Goal: Task Accomplishment & Management: Manage account settings

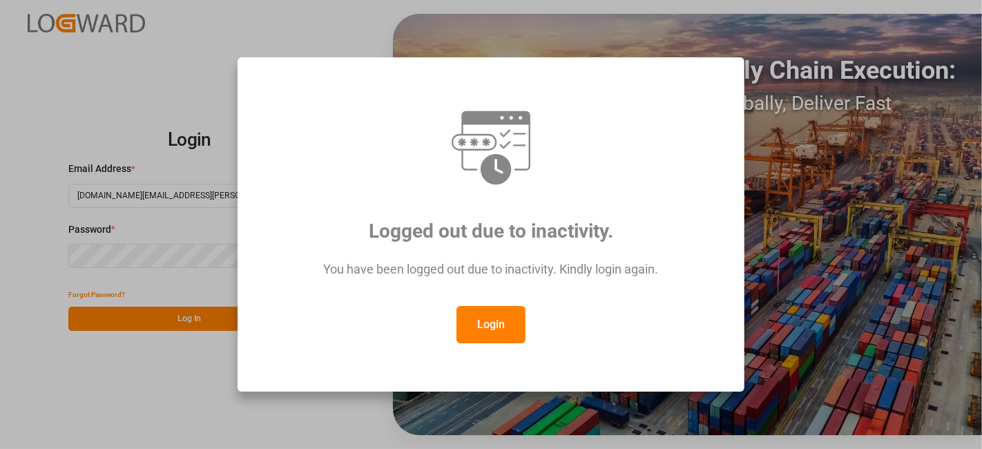
click at [487, 318] on button "Login" at bounding box center [490, 324] width 69 height 37
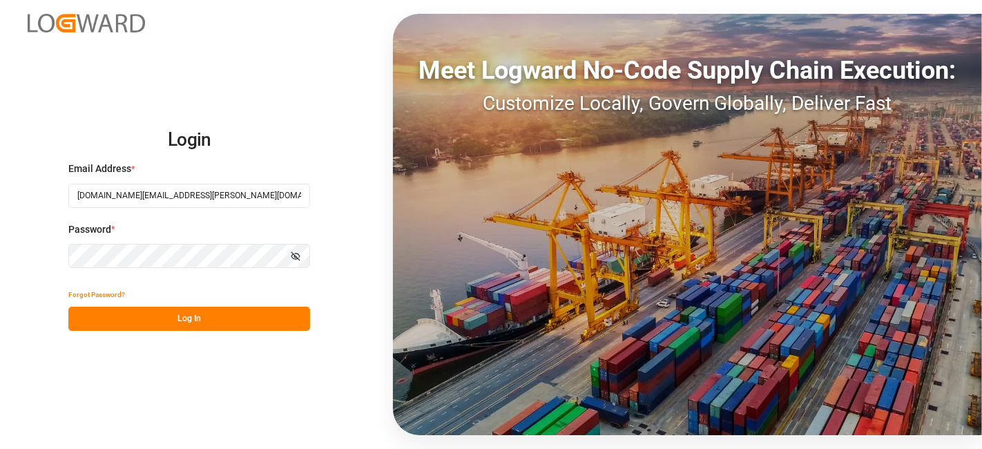
click at [215, 314] on button "Log In" at bounding box center [189, 318] width 242 height 24
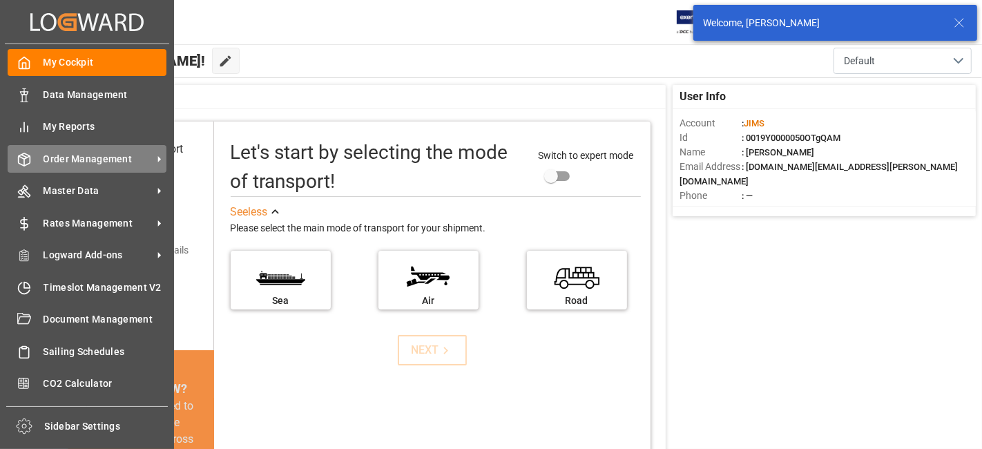
click at [86, 157] on span "Order Management" at bounding box center [97, 159] width 109 height 14
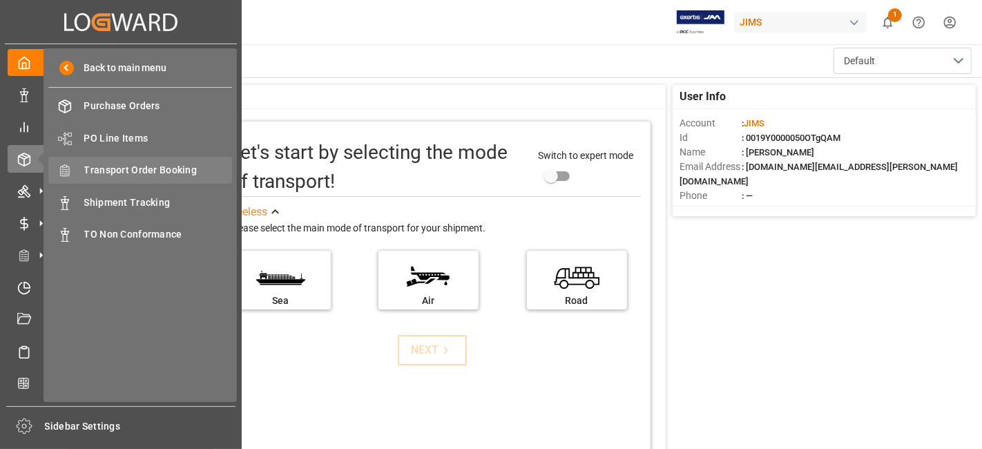
click at [183, 165] on span "Transport Order Booking" at bounding box center [158, 170] width 148 height 14
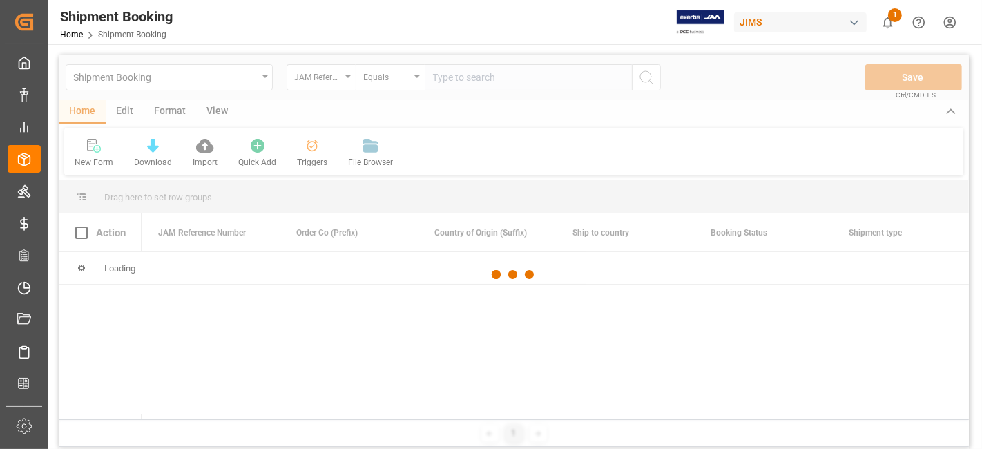
click at [457, 84] on div at bounding box center [514, 275] width 910 height 440
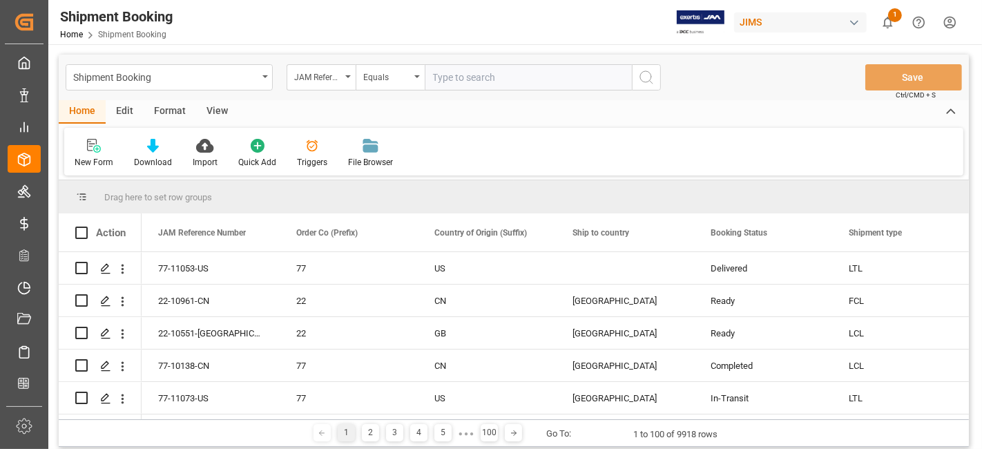
click at [449, 79] on input "text" at bounding box center [528, 77] width 207 height 26
paste input "77-10756-US"
type input "77-10756-US"
click at [636, 79] on button "search button" at bounding box center [646, 77] width 29 height 26
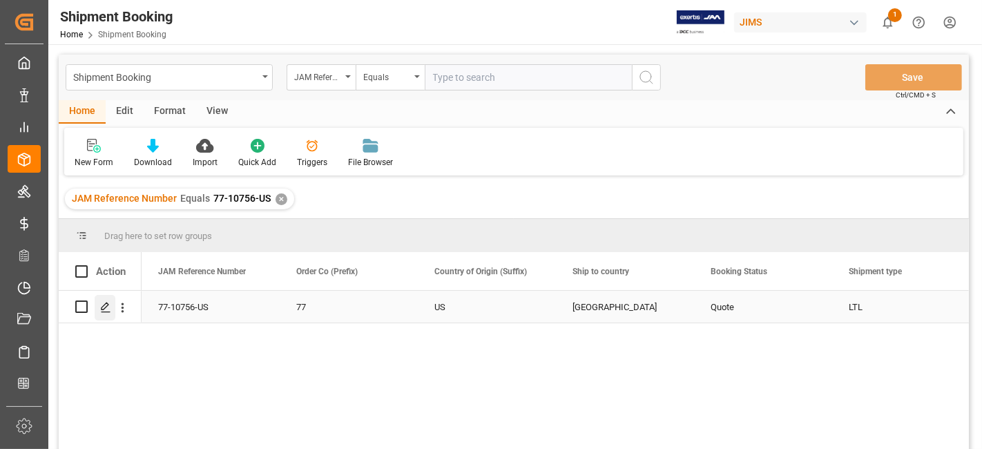
click at [108, 306] on icon "Press SPACE to select this row." at bounding box center [105, 307] width 11 height 11
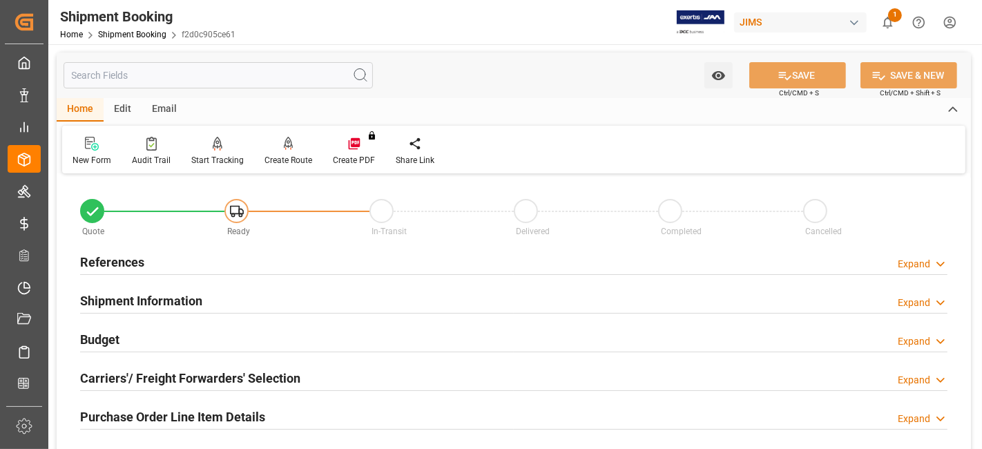
click at [133, 262] on h2 "References" at bounding box center [112, 262] width 64 height 19
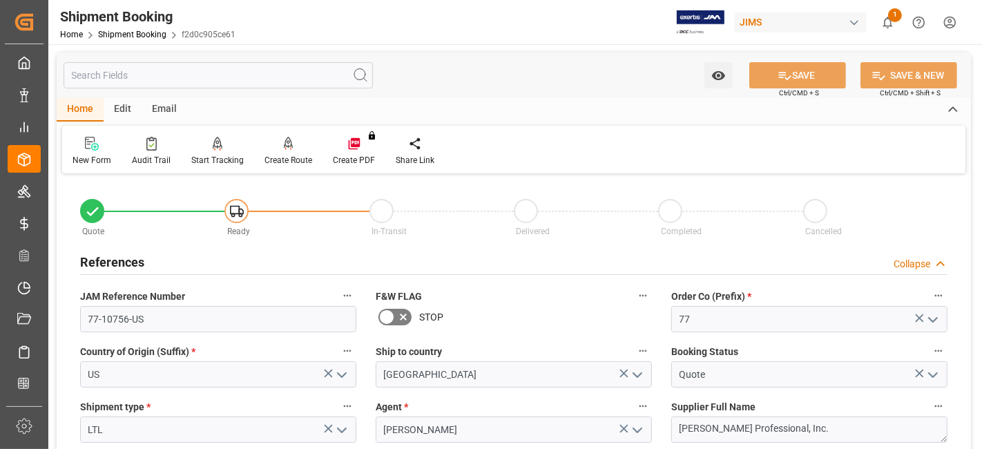
click at [133, 262] on h2 "References" at bounding box center [112, 262] width 64 height 19
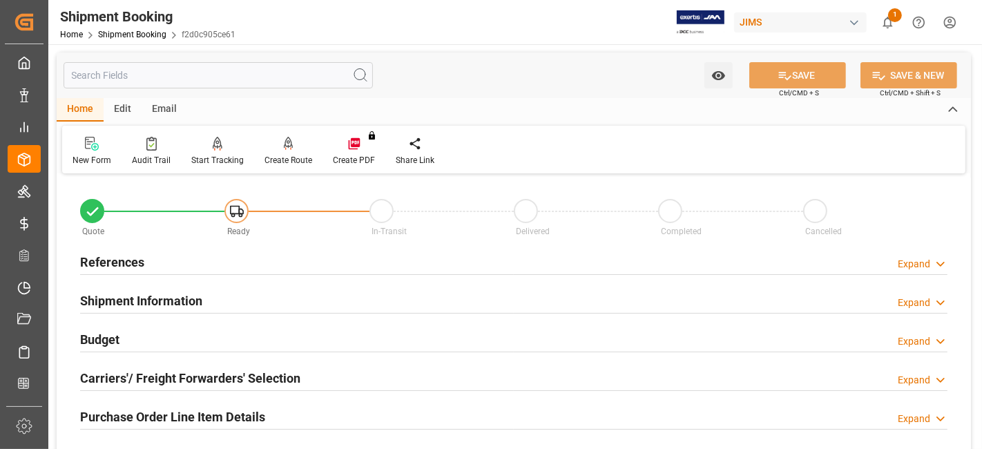
click at [133, 262] on h2 "References" at bounding box center [112, 262] width 64 height 19
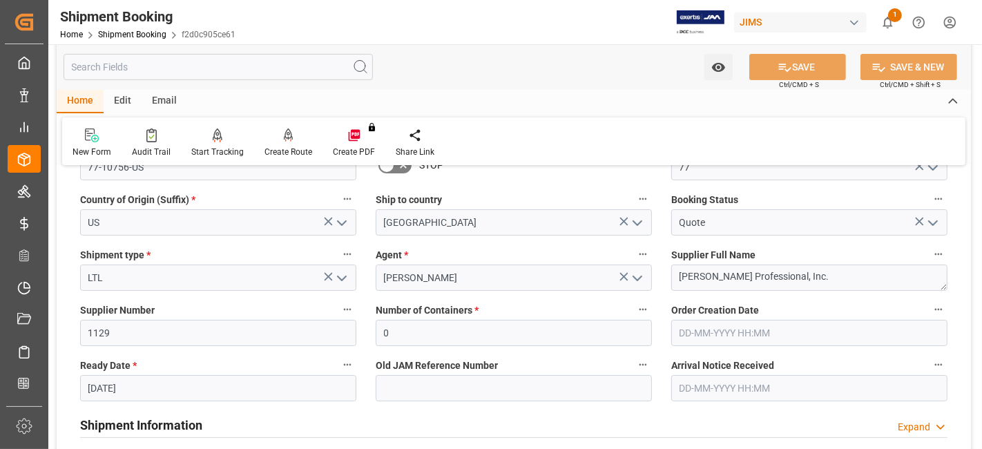
scroll to position [184, 0]
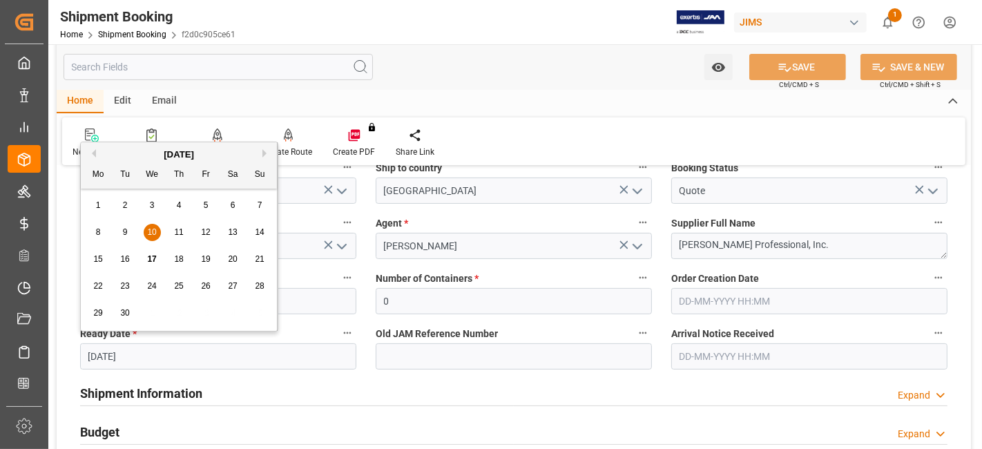
click at [159, 351] on input "10-09-2025" at bounding box center [218, 356] width 276 height 26
click at [152, 262] on span "17" at bounding box center [151, 259] width 9 height 10
type input "[DATE]"
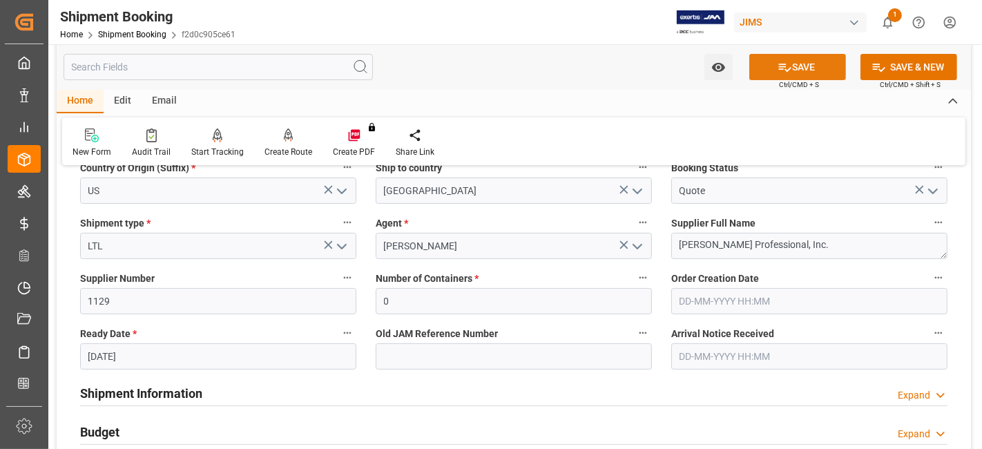
click at [786, 72] on icon at bounding box center [784, 67] width 14 height 14
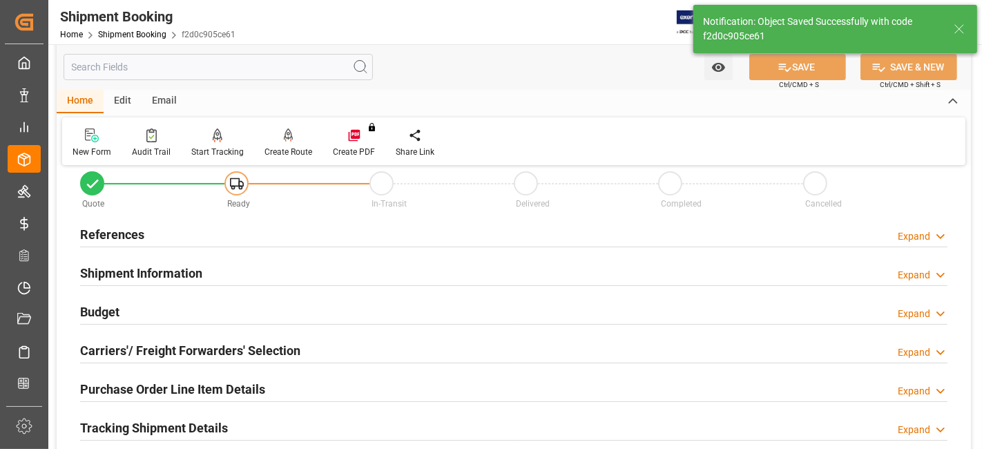
scroll to position [30, 0]
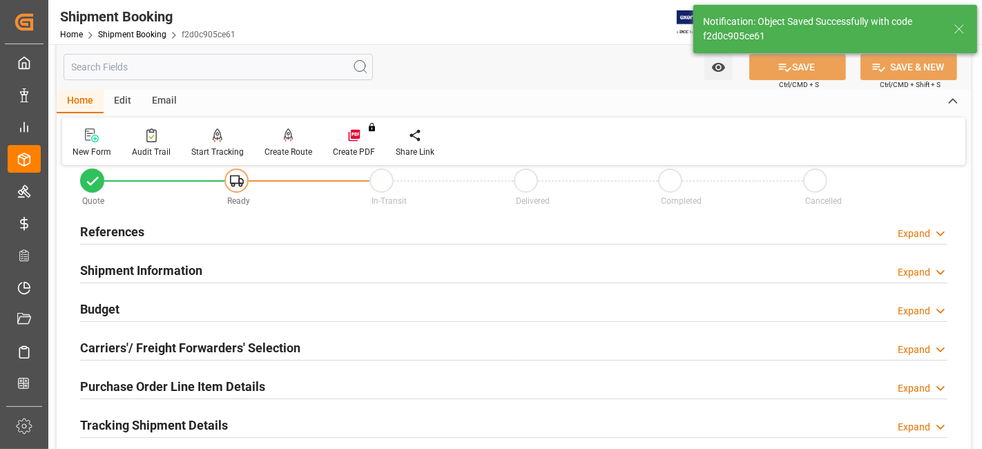
click at [133, 298] on div "Budget Expand" at bounding box center [513, 308] width 867 height 26
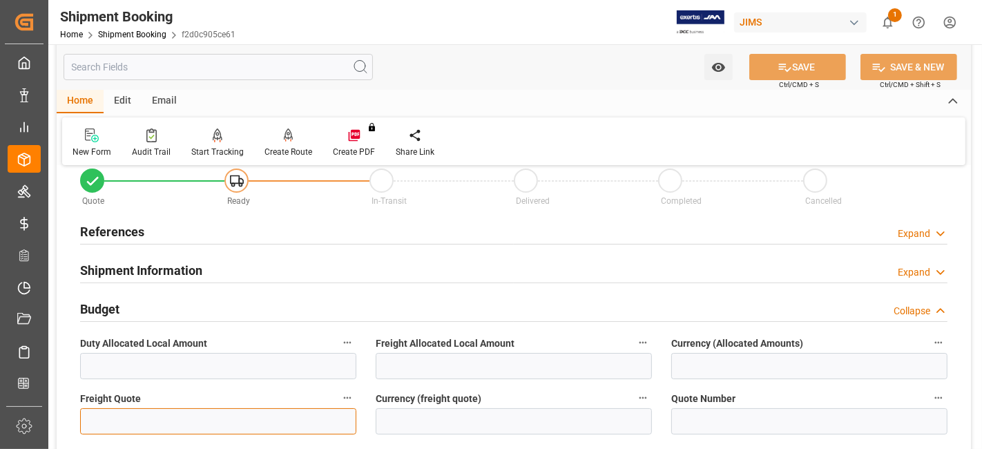
click at [119, 423] on input "text" at bounding box center [218, 421] width 276 height 26
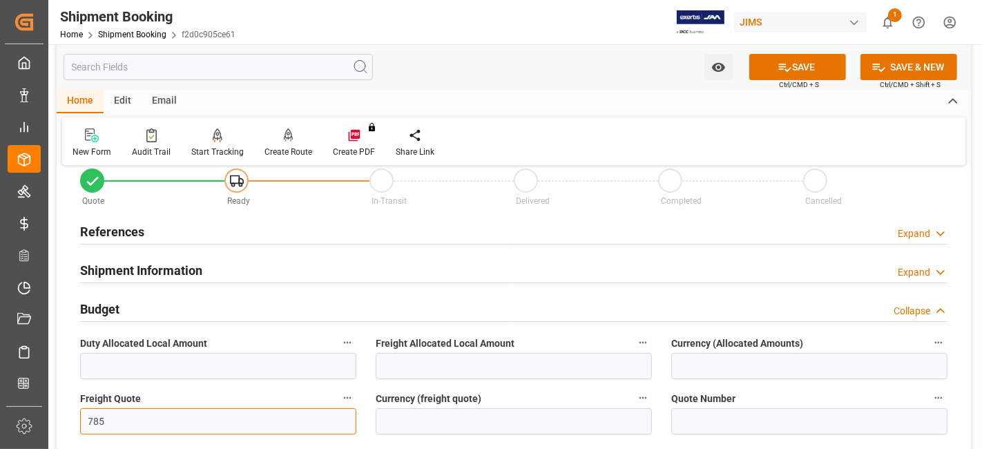
type input "785"
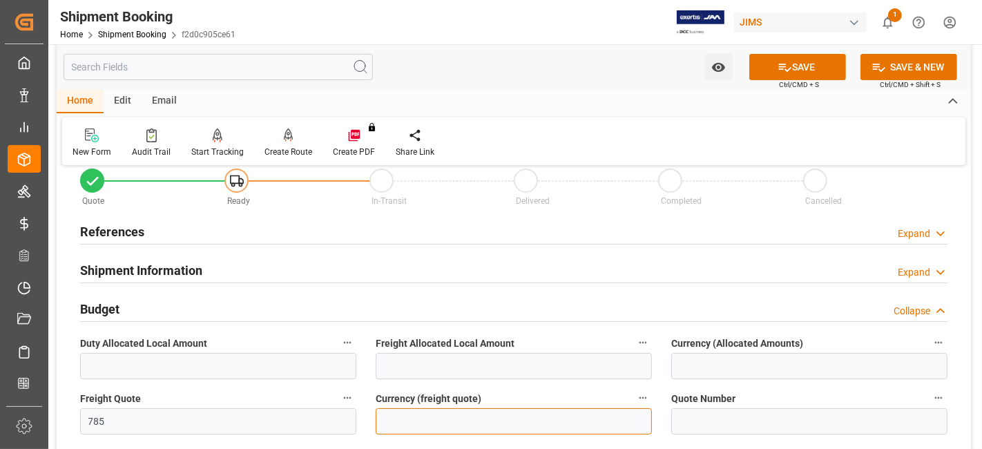
click at [467, 423] on input at bounding box center [514, 421] width 276 height 26
type input "CAD"
click at [782, 76] on button "SAVE" at bounding box center [797, 67] width 97 height 26
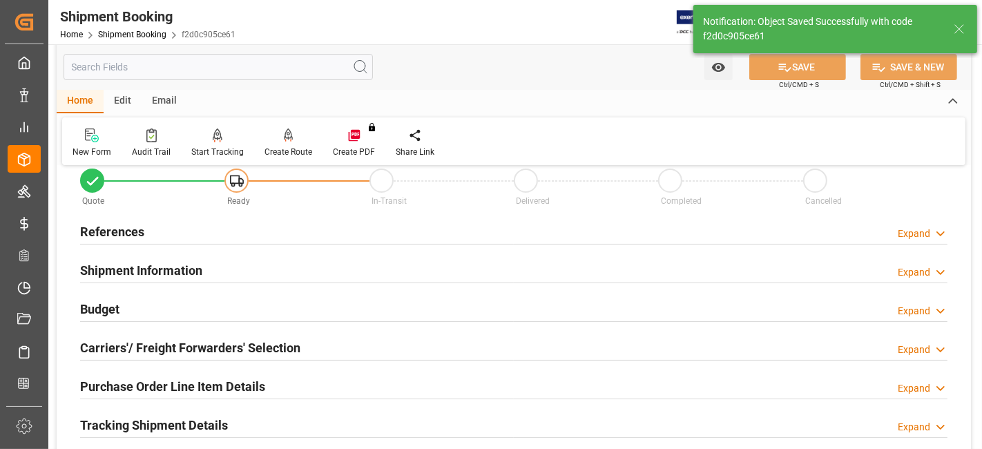
drag, startPoint x: 135, startPoint y: 346, endPoint x: 143, endPoint y: 344, distance: 8.5
click at [135, 344] on h2 "Carriers'/ Freight Forwarders' Selection" at bounding box center [190, 347] width 220 height 19
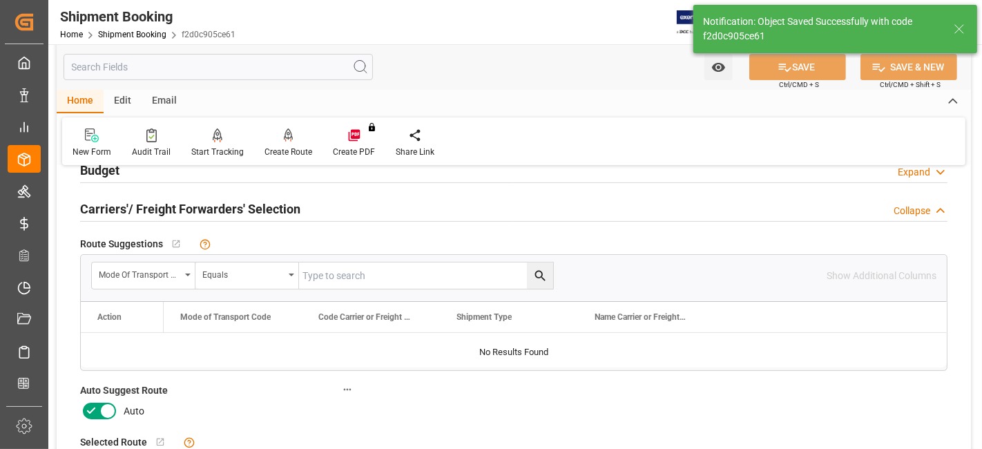
scroll to position [184, 0]
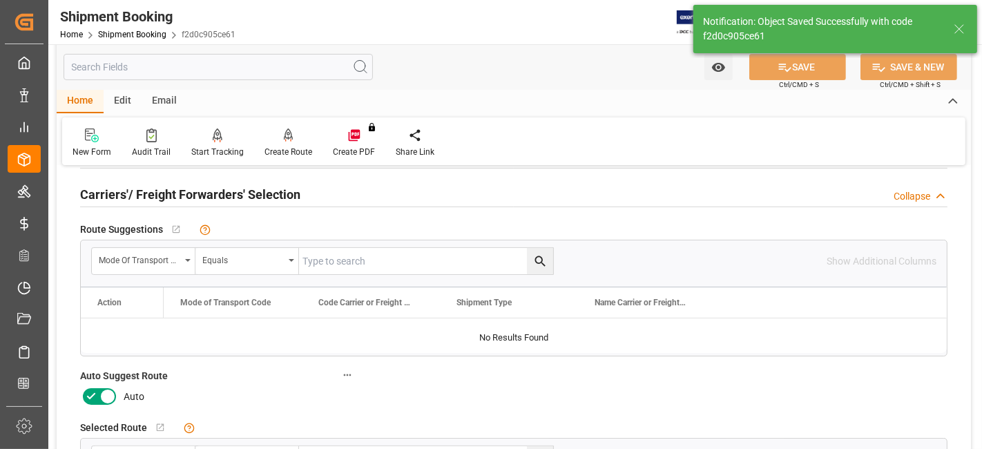
click at [97, 394] on icon at bounding box center [91, 396] width 17 height 17
click at [0, 0] on input "checkbox" at bounding box center [0, 0] width 0 height 0
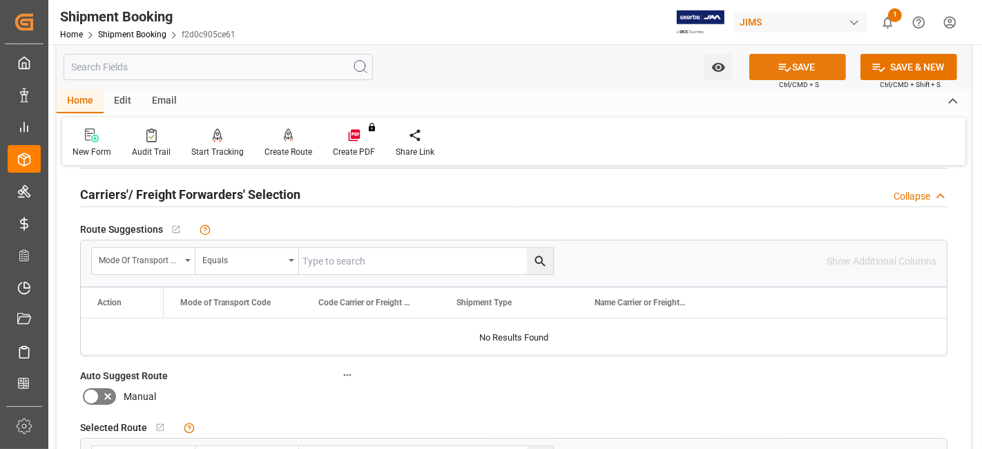
click at [767, 79] on button "SAVE" at bounding box center [797, 67] width 97 height 26
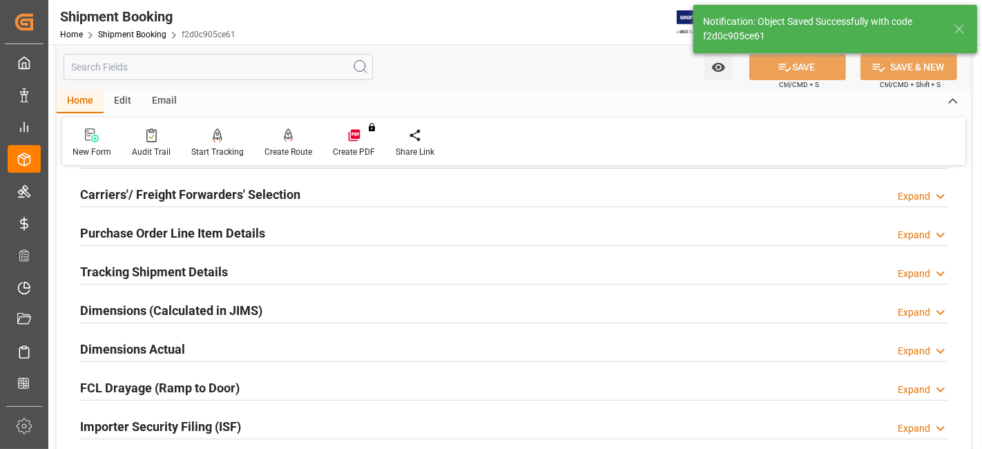
click at [136, 309] on h2 "Dimensions (Calculated in JIMS)" at bounding box center [171, 310] width 182 height 19
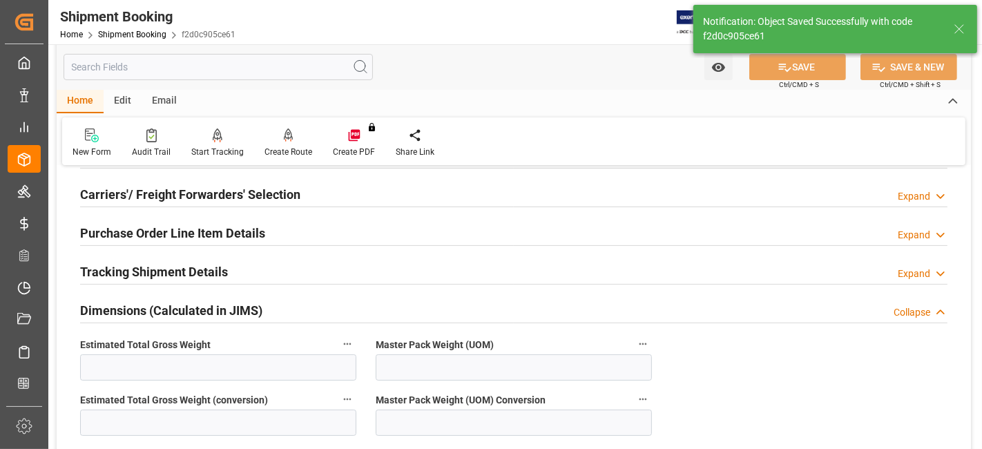
click at [136, 309] on h2 "Dimensions (Calculated in JIMS)" at bounding box center [171, 310] width 182 height 19
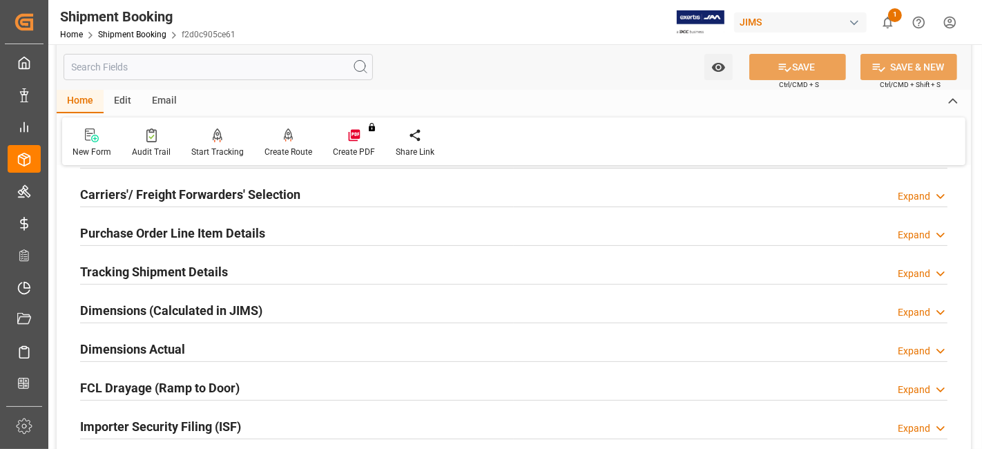
click at [155, 193] on h2 "Carriers'/ Freight Forwarders' Selection" at bounding box center [190, 194] width 220 height 19
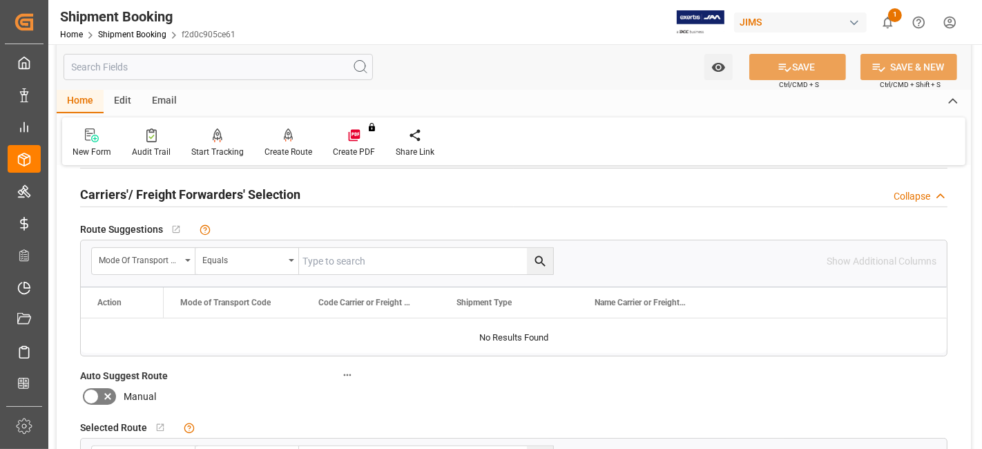
click at [155, 193] on h2 "Carriers'/ Freight Forwarders' Selection" at bounding box center [190, 194] width 220 height 19
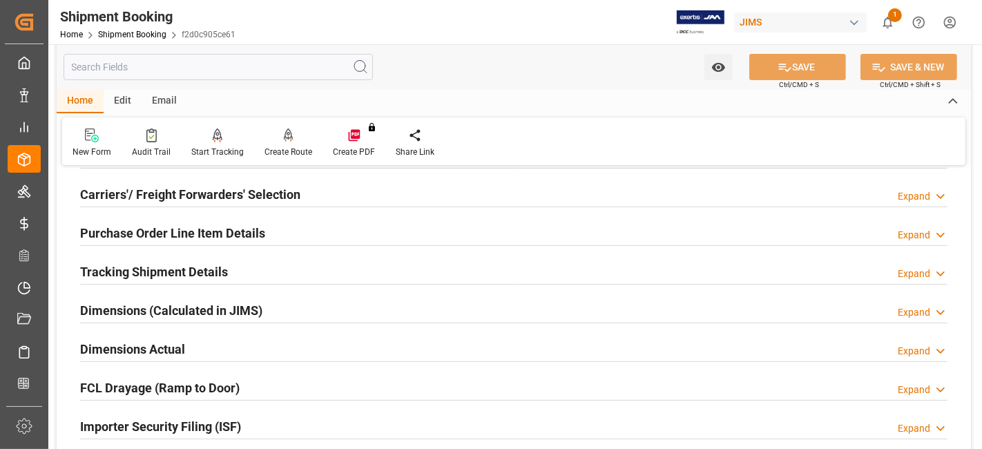
click at [159, 234] on h2 "Purchase Order Line Item Details" at bounding box center [172, 233] width 185 height 19
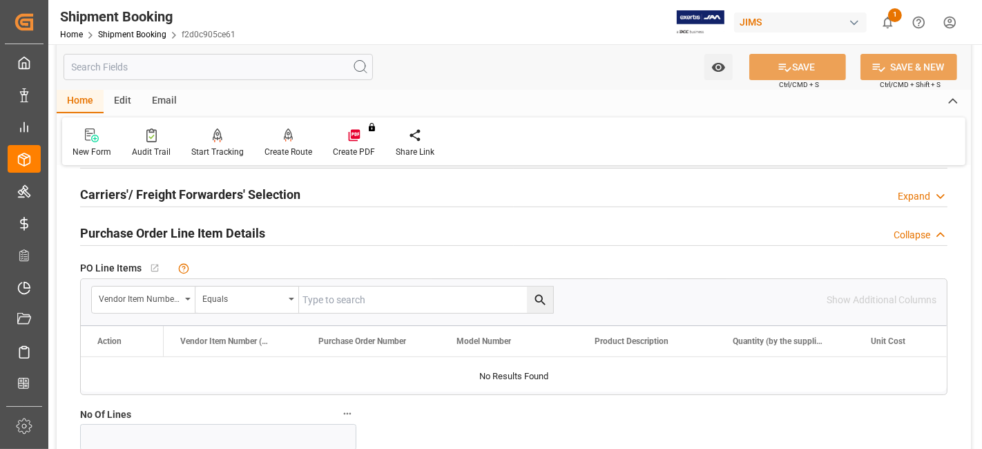
click at [159, 231] on h2 "Purchase Order Line Item Details" at bounding box center [172, 233] width 185 height 19
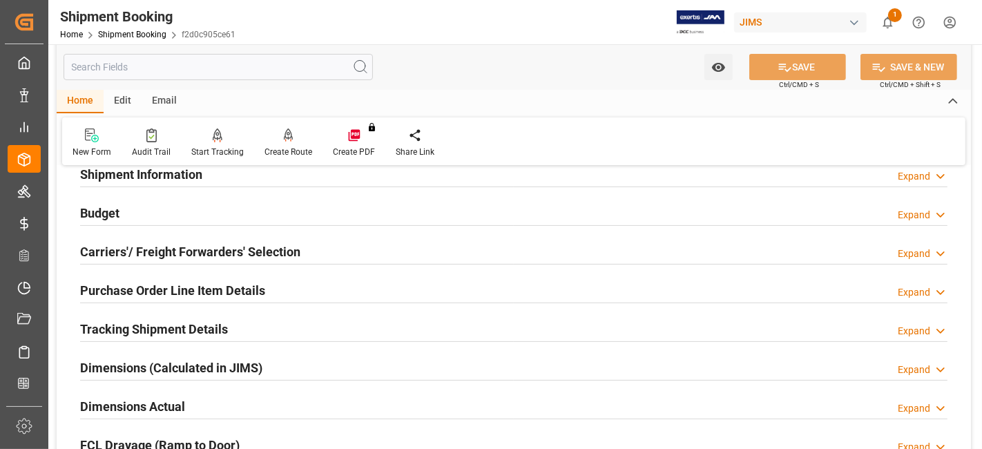
scroll to position [122, 0]
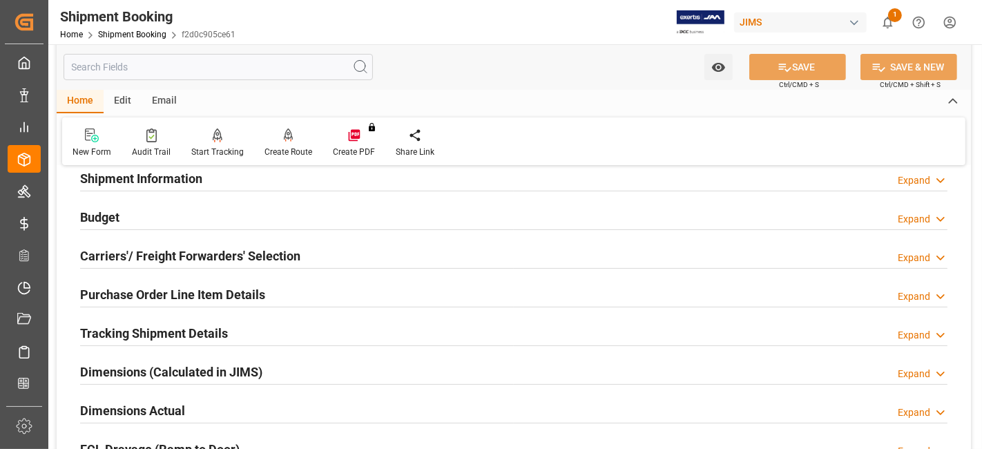
click at [146, 214] on div "Budget Expand" at bounding box center [513, 216] width 867 height 26
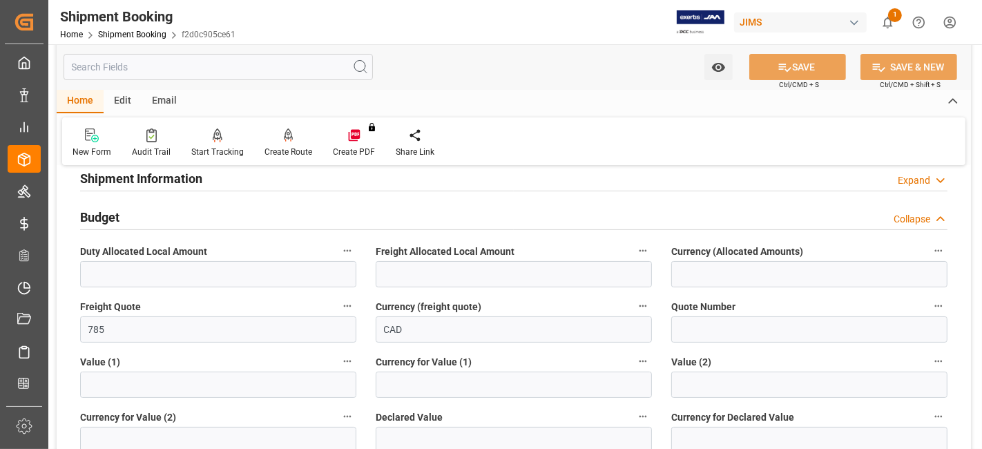
click at [146, 214] on div "Budget Collapse" at bounding box center [513, 216] width 867 height 26
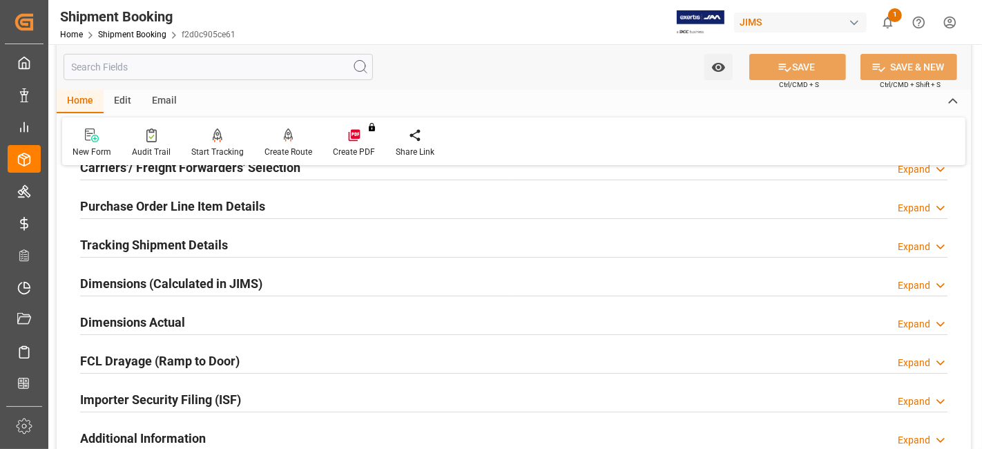
scroll to position [215, 0]
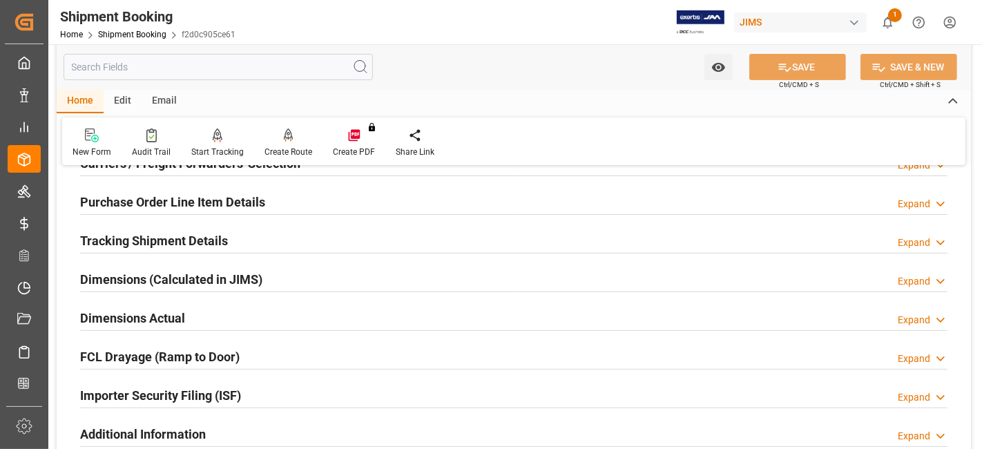
click at [145, 235] on h2 "Tracking Shipment Details" at bounding box center [154, 240] width 148 height 19
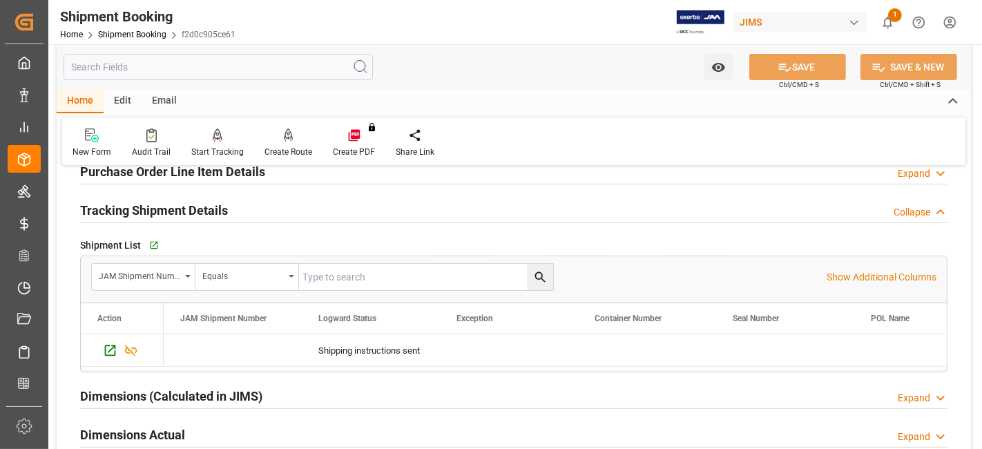
click at [145, 234] on div "Quote Ready In-Transit Delivered Completed Cancelled References Expand JAM Refe…" at bounding box center [514, 296] width 914 height 729
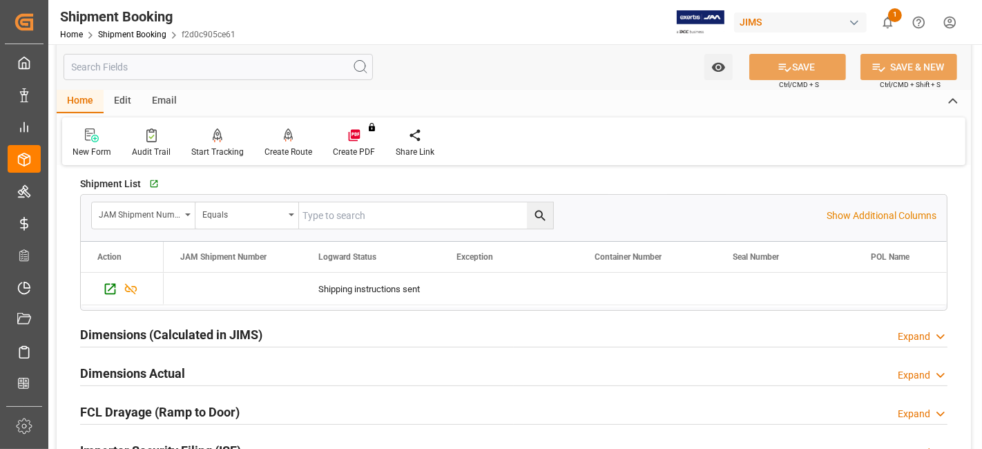
click at [133, 376] on h2 "Dimensions Actual" at bounding box center [132, 373] width 105 height 19
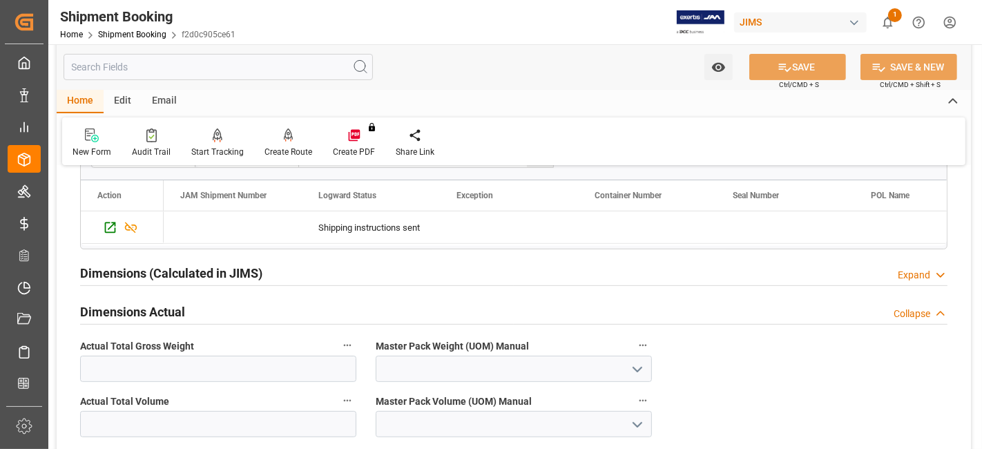
scroll to position [398, 0]
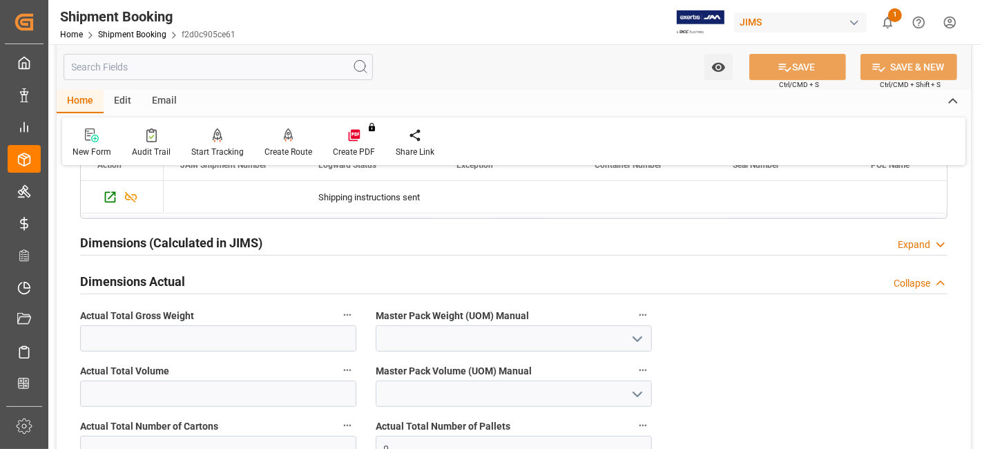
click at [130, 275] on h2 "Dimensions Actual" at bounding box center [132, 281] width 105 height 19
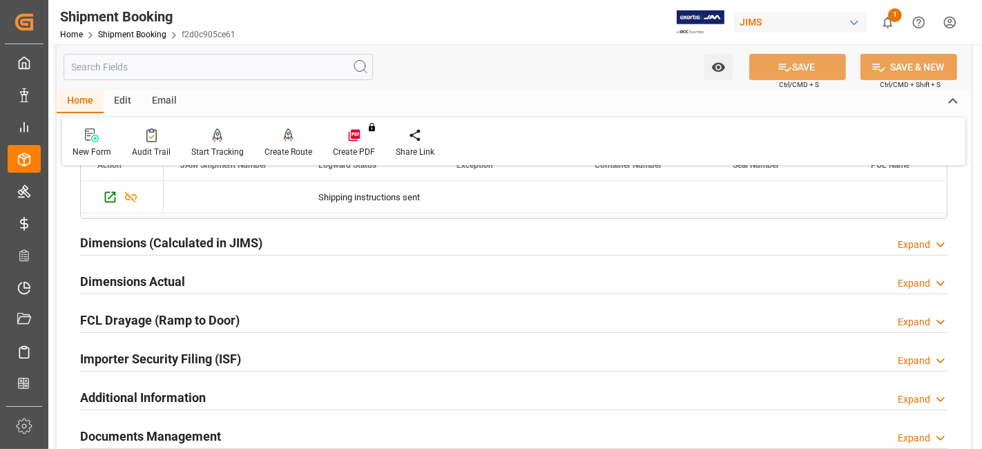
drag, startPoint x: 92, startPoint y: 141, endPoint x: 106, endPoint y: 147, distance: 15.1
click at [92, 141] on icon at bounding box center [92, 135] width 14 height 14
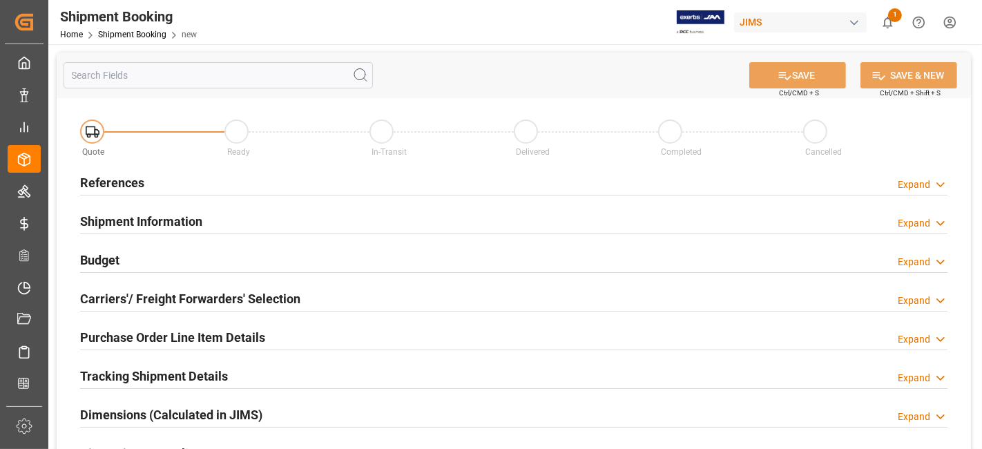
click at [243, 182] on div "References Expand" at bounding box center [513, 181] width 867 height 26
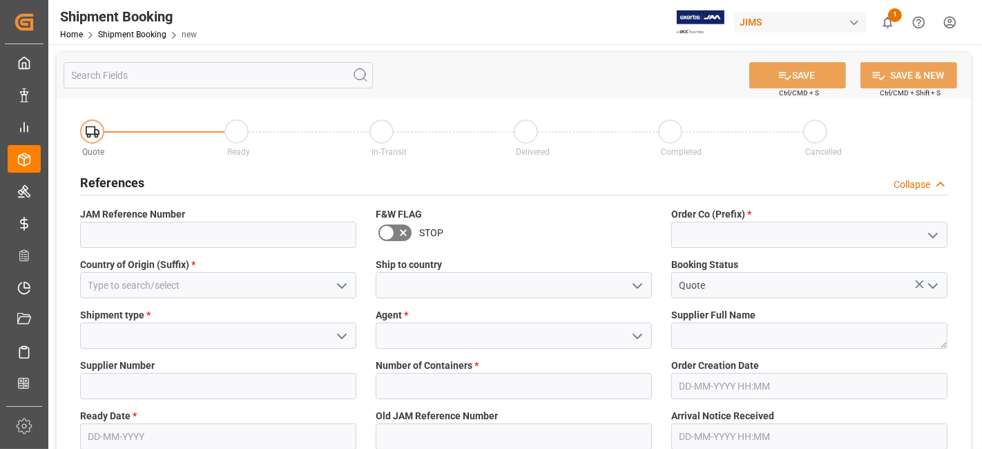
click at [930, 233] on polyline "open menu" at bounding box center [932, 235] width 8 height 4
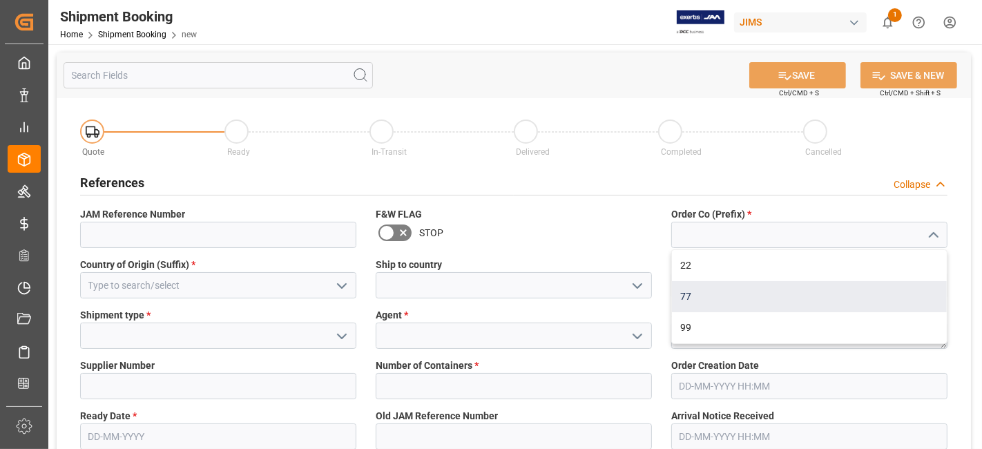
click at [826, 293] on div "77" at bounding box center [809, 296] width 275 height 31
type input "77"
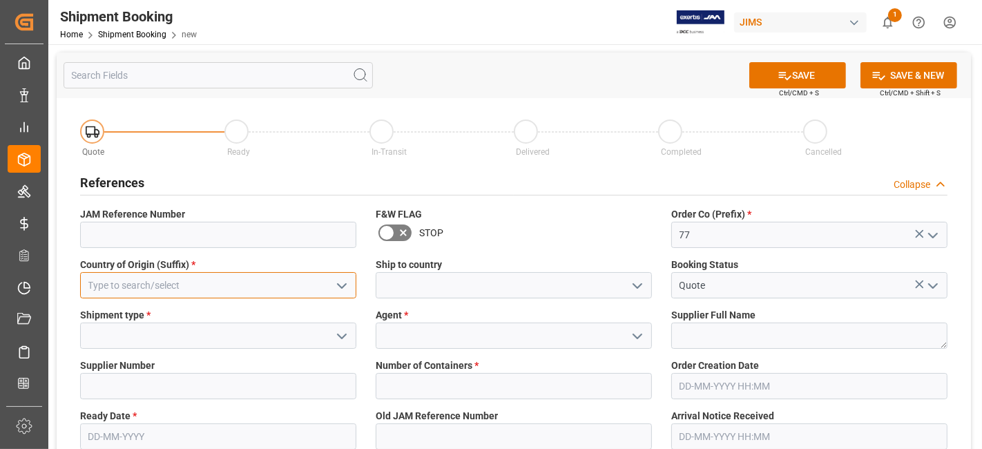
click at [219, 289] on input at bounding box center [218, 285] width 276 height 26
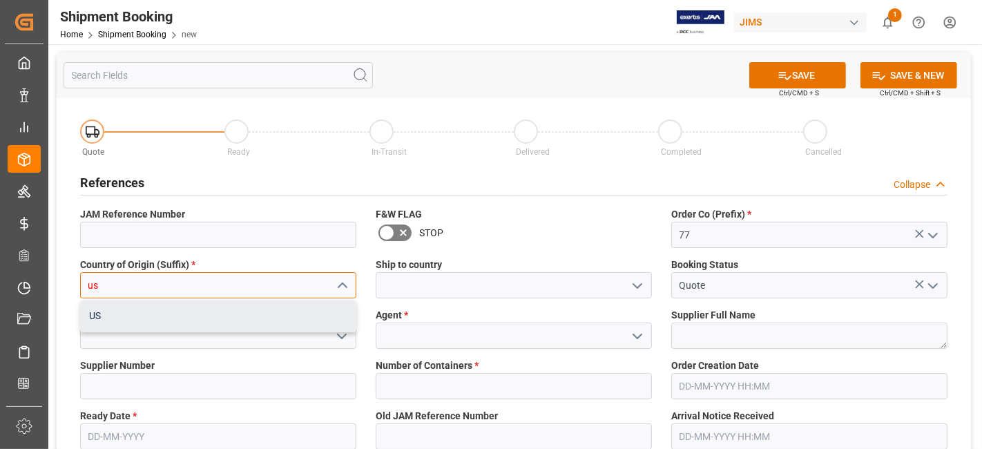
click at [213, 314] on div "US" at bounding box center [218, 315] width 275 height 31
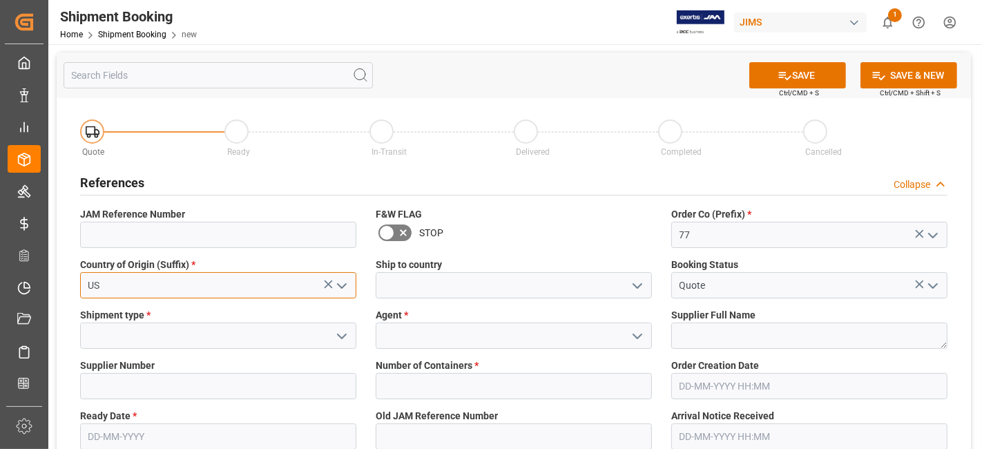
type input "US"
click at [636, 286] on polyline "open menu" at bounding box center [637, 286] width 8 height 4
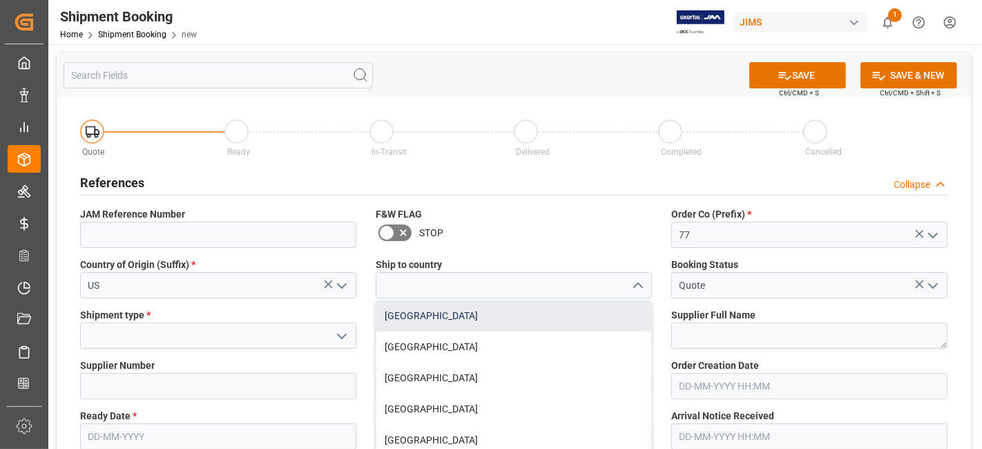
click at [574, 313] on div "Canada" at bounding box center [513, 315] width 275 height 31
type input "Canada"
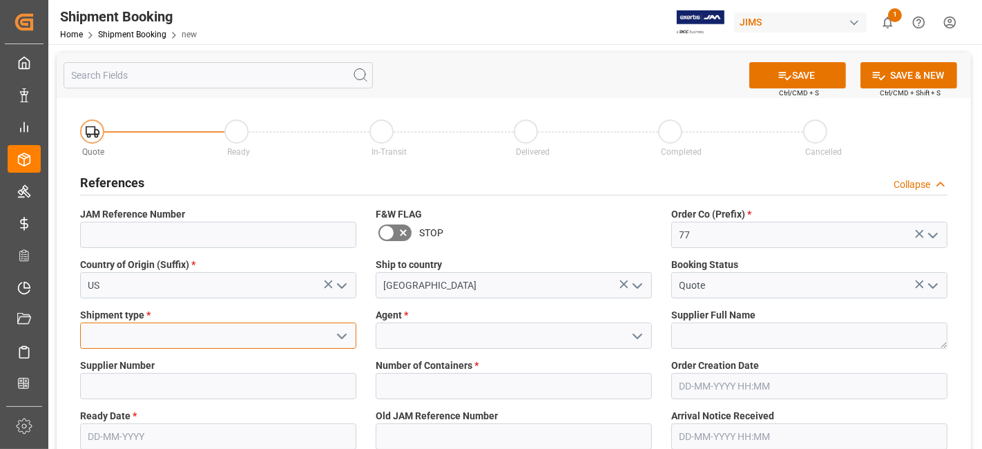
click at [155, 333] on input at bounding box center [218, 335] width 276 height 26
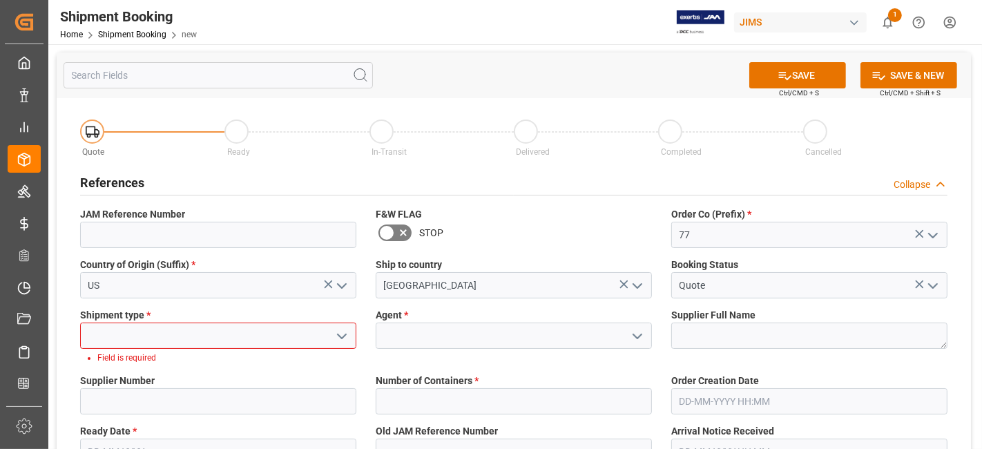
click at [346, 338] on icon "open menu" at bounding box center [341, 336] width 17 height 17
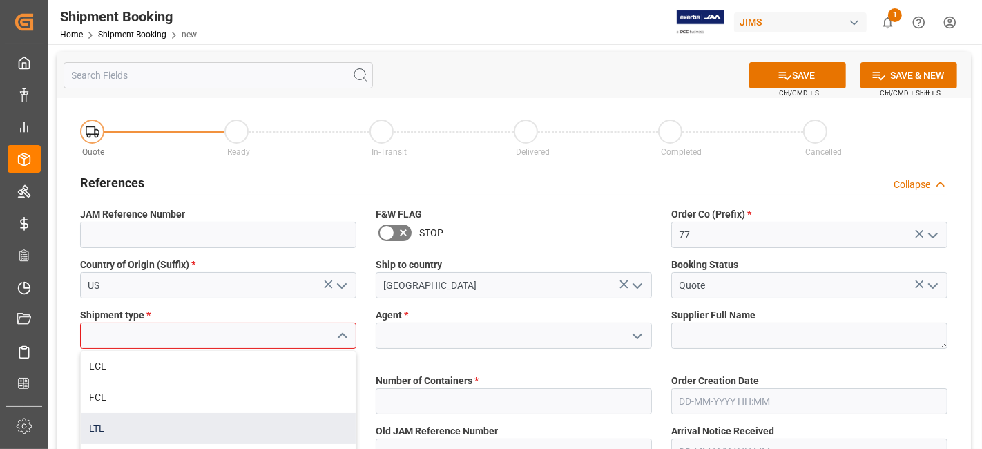
click at [264, 413] on div "LTL" at bounding box center [218, 428] width 275 height 31
type input "LTL"
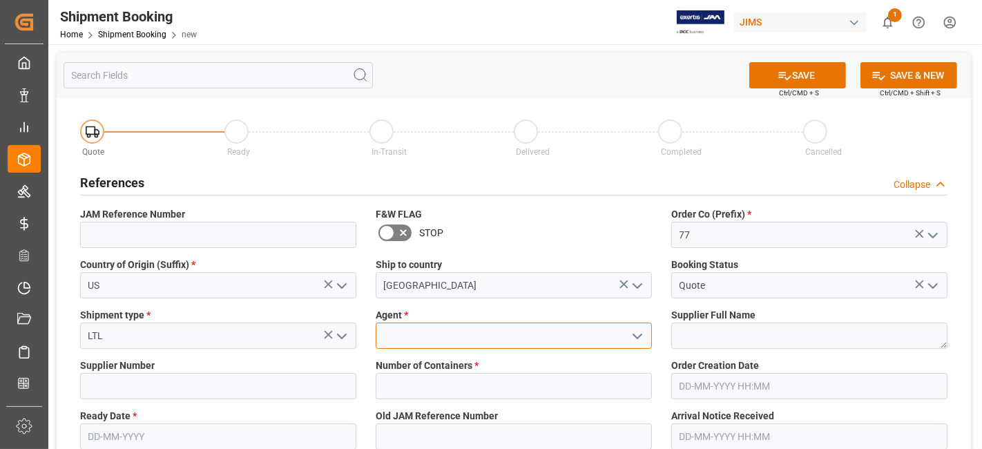
click at [408, 330] on input at bounding box center [514, 335] width 276 height 26
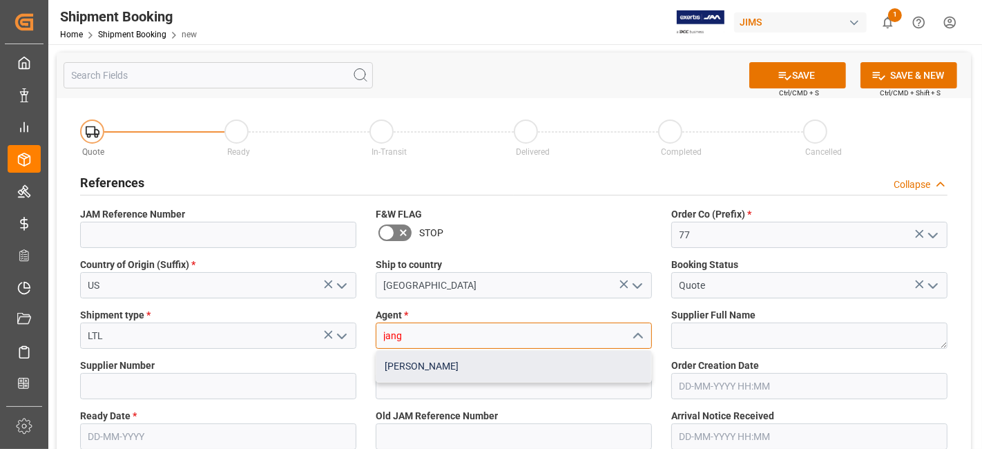
click at [434, 353] on div "[PERSON_NAME]" at bounding box center [513, 366] width 275 height 31
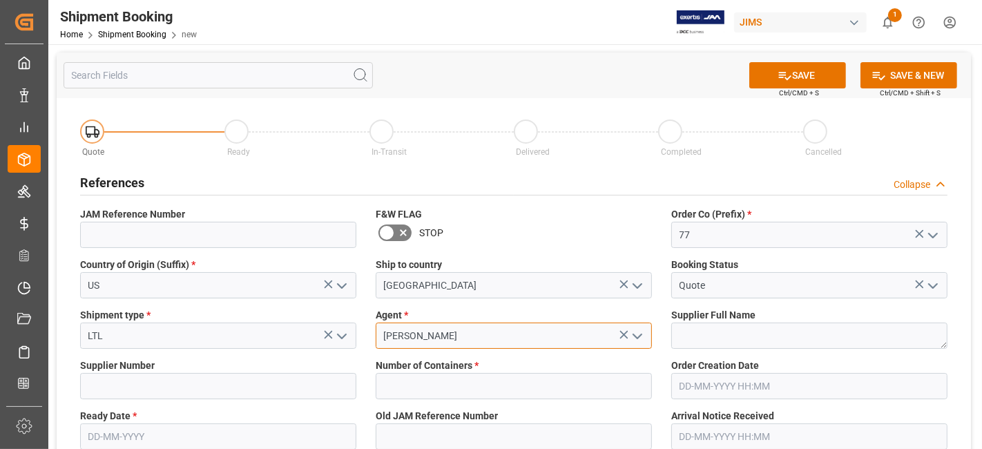
type input "[PERSON_NAME]"
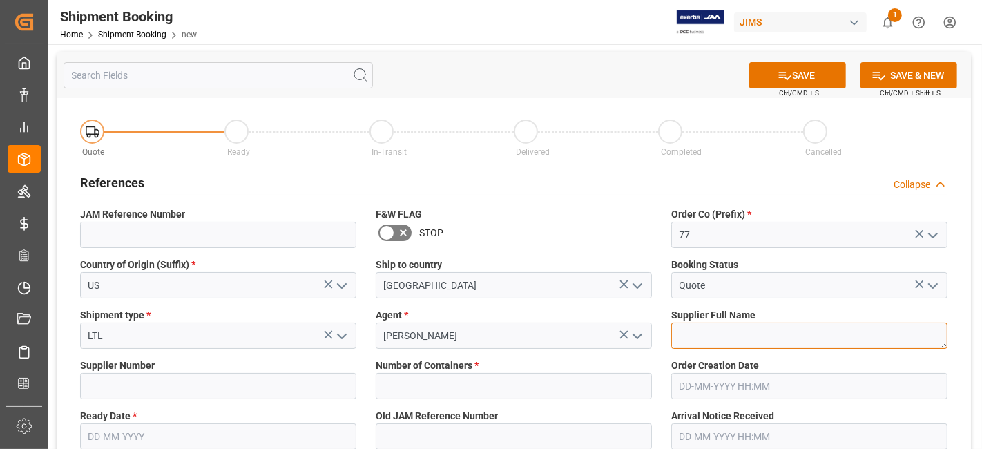
click at [721, 335] on textarea at bounding box center [809, 335] width 276 height 26
paste textarea "TEAC - TASCAM"
type textarea "TEAC - TASCAM"
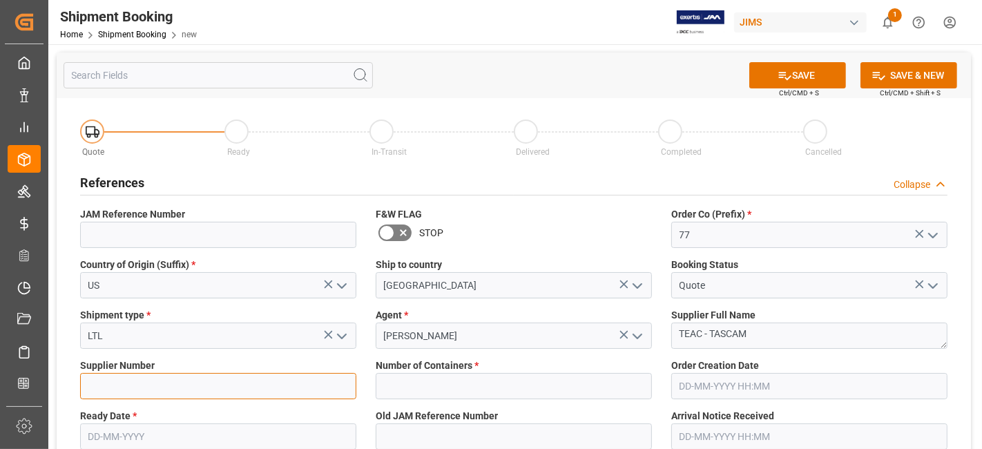
click at [124, 373] on input at bounding box center [218, 386] width 276 height 26
paste input "477028"
type input "477028"
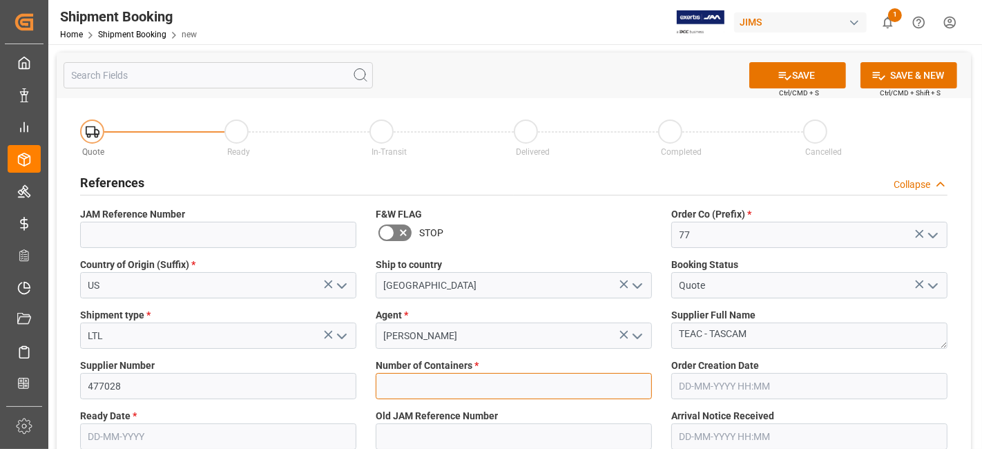
click at [459, 382] on input "text" at bounding box center [514, 386] width 276 height 26
type input "0"
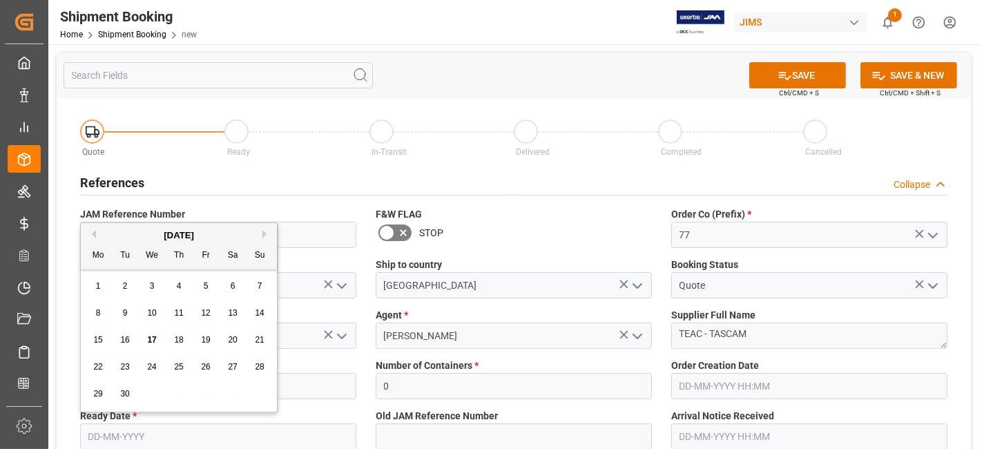
click at [159, 433] on input "text" at bounding box center [218, 436] width 276 height 26
click at [150, 342] on span "17" at bounding box center [151, 340] width 9 height 10
type input "17-09-2025"
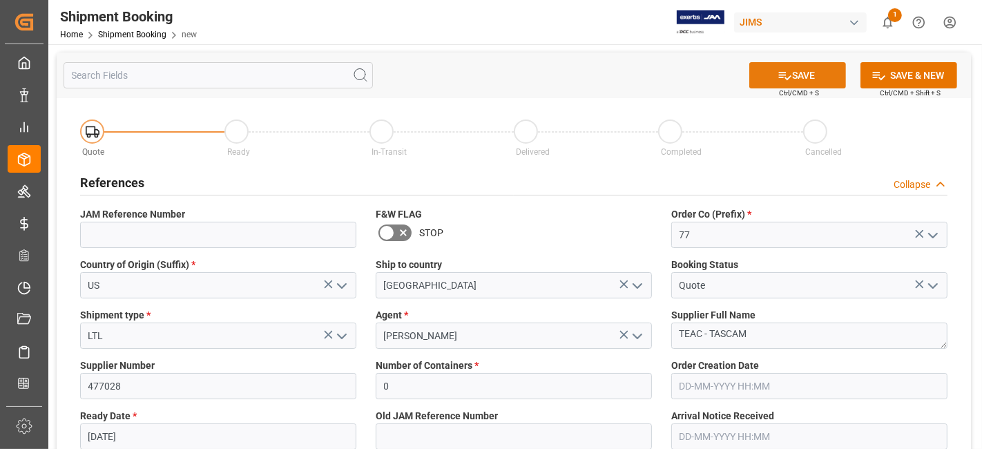
click at [797, 79] on button "SAVE" at bounding box center [797, 75] width 97 height 26
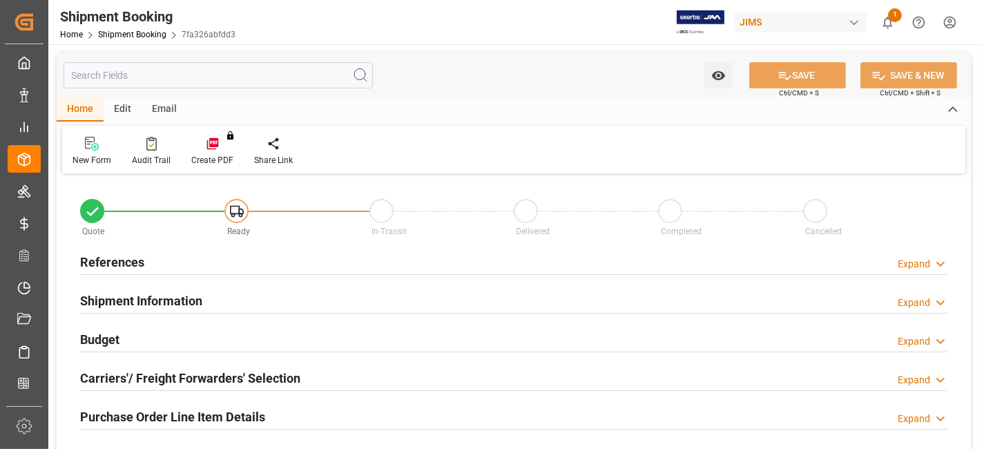
type input "0"
type input "[DATE]"
click at [177, 275] on div "References Expand" at bounding box center [513, 262] width 886 height 39
click at [179, 266] on div "References Expand" at bounding box center [513, 261] width 867 height 26
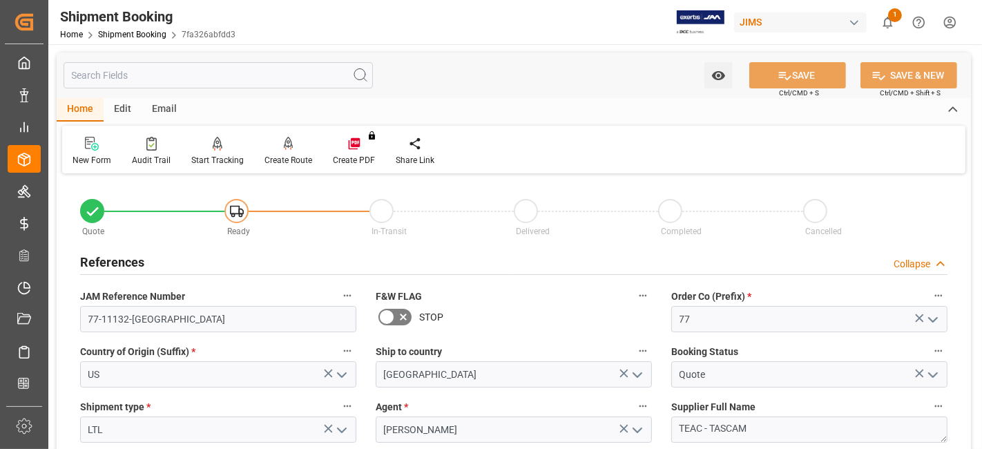
scroll to position [354, 0]
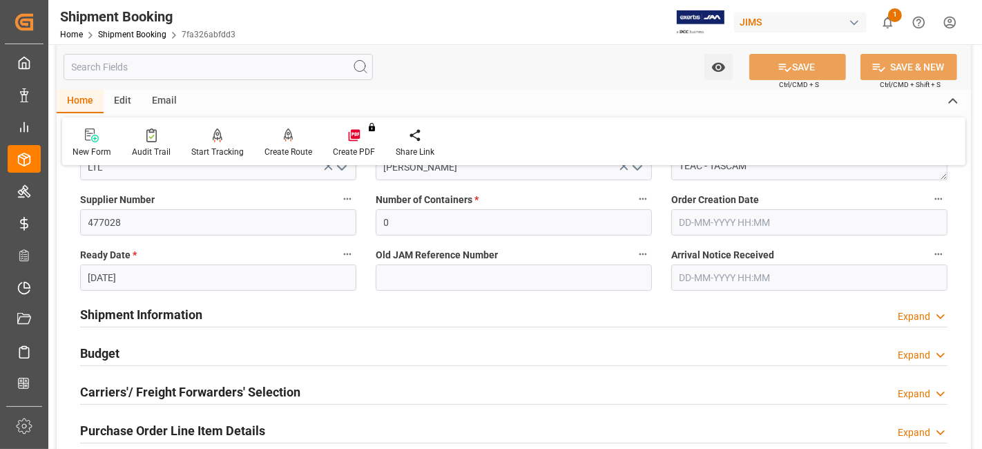
click at [179, 316] on h2 "Shipment Information" at bounding box center [141, 314] width 122 height 19
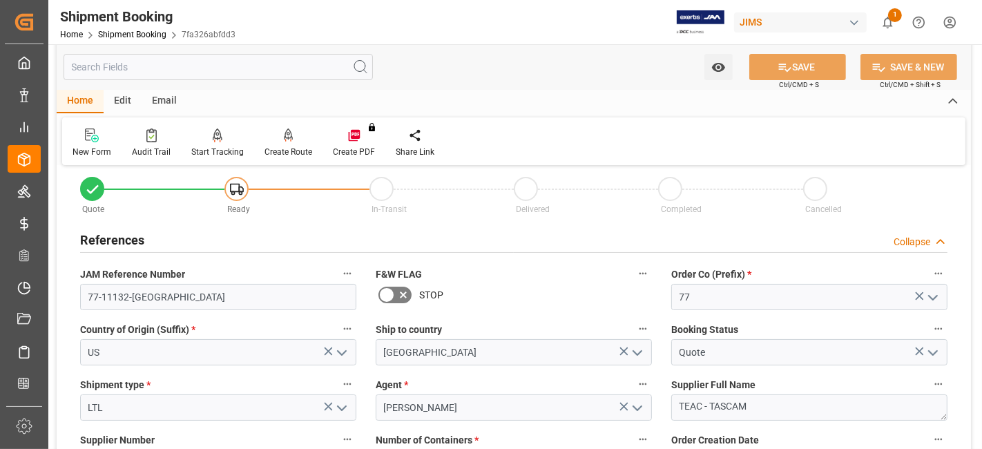
scroll to position [0, 0]
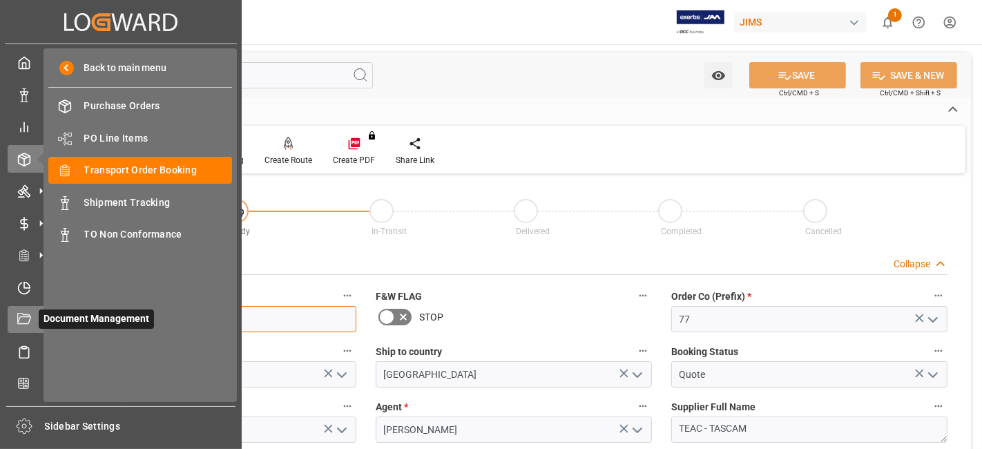
drag, startPoint x: 156, startPoint y: 320, endPoint x: 39, endPoint y: 321, distance: 117.4
click at [39, 321] on div "Created by potrace 1.15, written by Peter Selinger 2001-2017 Created by potrace…" at bounding box center [491, 224] width 982 height 449
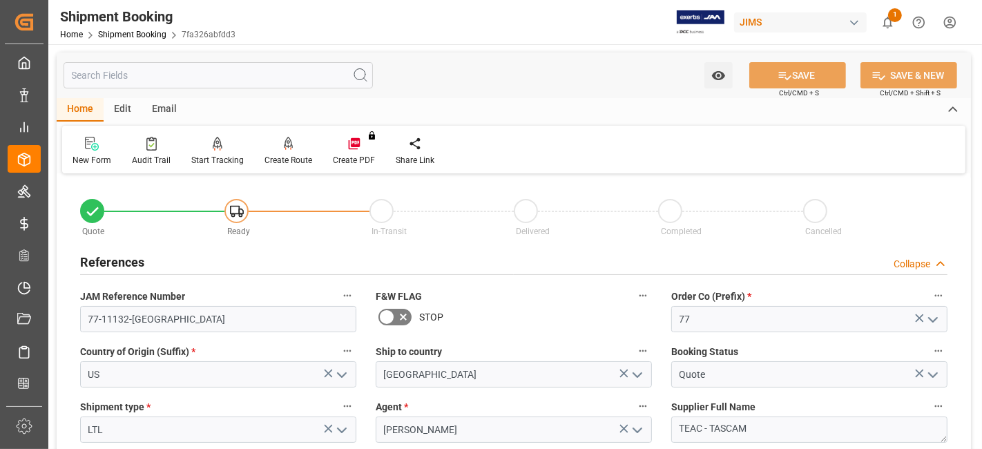
click at [110, 255] on h2 "References" at bounding box center [112, 262] width 64 height 19
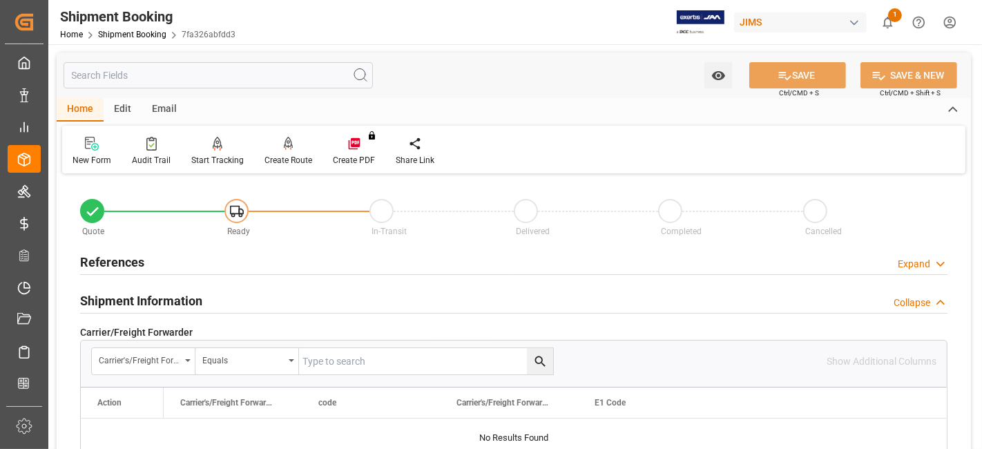
click at [119, 295] on h2 "Shipment Information" at bounding box center [141, 300] width 122 height 19
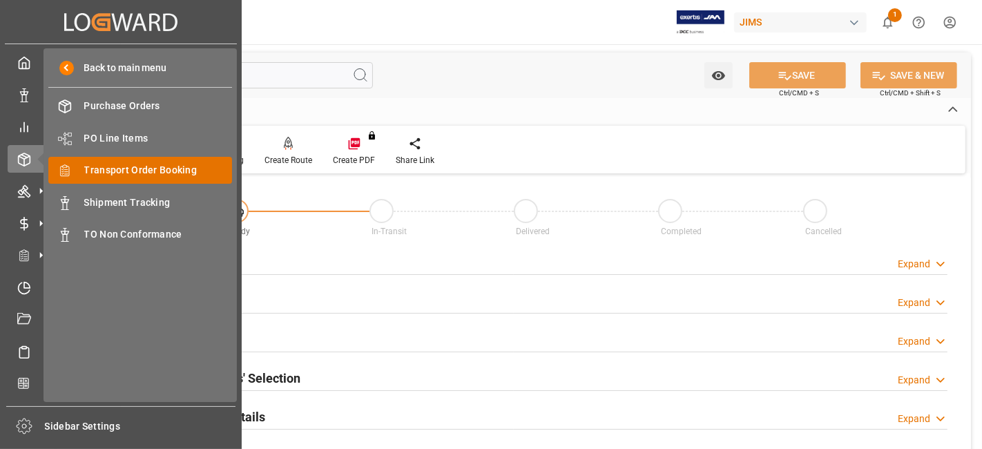
click at [173, 171] on span "Transport Order Booking" at bounding box center [158, 170] width 148 height 14
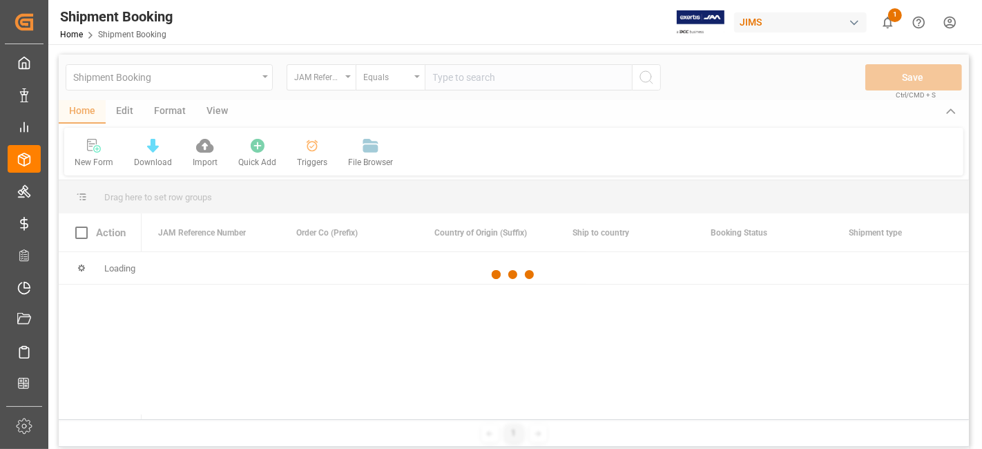
click at [465, 79] on div at bounding box center [514, 275] width 910 height 440
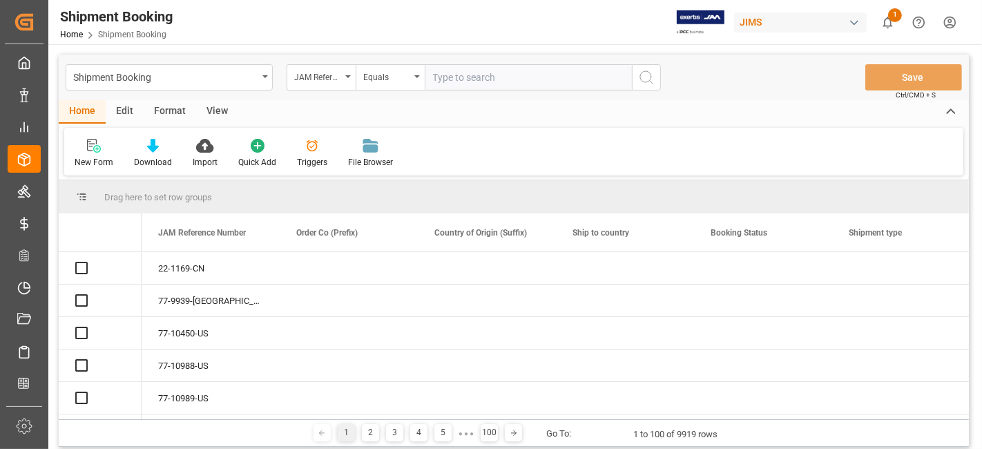
click at [465, 79] on input "text" at bounding box center [528, 77] width 207 height 26
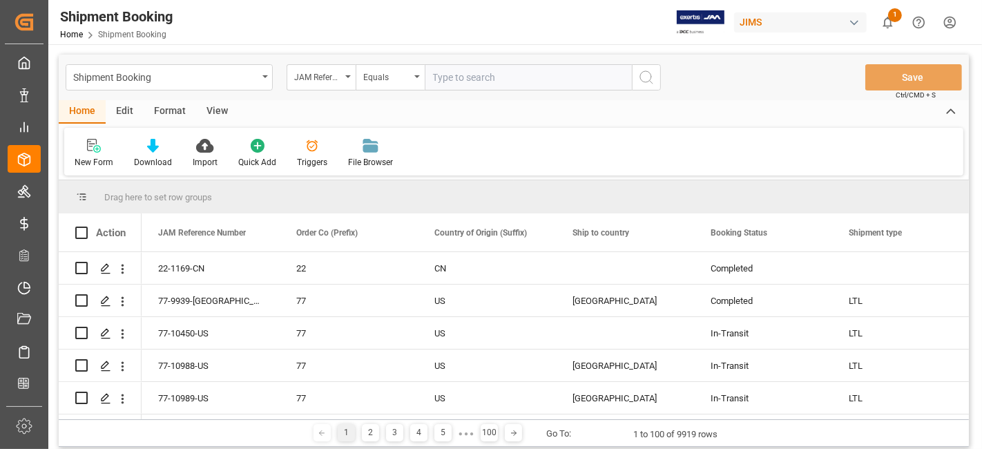
paste input "77-10756-US"
type input "77-10756-US"
click at [645, 79] on icon "search button" at bounding box center [646, 77] width 17 height 17
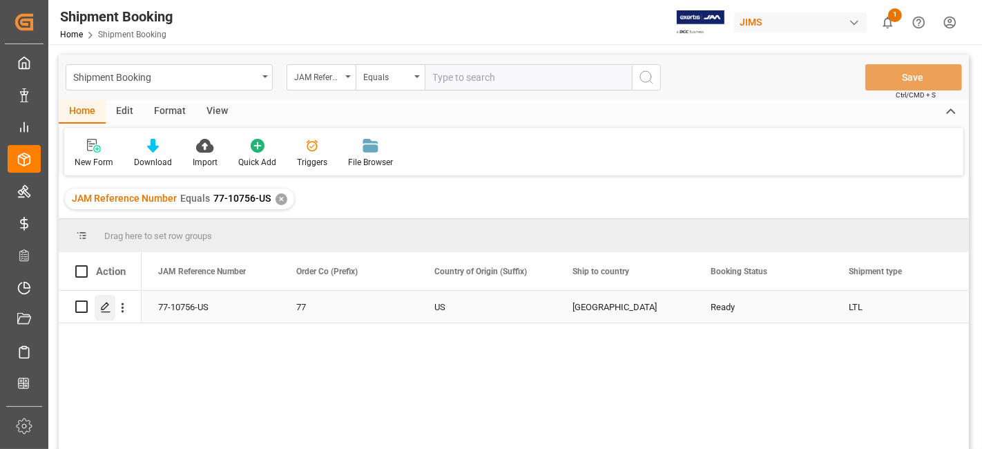
click at [106, 306] on polygon "Press SPACE to select this row." at bounding box center [104, 305] width 7 height 7
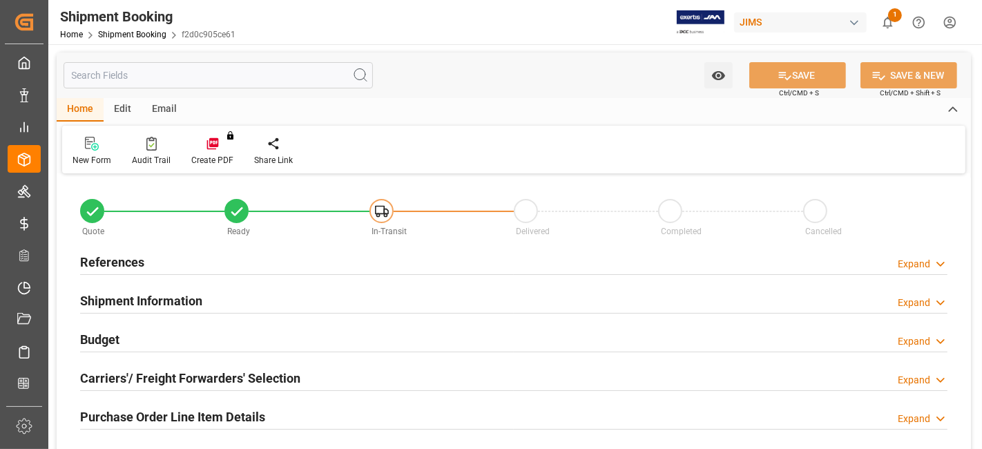
type input "0"
type input "17-09-2025"
click at [151, 265] on div "References Expand" at bounding box center [513, 261] width 867 height 26
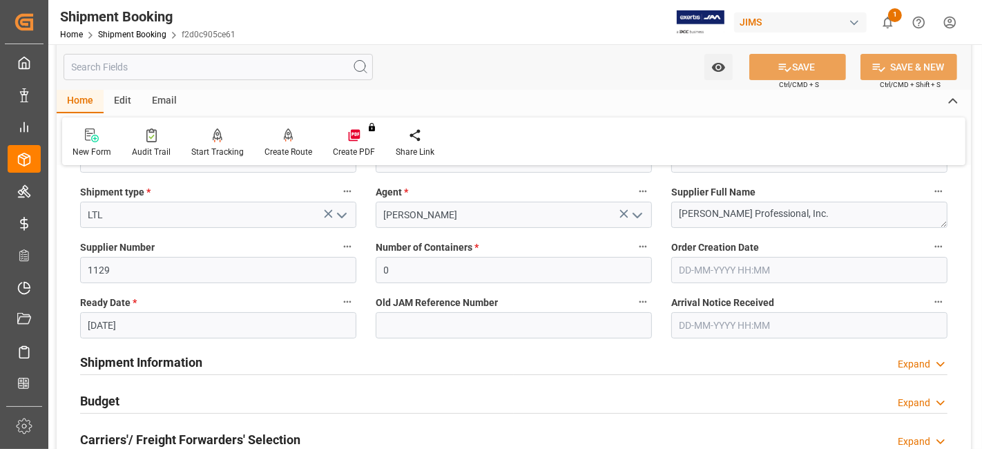
click at [171, 359] on h2 "Shipment Information" at bounding box center [141, 362] width 122 height 19
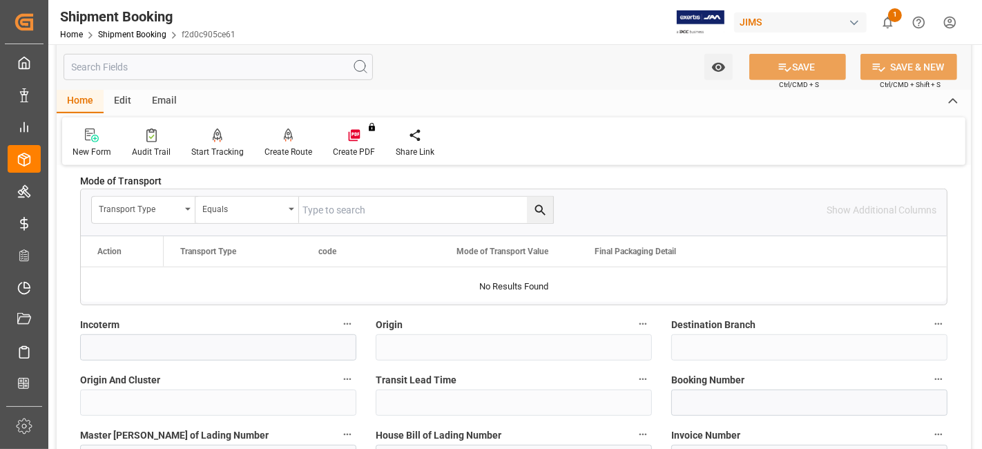
scroll to position [705, 0]
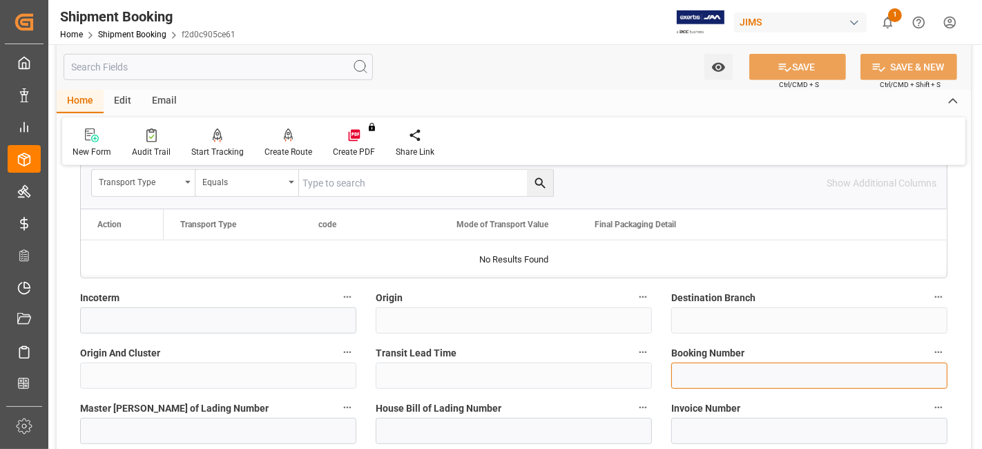
drag, startPoint x: 717, startPoint y: 380, endPoint x: 716, endPoint y: 328, distance: 51.8
click at [717, 378] on input at bounding box center [809, 375] width 276 height 26
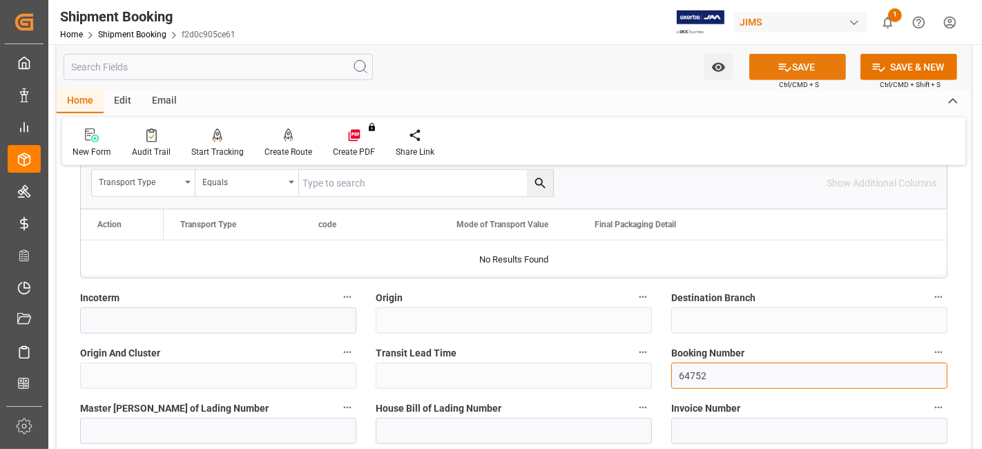
type input "64752"
click at [761, 72] on button "SAVE" at bounding box center [797, 67] width 97 height 26
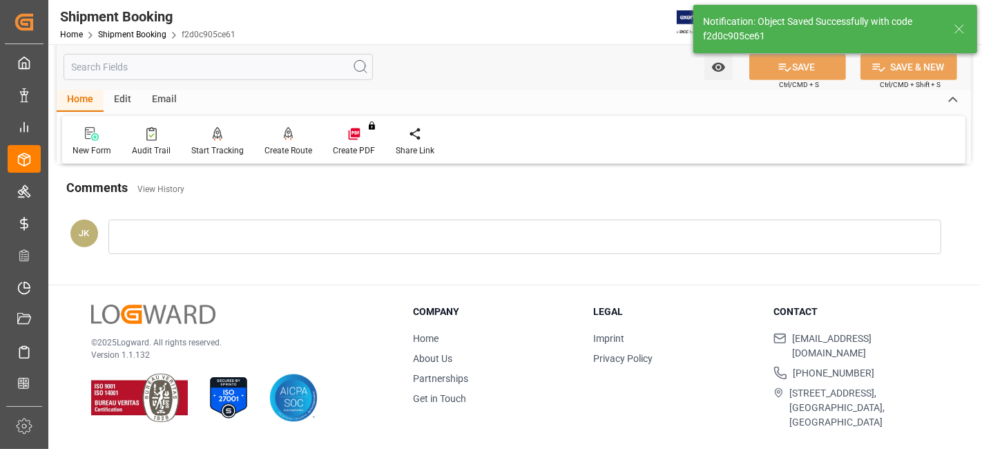
scroll to position [0, 0]
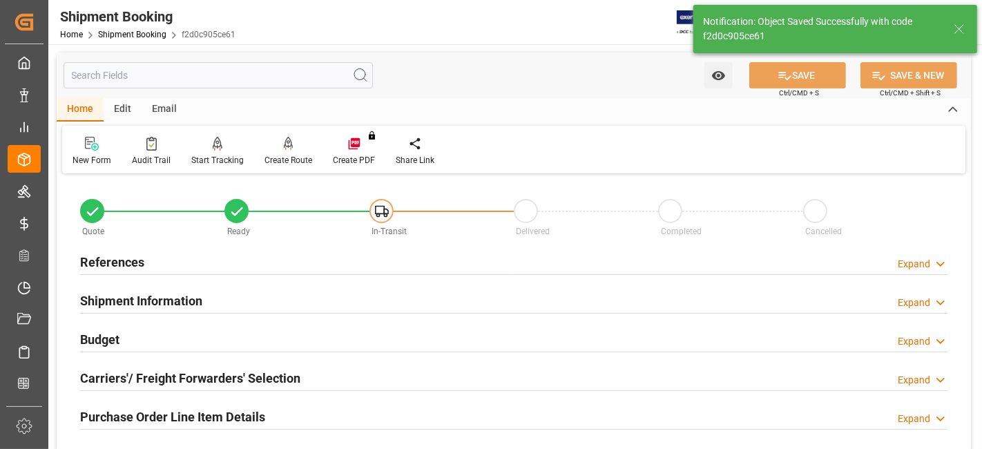
click at [144, 261] on div "References Expand" at bounding box center [513, 261] width 867 height 26
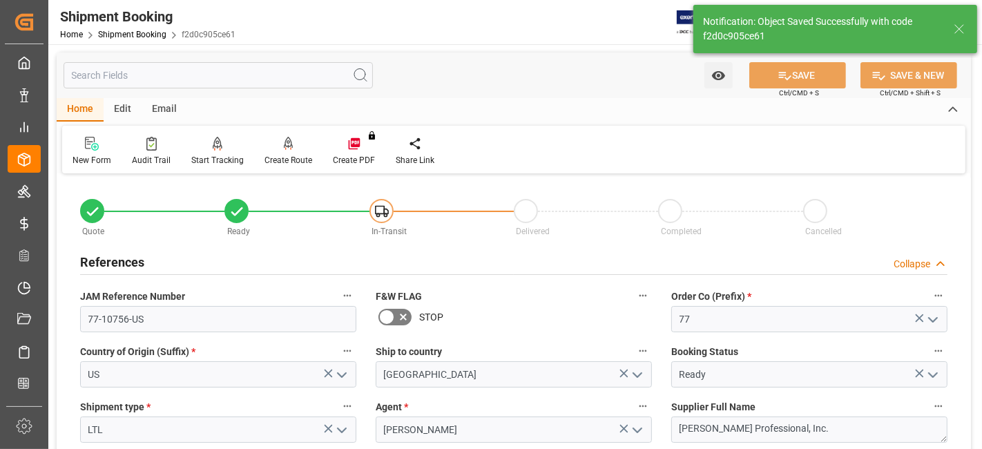
click at [144, 261] on div "References Collapse" at bounding box center [513, 261] width 867 height 26
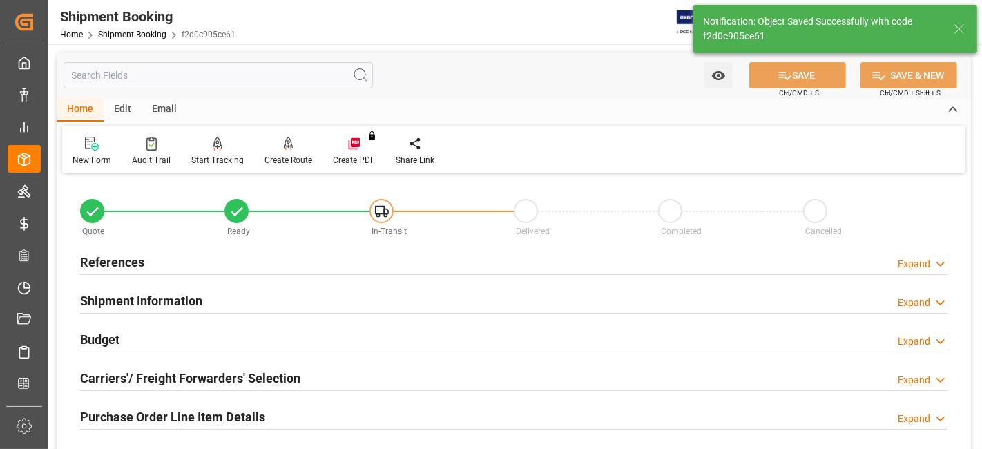
click at [171, 289] on div "Shipment Information" at bounding box center [141, 299] width 122 height 26
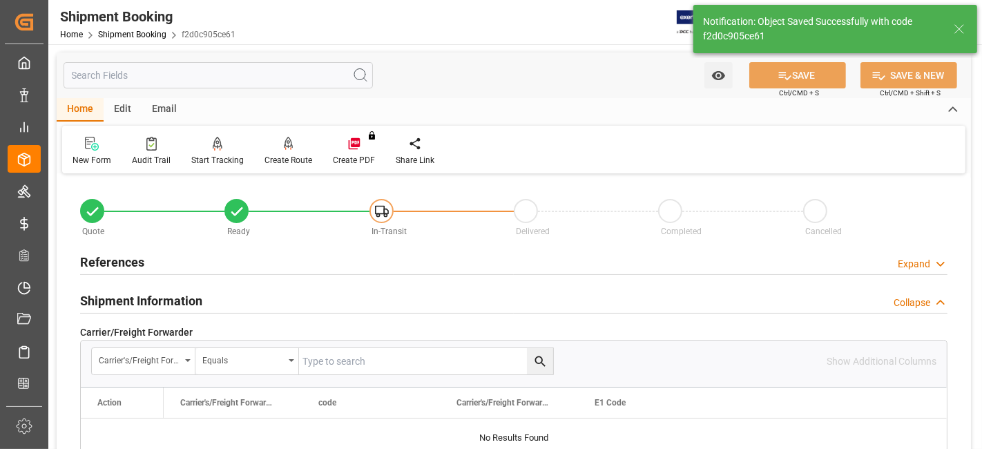
click at [158, 253] on div "References Expand" at bounding box center [513, 261] width 867 height 26
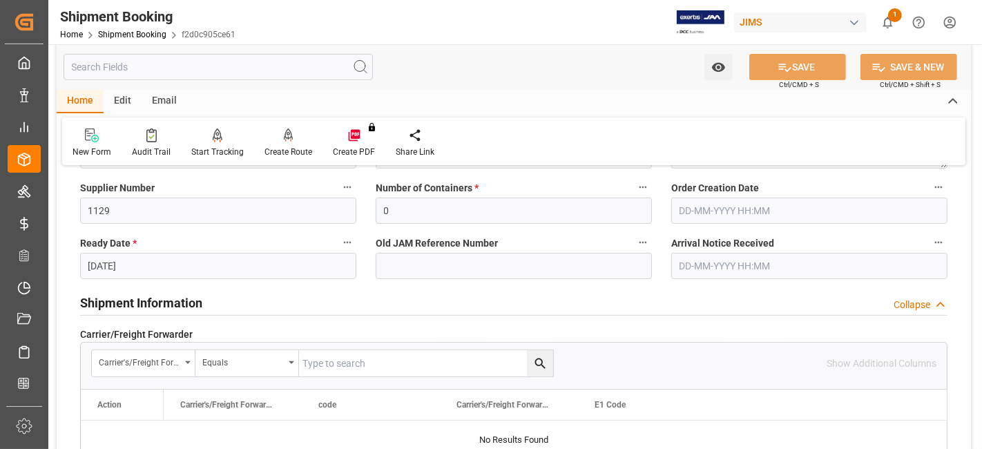
scroll to position [276, 0]
click at [170, 312] on div "Shipment Information Collapse" at bounding box center [513, 301] width 886 height 39
click at [170, 300] on h2 "Shipment Information" at bounding box center [141, 300] width 122 height 19
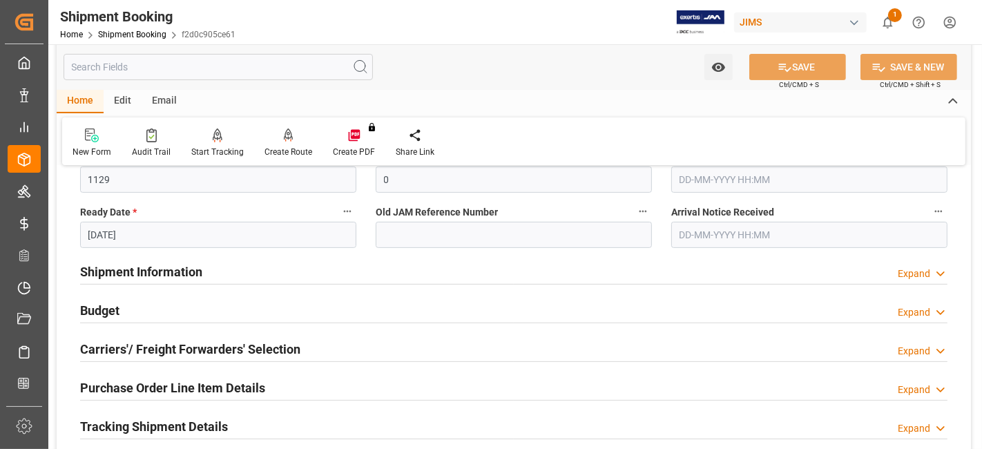
scroll to position [306, 0]
click at [147, 306] on div "Budget Expand" at bounding box center [513, 308] width 867 height 26
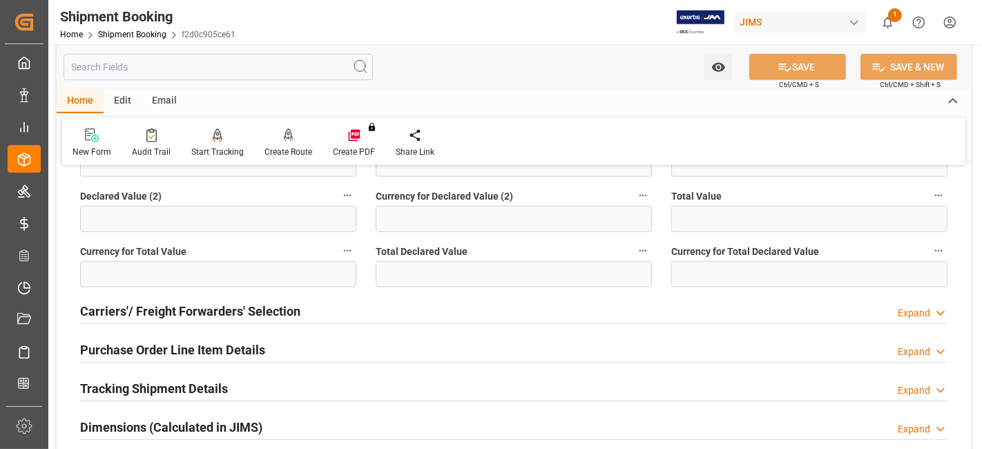
click at [147, 313] on h2 "Carriers'/ Freight Forwarders' Selection" at bounding box center [190, 311] width 220 height 19
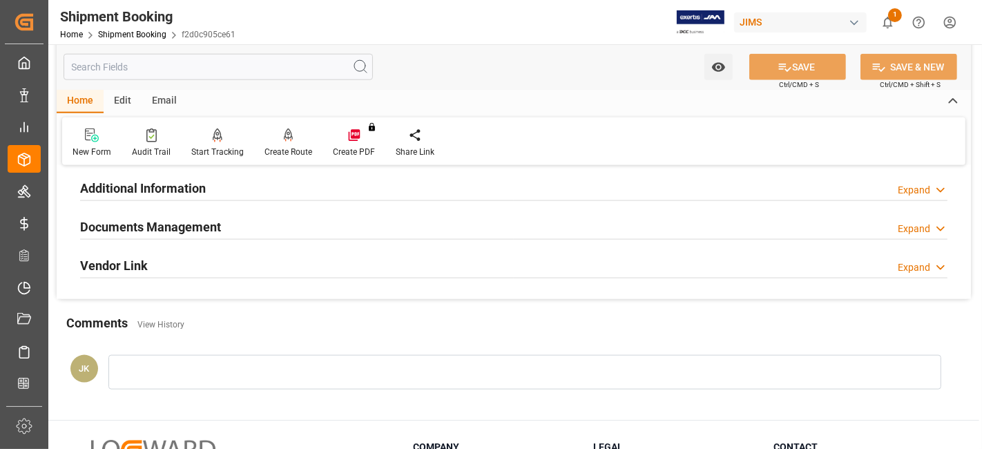
scroll to position [1411, 0]
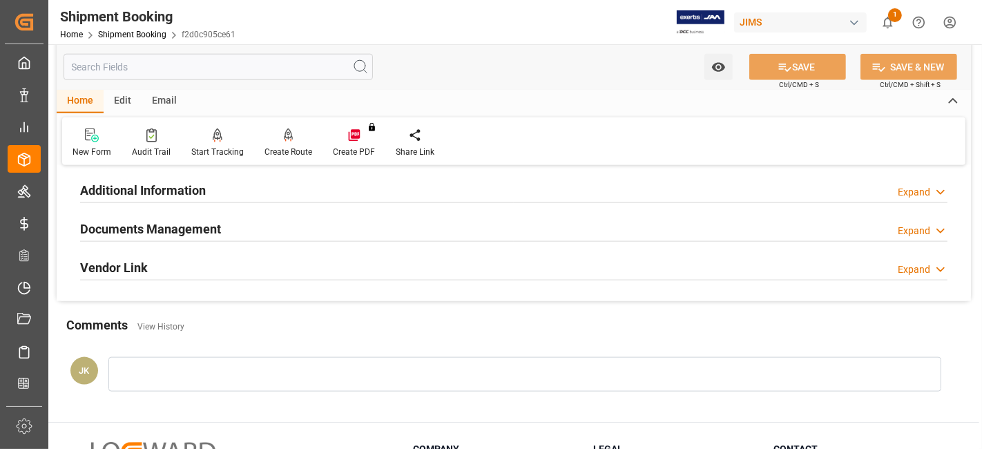
click at [182, 226] on h2 "Documents Management" at bounding box center [150, 229] width 141 height 19
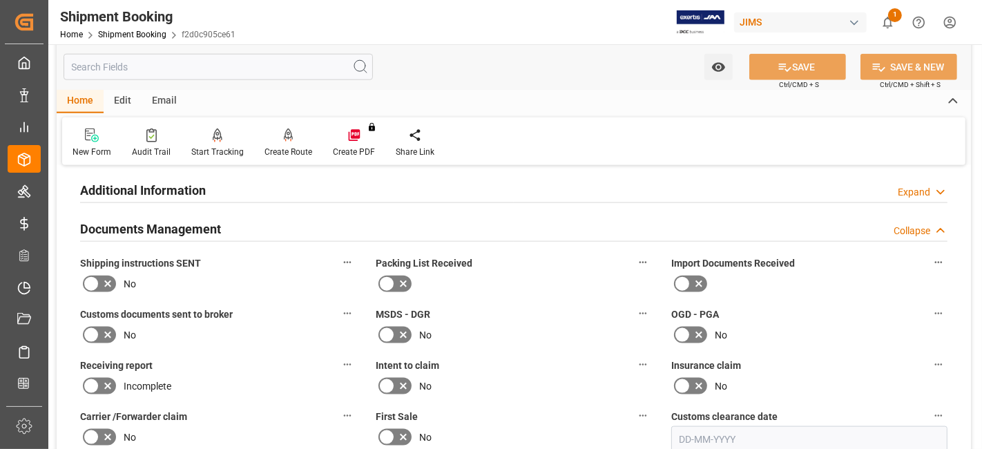
click at [110, 277] on icon at bounding box center [107, 283] width 17 height 17
click at [0, 0] on input "checkbox" at bounding box center [0, 0] width 0 height 0
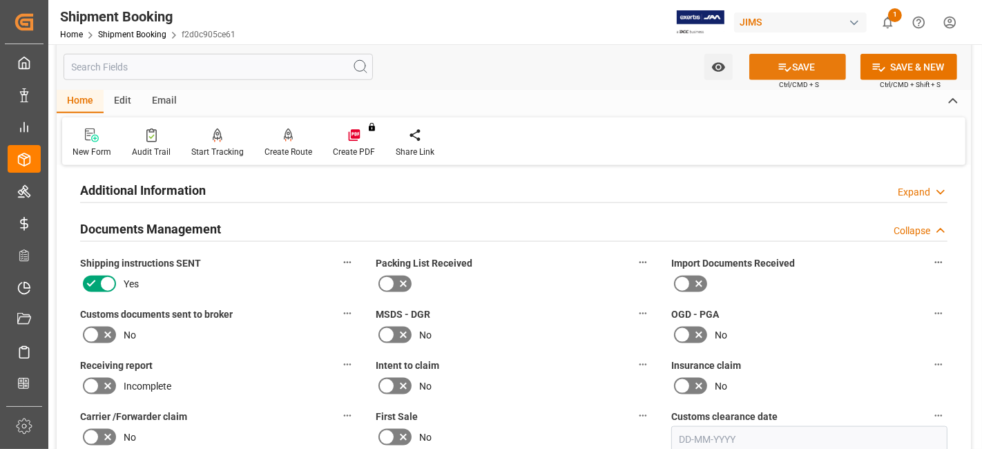
click at [777, 77] on button "SAVE" at bounding box center [797, 67] width 97 height 26
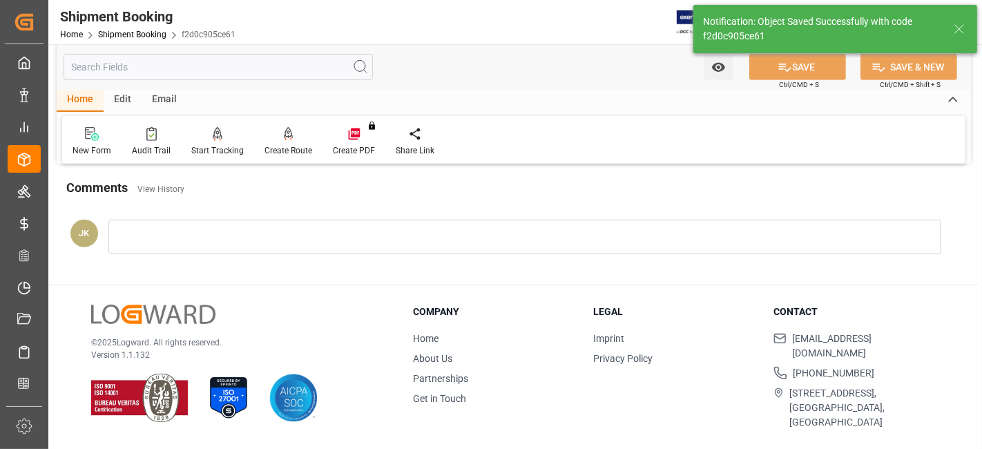
scroll to position [461, 0]
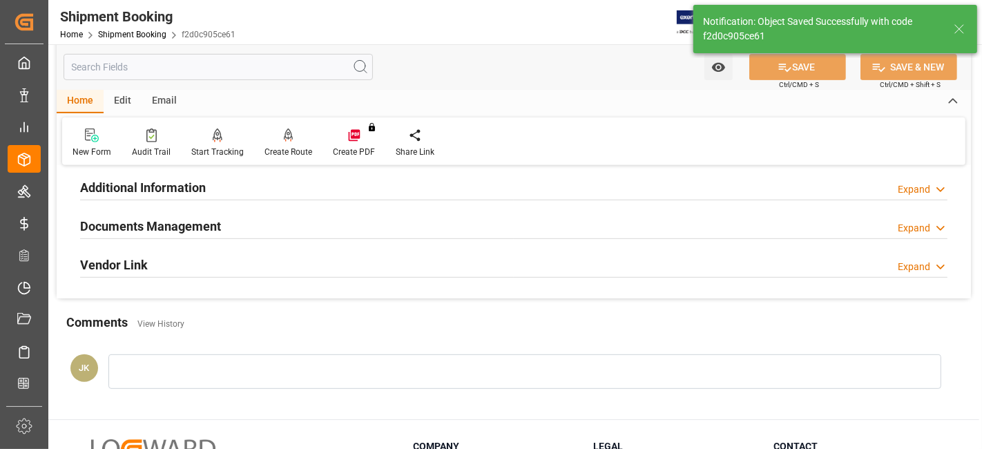
click at [260, 224] on div "Documents Management Expand" at bounding box center [513, 225] width 867 height 26
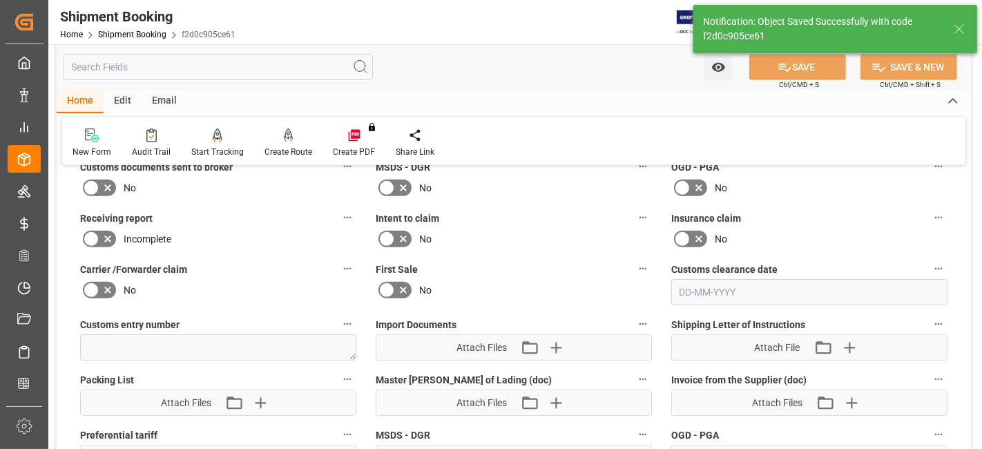
scroll to position [615, 0]
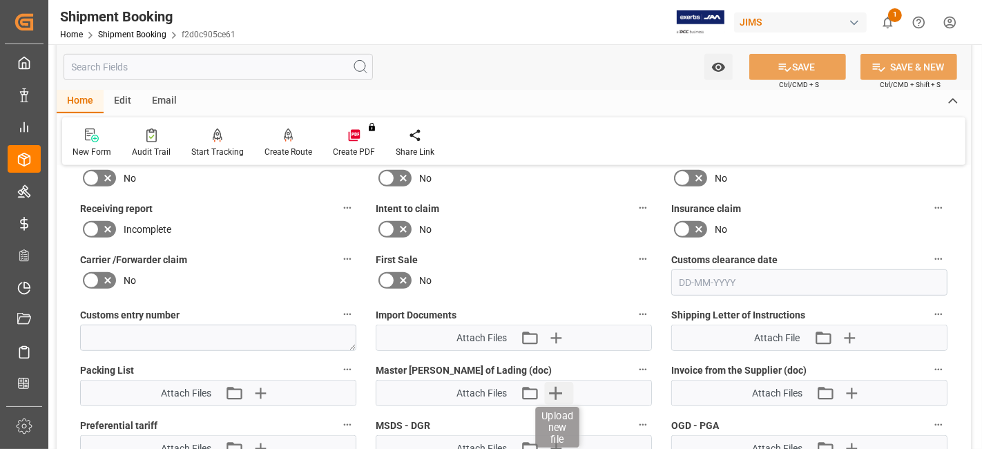
click at [562, 382] on icon "button" at bounding box center [556, 393] width 22 height 22
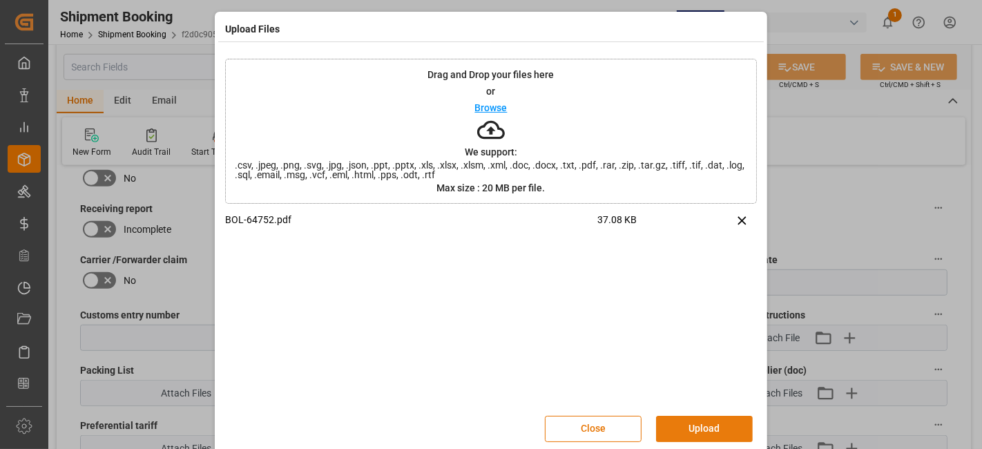
click at [701, 421] on button "Upload" at bounding box center [704, 429] width 97 height 26
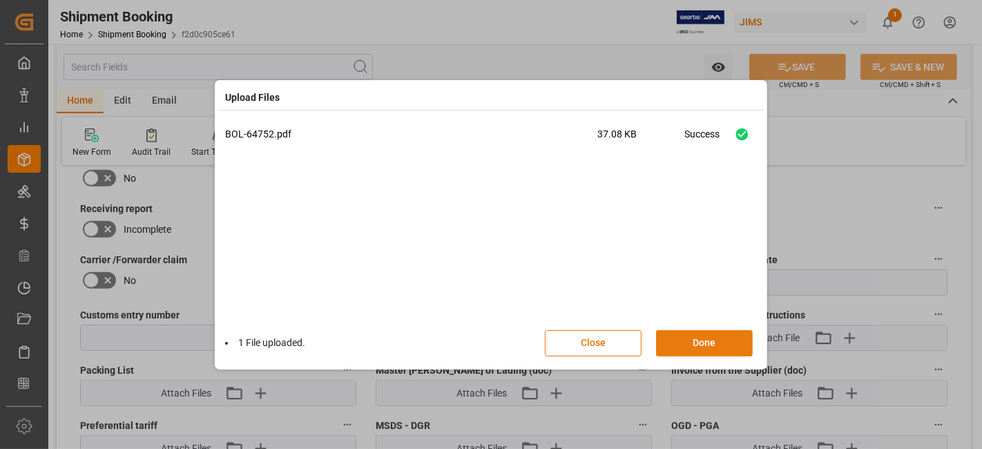
click at [692, 342] on button "Done" at bounding box center [704, 343] width 97 height 26
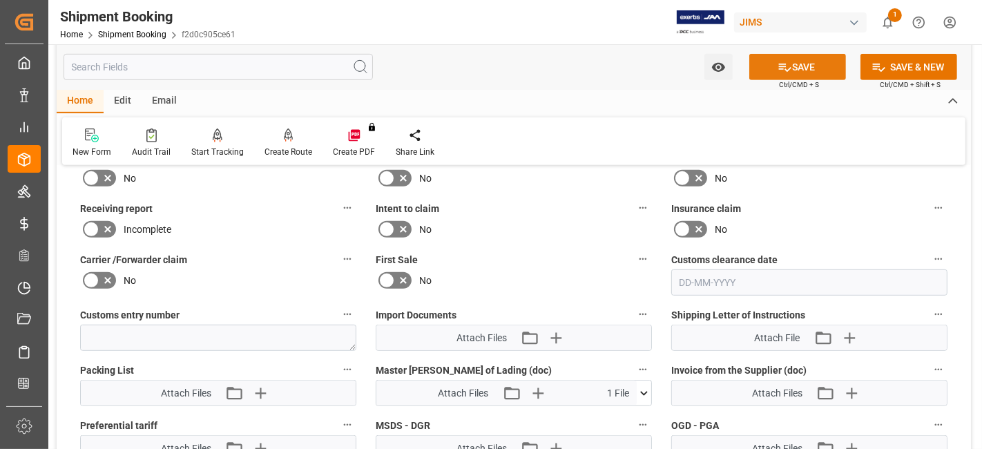
click at [777, 63] on icon at bounding box center [784, 67] width 14 height 14
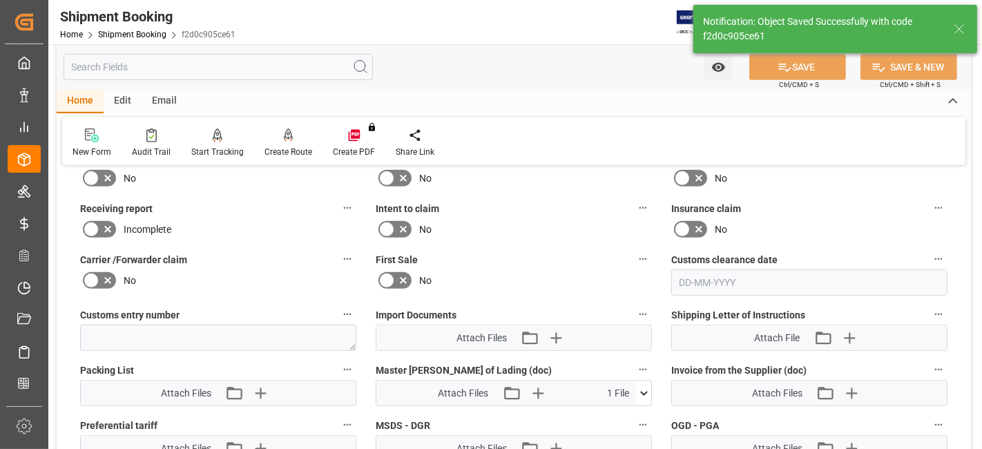
scroll to position [584, 0]
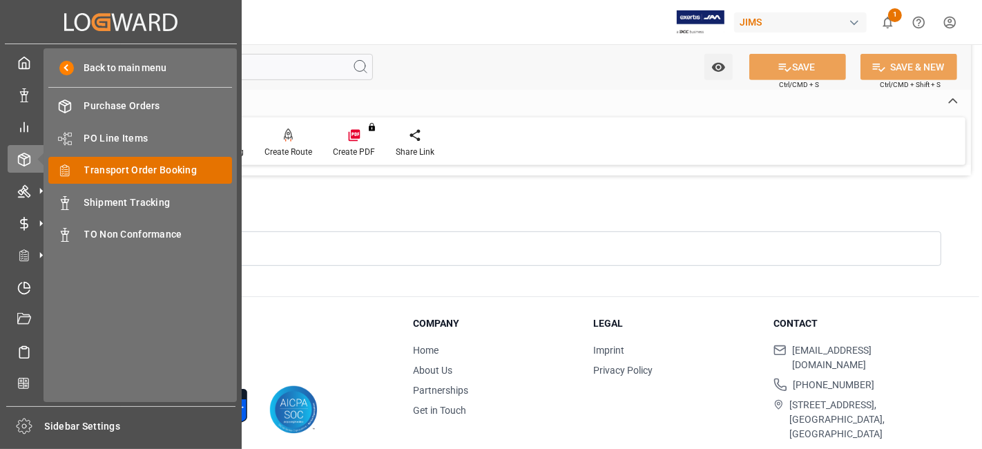
click at [144, 170] on span "Transport Order Booking" at bounding box center [158, 170] width 148 height 14
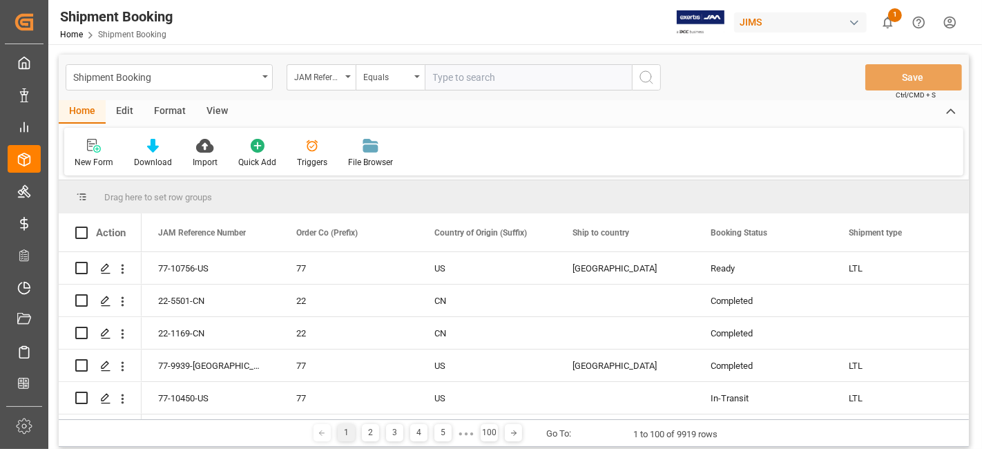
click at [447, 78] on input "text" at bounding box center [528, 77] width 207 height 26
paste input "77-11085-US"
type input "77-11085-US"
click at [642, 76] on icon "search button" at bounding box center [646, 77] width 17 height 17
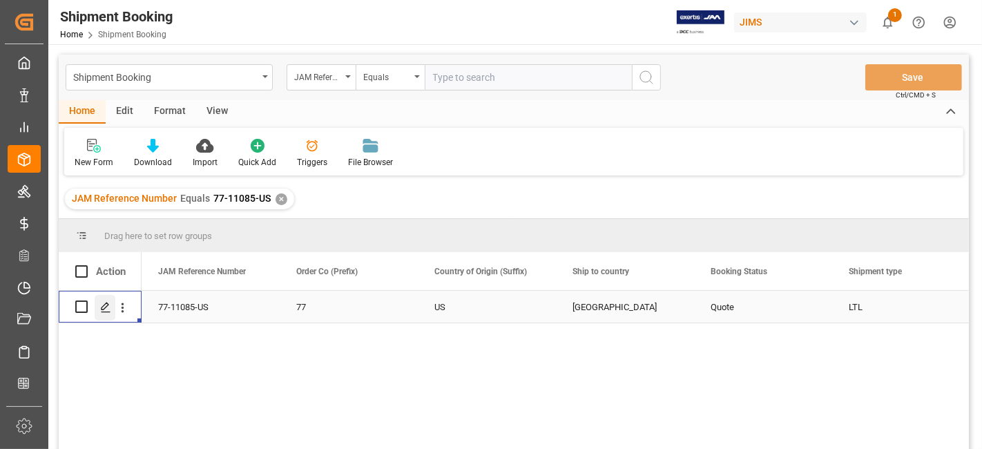
click at [104, 313] on div "Press SPACE to select this row." at bounding box center [105, 308] width 21 height 26
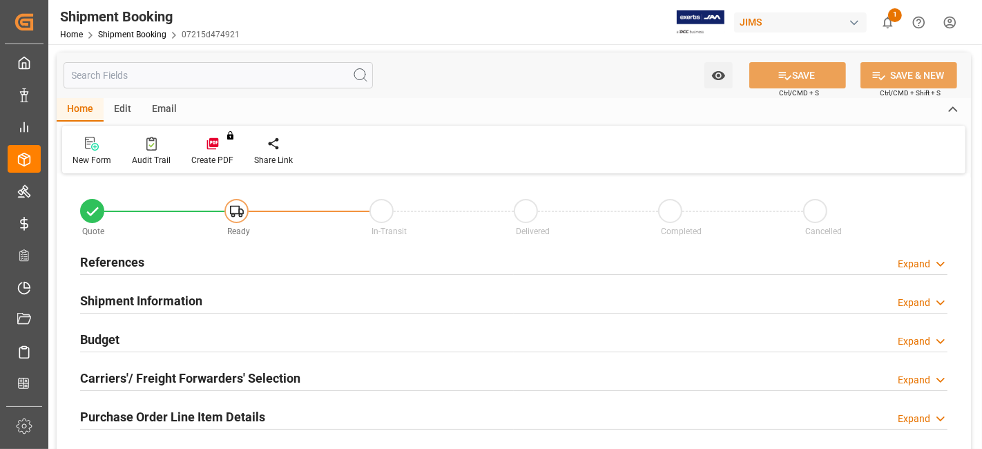
type input "0"
click at [151, 269] on div "References Expand" at bounding box center [513, 261] width 867 height 26
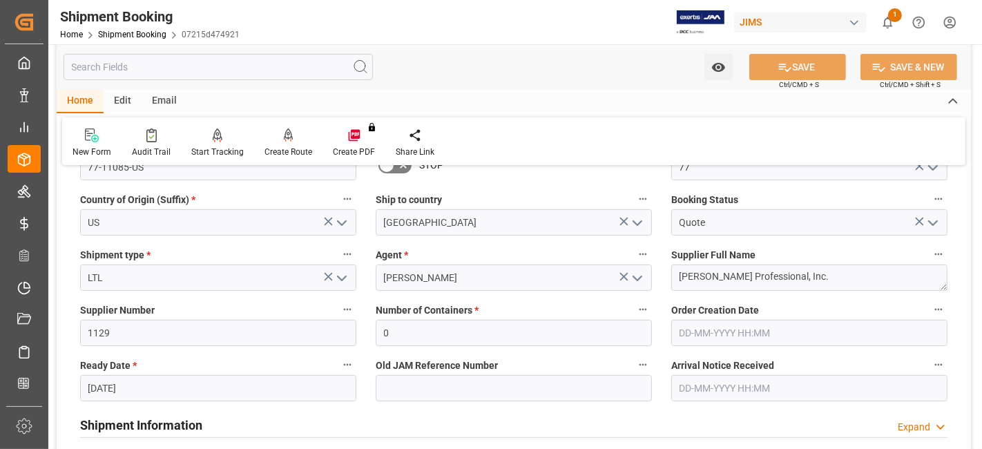
scroll to position [153, 0]
click at [146, 386] on input "03-10-2025" at bounding box center [218, 386] width 276 height 26
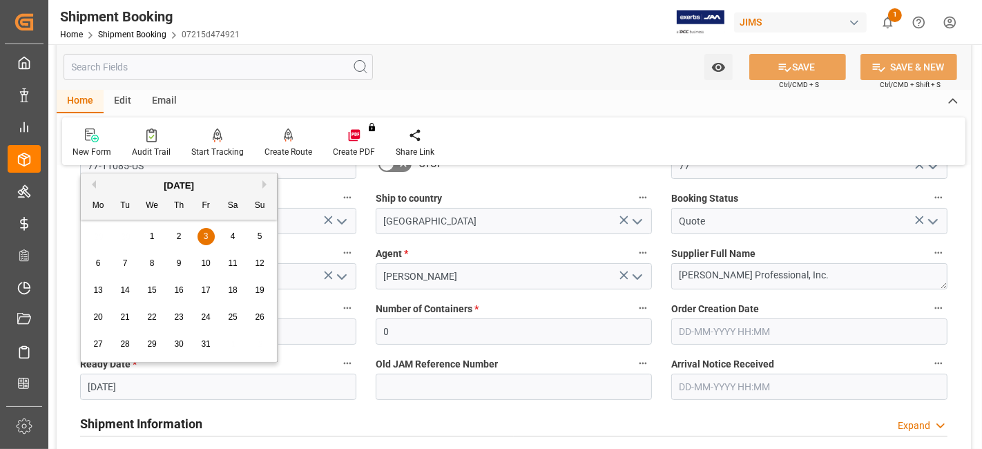
click at [90, 184] on button "Previous Month" at bounding box center [92, 184] width 8 height 8
click at [150, 291] on span "17" at bounding box center [151, 290] width 9 height 10
type input "17-09-2025"
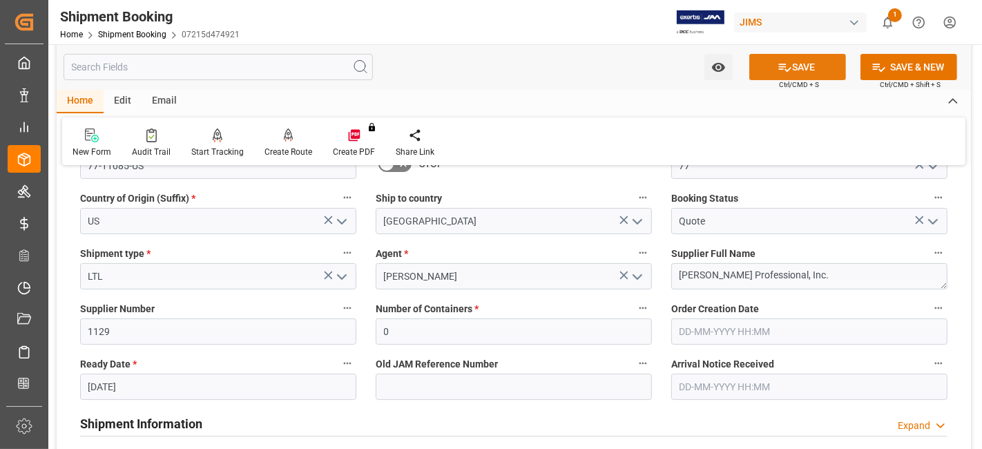
click at [769, 68] on button "SAVE" at bounding box center [797, 67] width 97 height 26
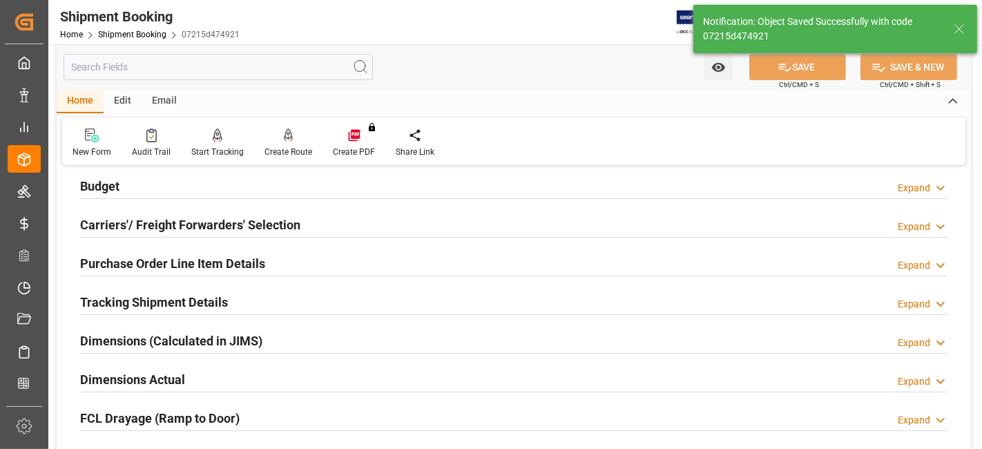
click at [146, 220] on h2 "Carriers'/ Freight Forwarders' Selection" at bounding box center [190, 224] width 220 height 19
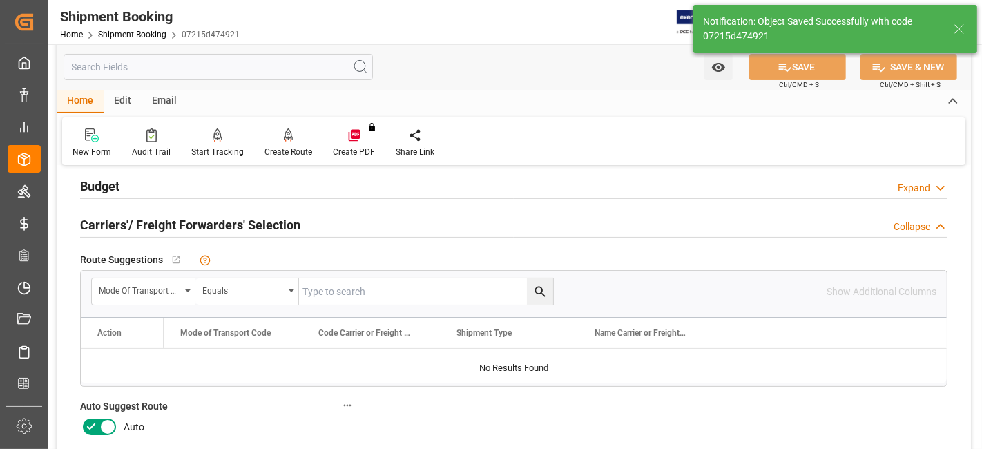
click at [142, 188] on div "Budget Expand" at bounding box center [513, 185] width 867 height 26
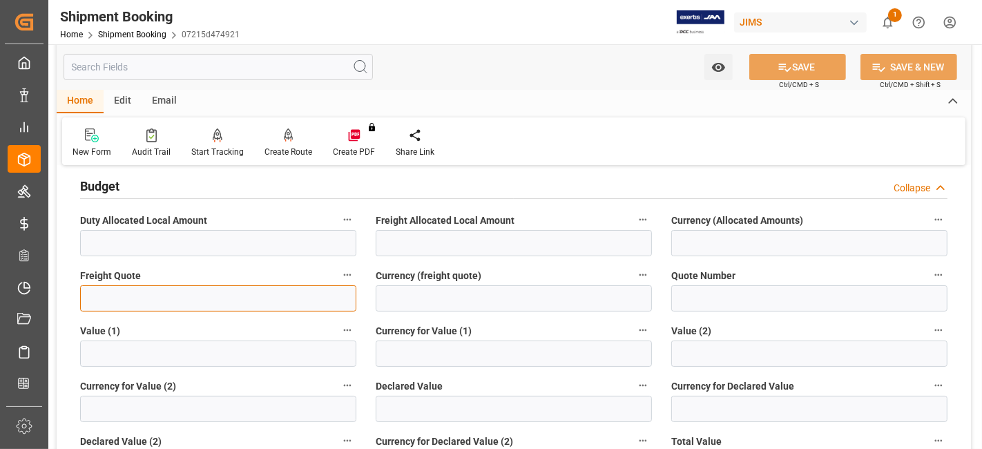
drag, startPoint x: 152, startPoint y: 293, endPoint x: 138, endPoint y: 290, distance: 14.1
click at [152, 293] on input "text" at bounding box center [218, 298] width 276 height 26
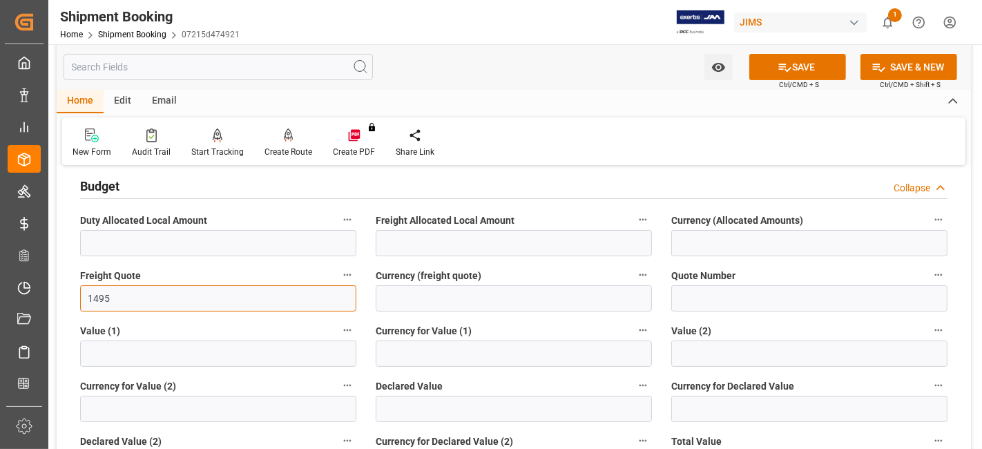
type input "1495"
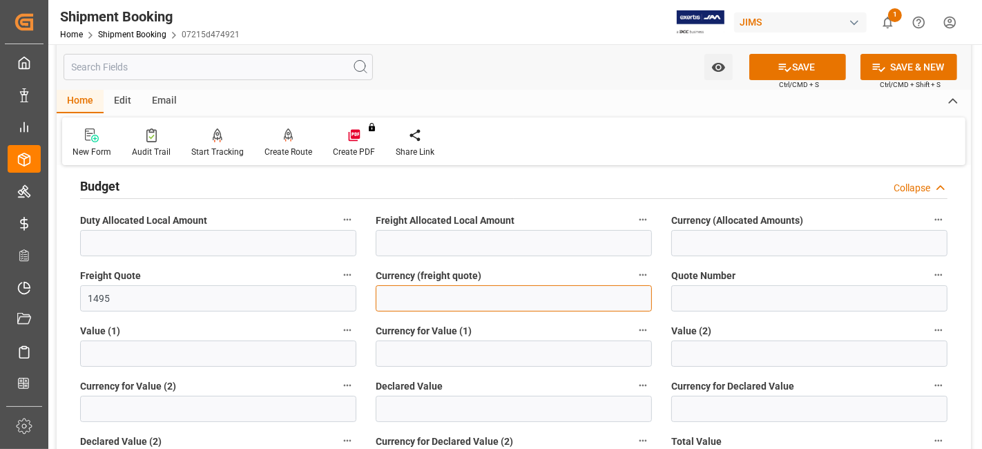
click at [460, 298] on input at bounding box center [514, 298] width 276 height 26
type input "CAD"
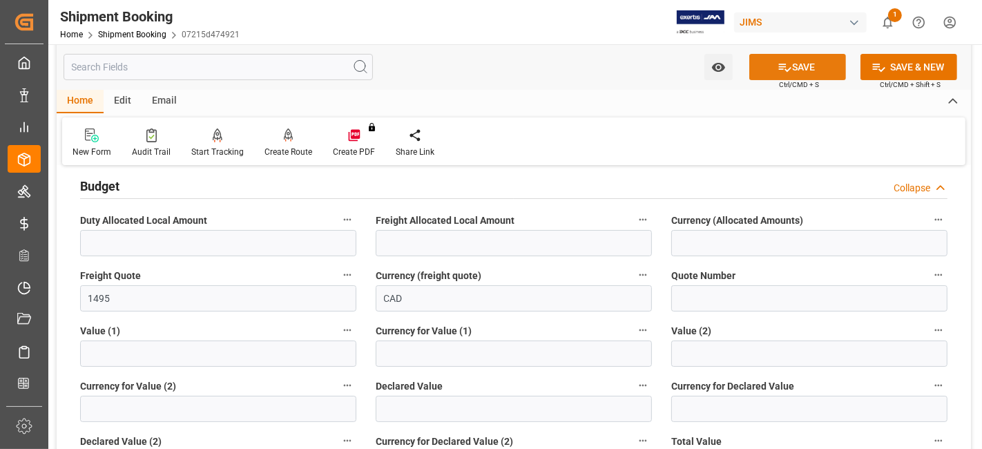
click at [769, 65] on button "SAVE" at bounding box center [797, 67] width 97 height 26
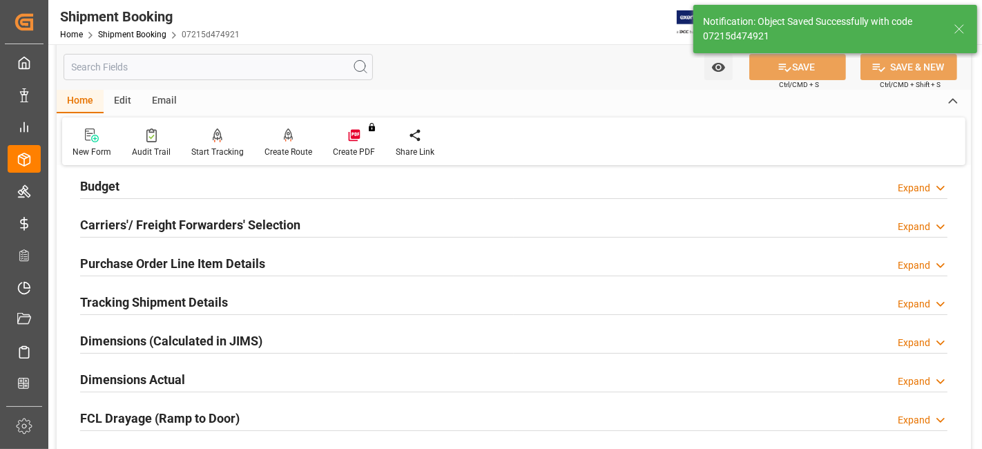
click at [110, 188] on h2 "Budget" at bounding box center [99, 186] width 39 height 19
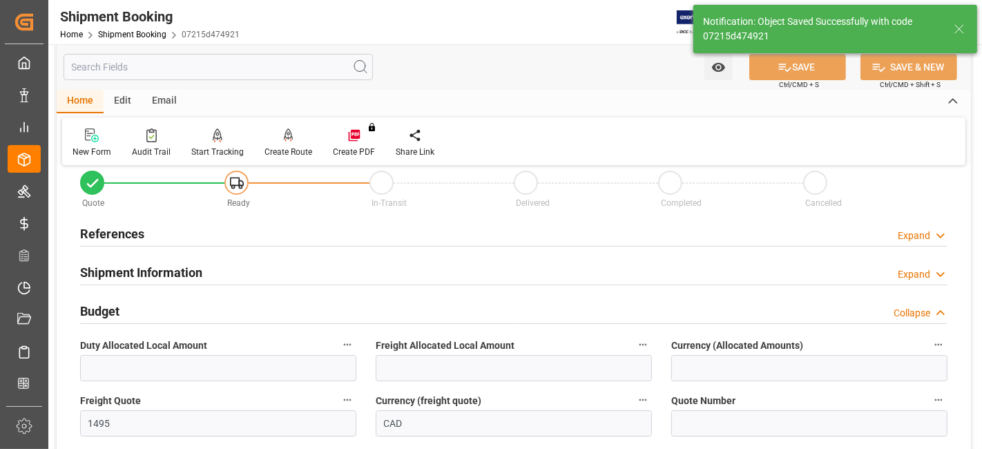
scroll to position [30, 0]
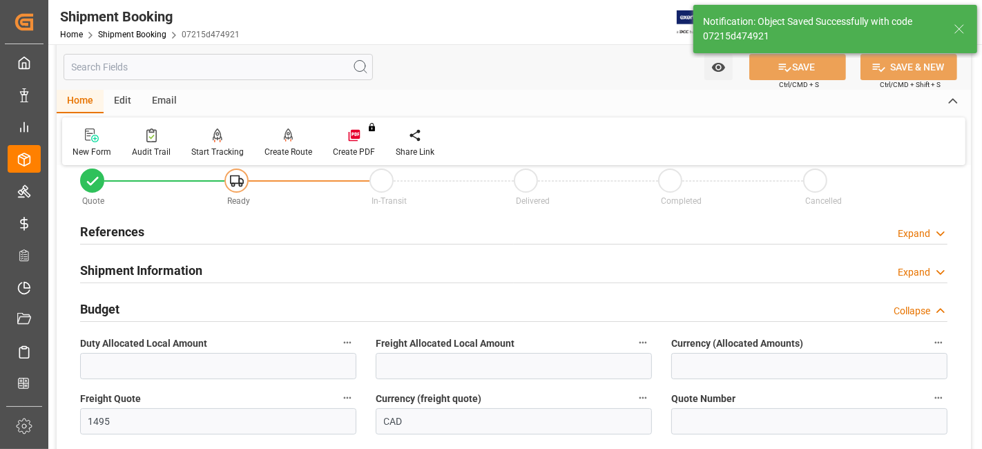
click at [106, 308] on h2 "Budget" at bounding box center [99, 309] width 39 height 19
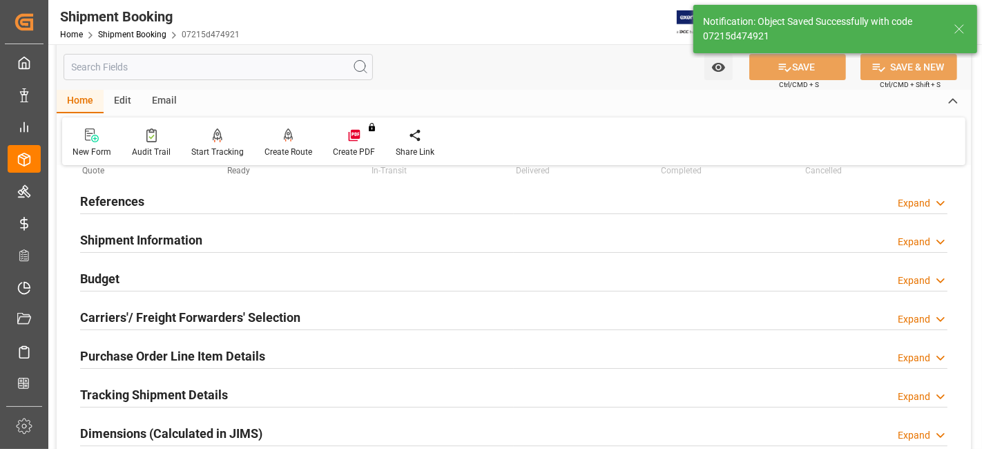
click at [128, 317] on h2 "Carriers'/ Freight Forwarders' Selection" at bounding box center [190, 317] width 220 height 19
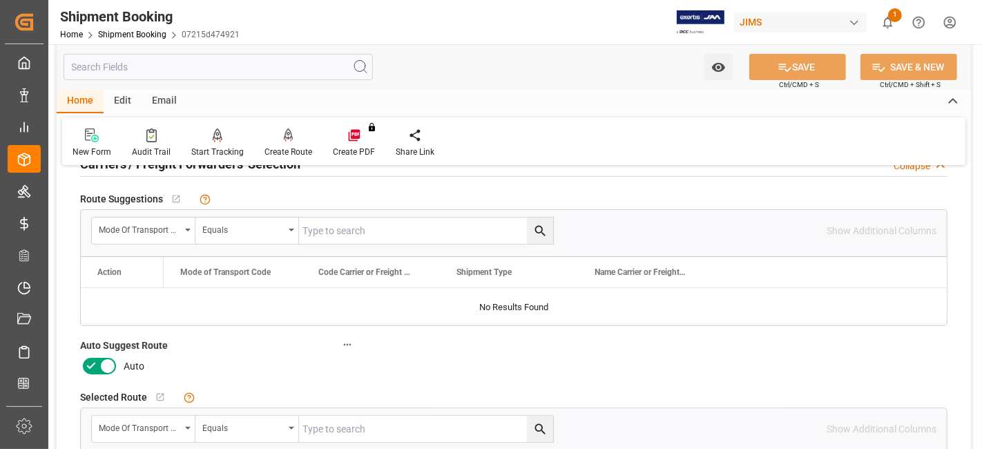
scroll to position [215, 0]
click at [94, 361] on icon at bounding box center [91, 365] width 17 height 17
click at [0, 0] on input "checkbox" at bounding box center [0, 0] width 0 height 0
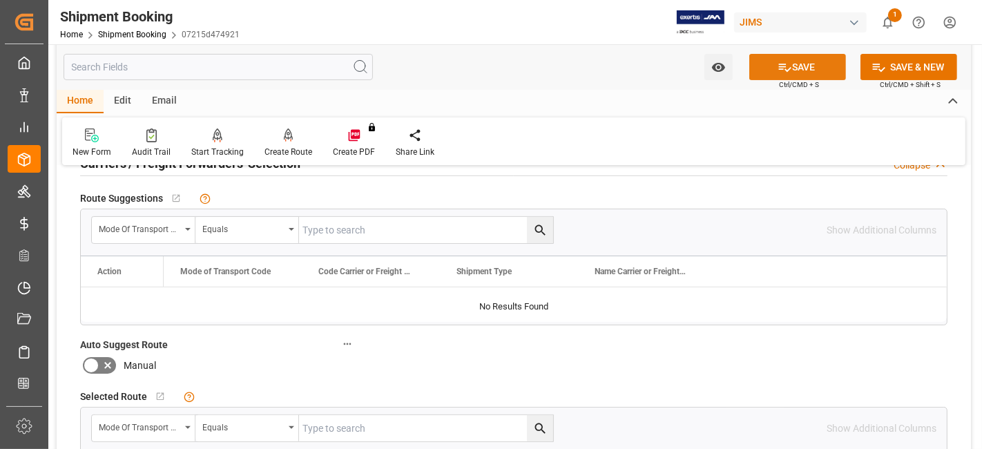
click at [763, 64] on button "SAVE" at bounding box center [797, 67] width 97 height 26
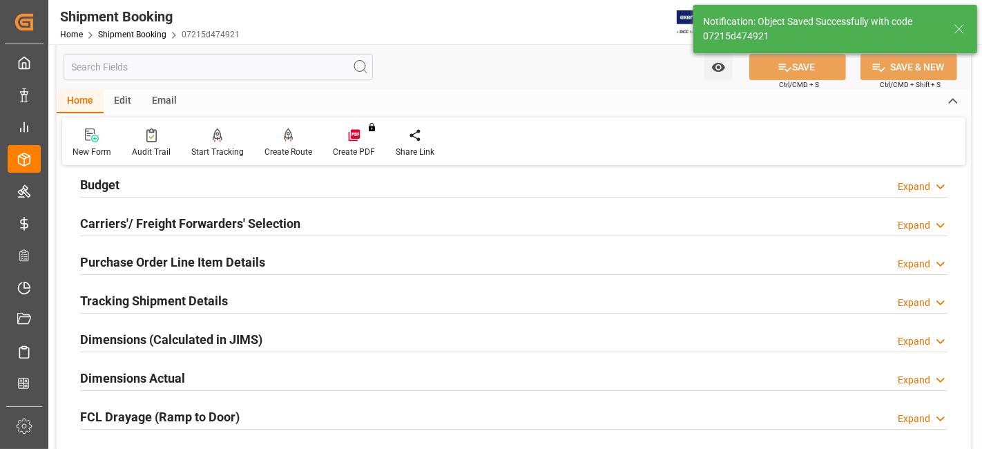
scroll to position [153, 0]
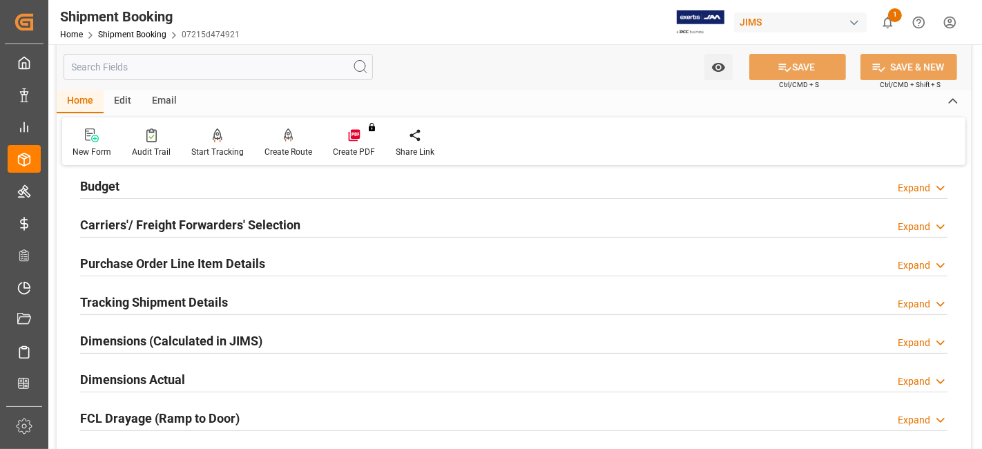
click at [117, 222] on h2 "Carriers'/ Freight Forwarders' Selection" at bounding box center [190, 224] width 220 height 19
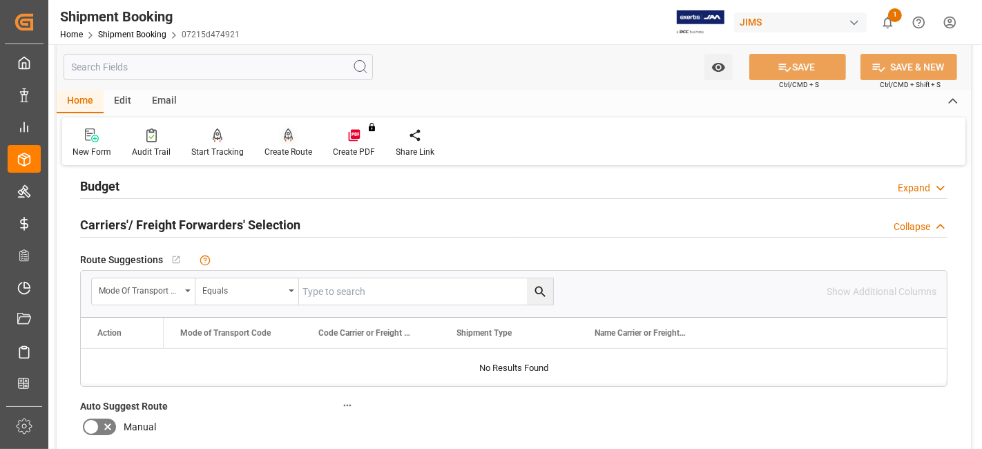
click at [289, 147] on div "Create Route" at bounding box center [288, 152] width 48 height 12
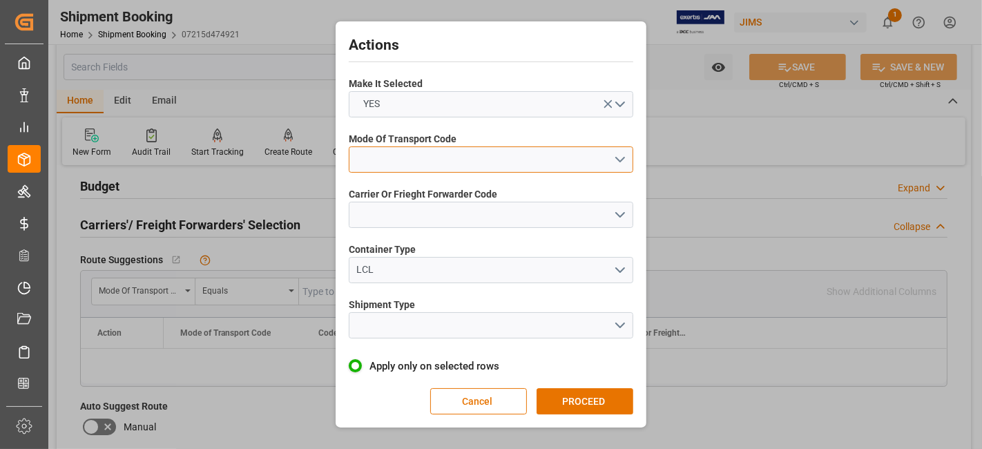
click at [620, 163] on button "open menu" at bounding box center [491, 159] width 284 height 26
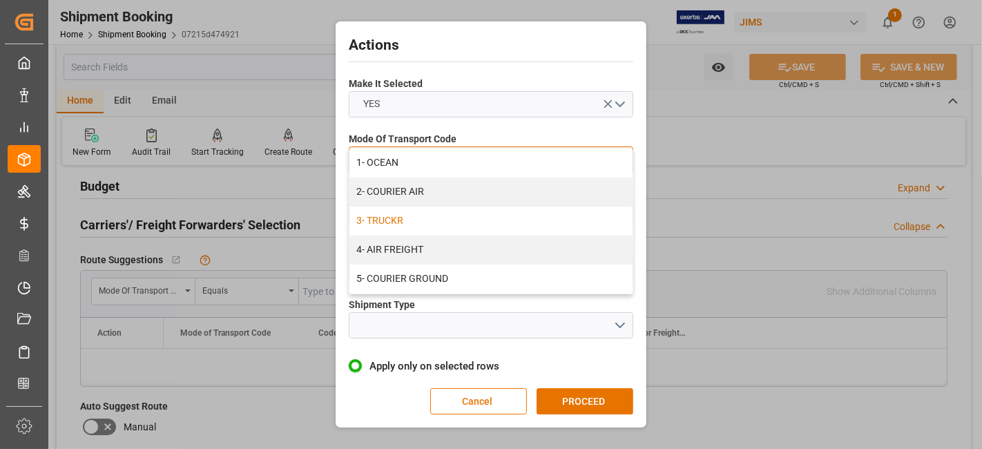
click at [578, 222] on div "3- TRUCKR" at bounding box center [490, 220] width 283 height 29
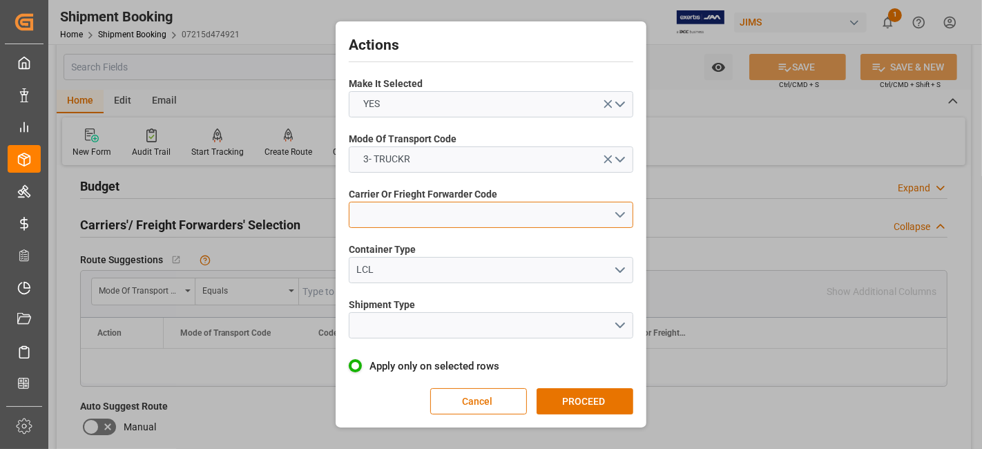
click at [630, 217] on button "open menu" at bounding box center [491, 215] width 284 height 26
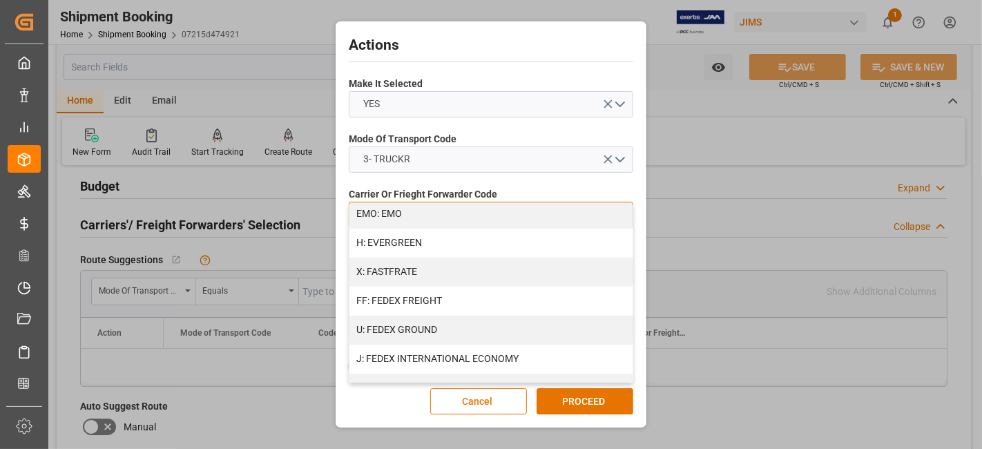
scroll to position [420, 0]
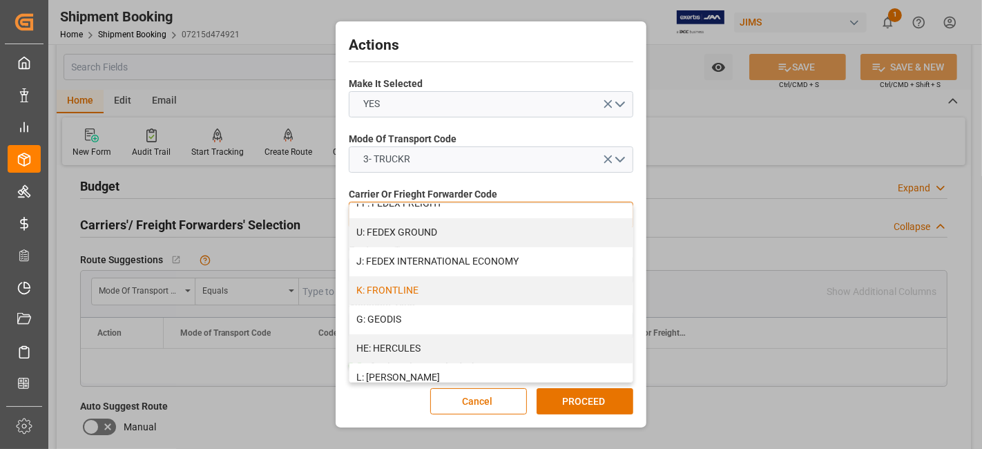
click at [501, 293] on div "K: FRONTLINE" at bounding box center [490, 290] width 283 height 29
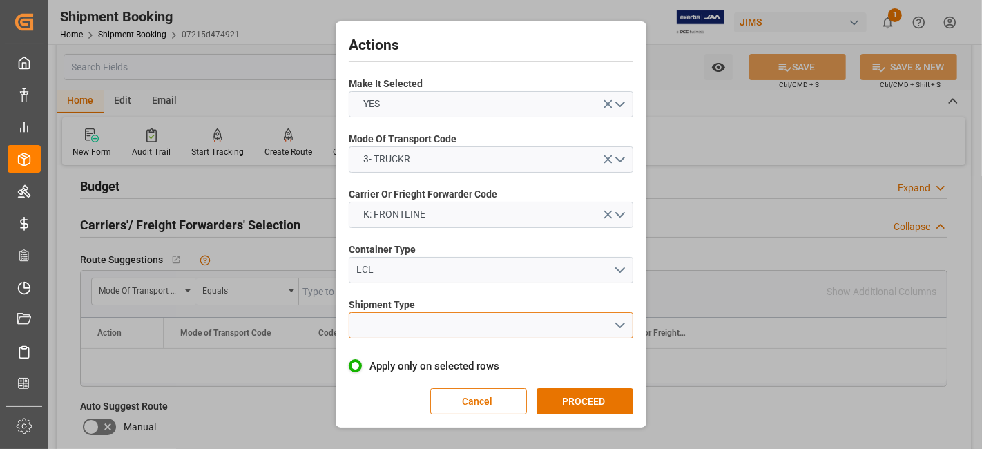
click at [610, 327] on button "open menu" at bounding box center [491, 325] width 284 height 26
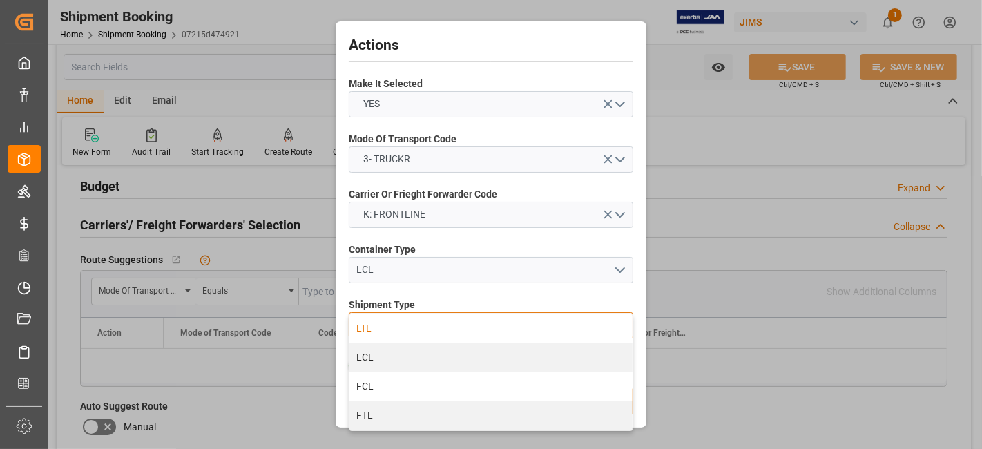
click at [454, 328] on div "LTL" at bounding box center [490, 328] width 283 height 29
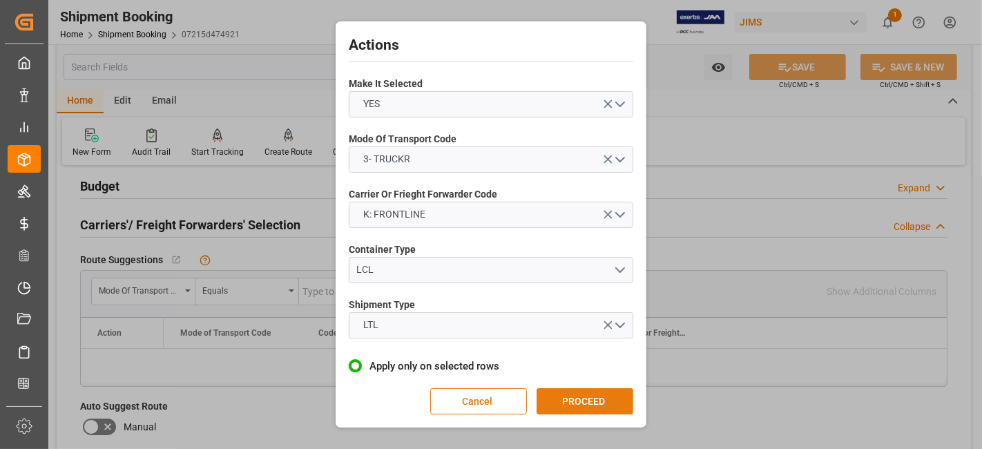
click at [584, 393] on button "PROCEED" at bounding box center [584, 401] width 97 height 26
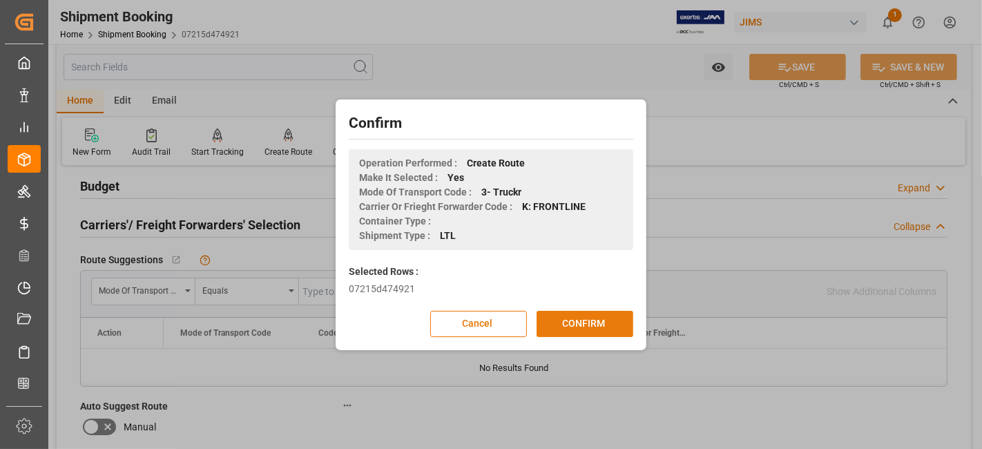
click at [572, 324] on button "CONFIRM" at bounding box center [584, 324] width 97 height 26
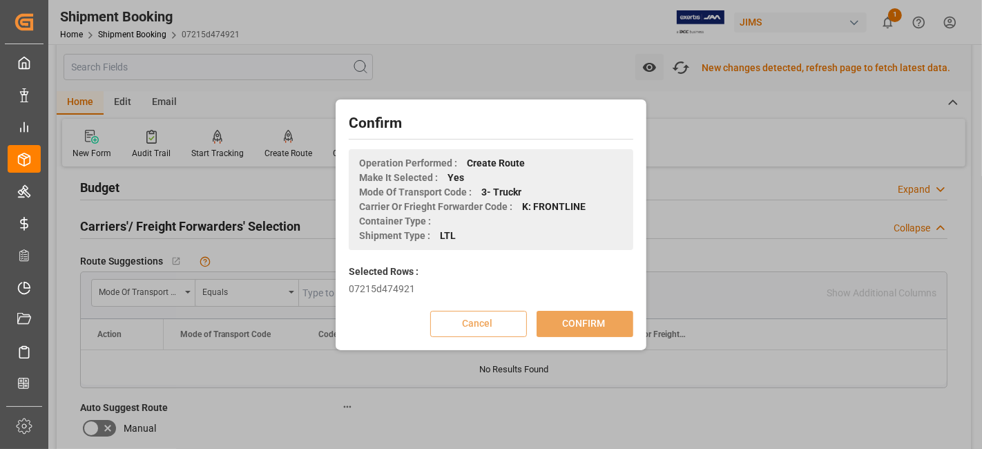
scroll to position [155, 0]
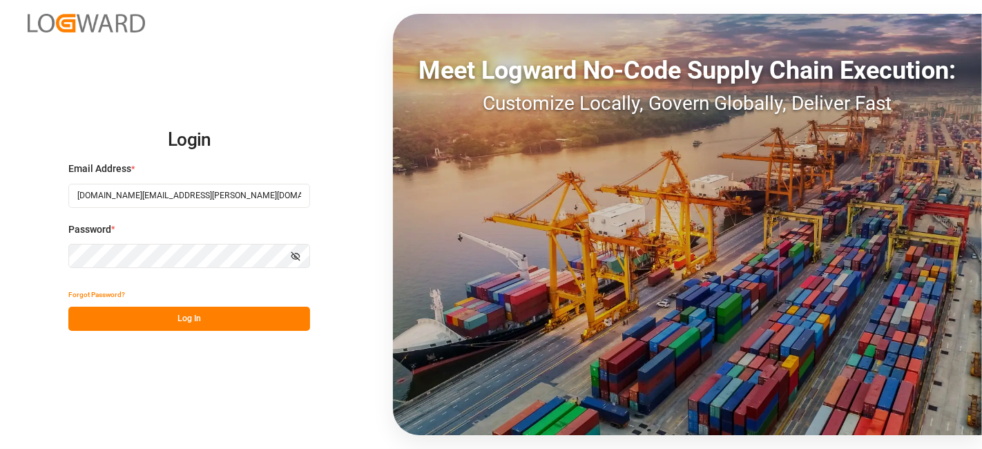
click at [198, 322] on button "Log In" at bounding box center [189, 318] width 242 height 24
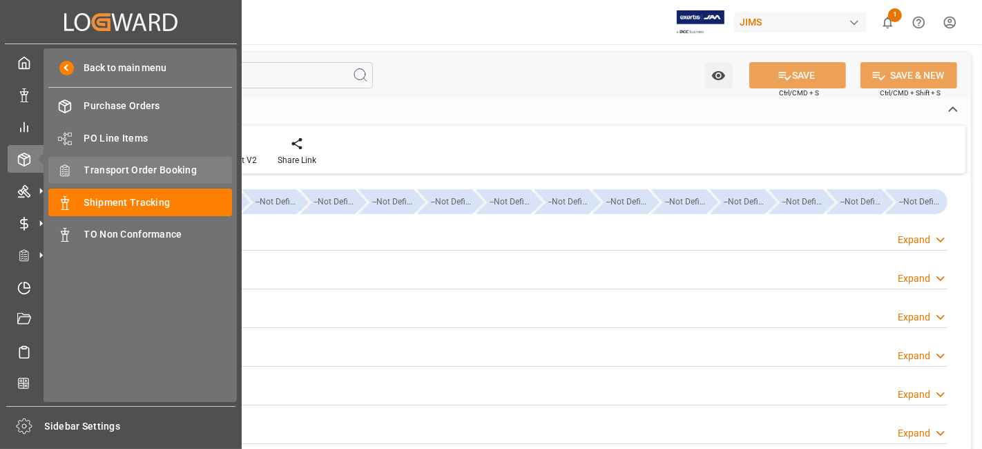
click at [163, 168] on span "Transport Order Booking" at bounding box center [158, 170] width 148 height 14
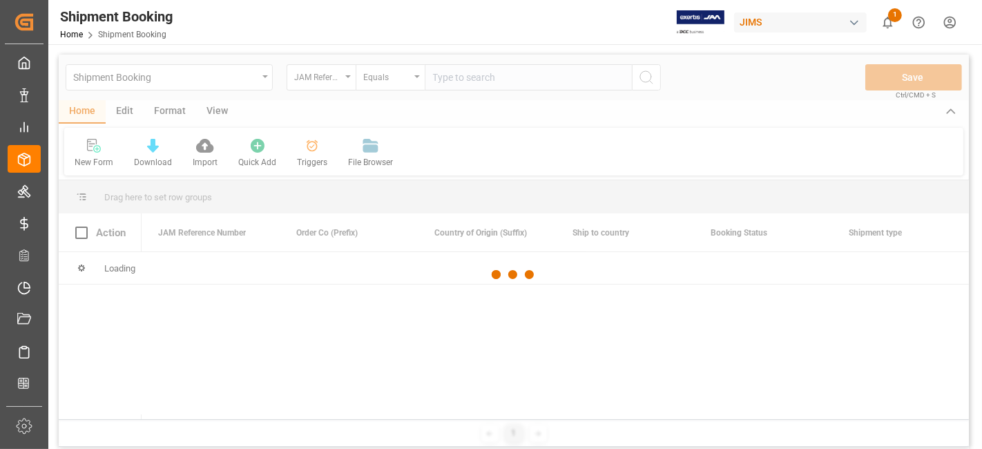
click at [454, 84] on div at bounding box center [514, 275] width 910 height 440
click at [449, 76] on div at bounding box center [514, 275] width 910 height 440
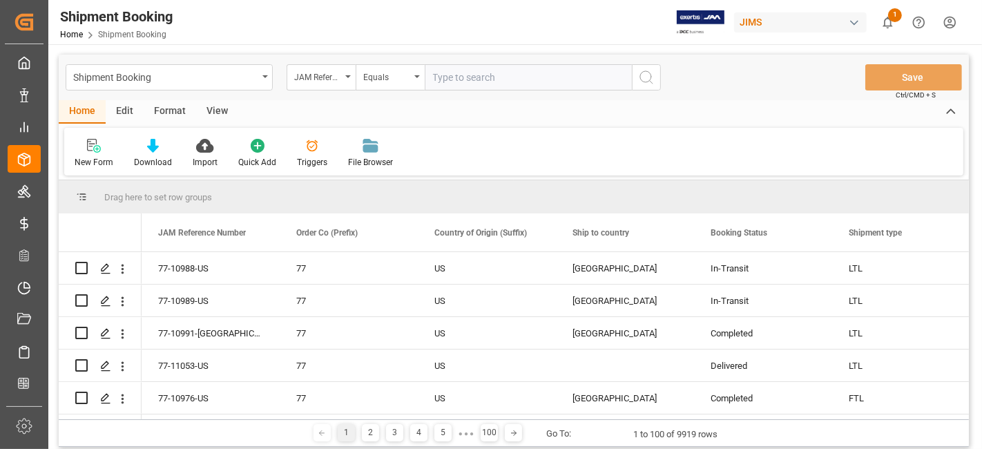
click at [449, 76] on input "text" at bounding box center [528, 77] width 207 height 26
paste input "77-9939-[GEOGRAPHIC_DATA]"
type input "77-9939-[GEOGRAPHIC_DATA]"
click at [641, 79] on icon "search button" at bounding box center [646, 77] width 17 height 17
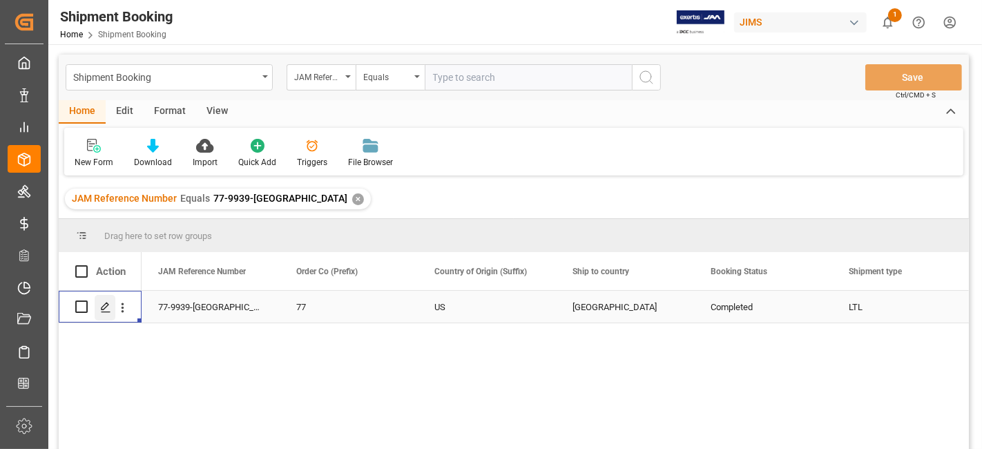
click at [106, 306] on icon "Press SPACE to select this row." at bounding box center [105, 307] width 11 height 11
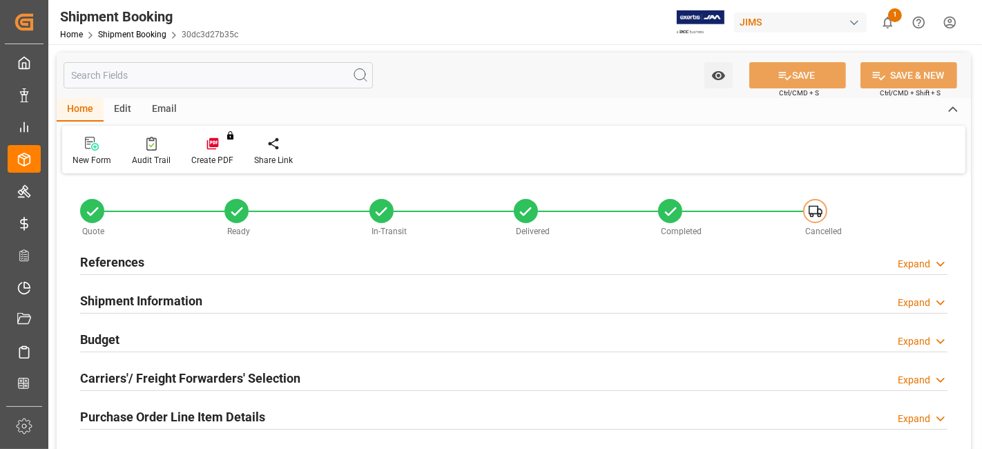
type input "0"
type input "3133.135"
type input "4876"
type input "55742.7"
click at [405, 344] on div "Budget Expand" at bounding box center [513, 338] width 867 height 26
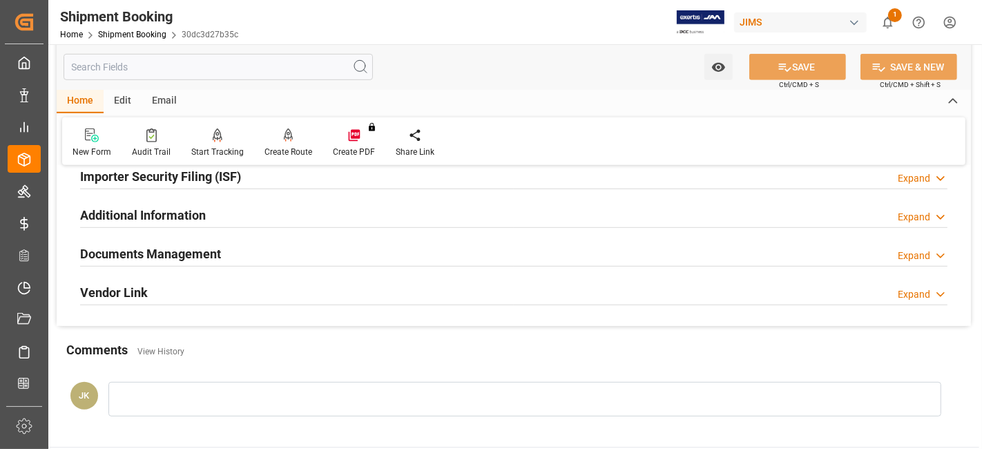
scroll to position [767, 0]
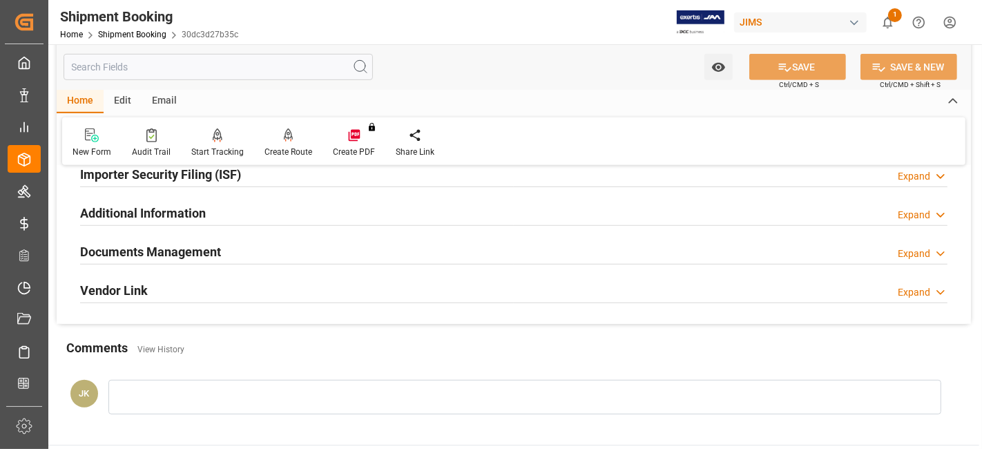
click at [265, 256] on div "Documents Management Expand" at bounding box center [513, 250] width 867 height 26
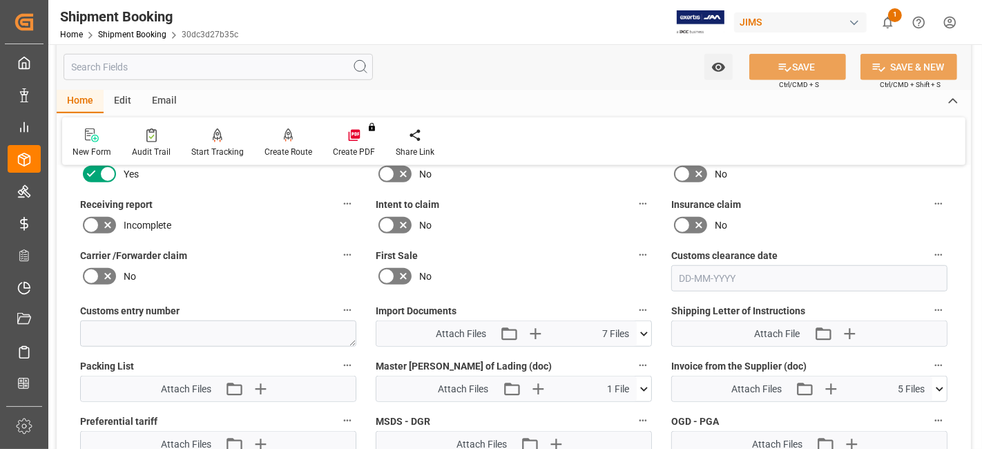
scroll to position [982, 0]
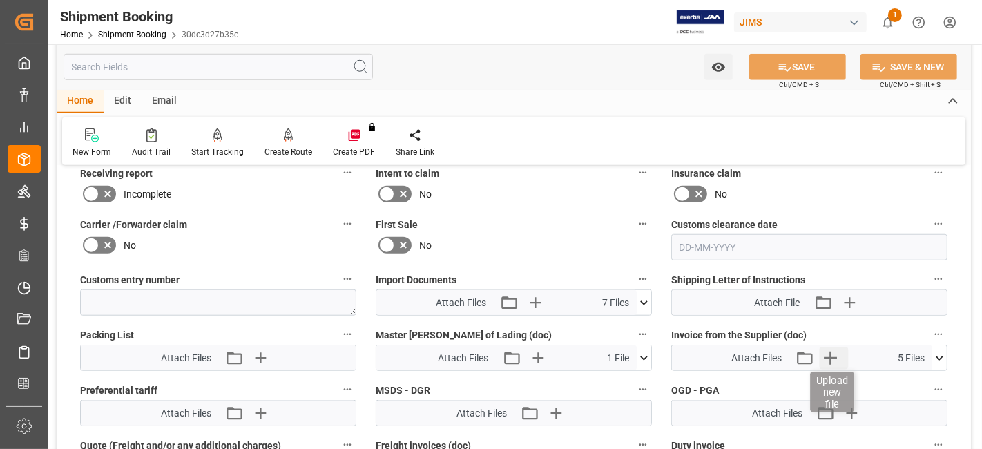
click at [830, 360] on icon "button" at bounding box center [830, 358] width 22 height 22
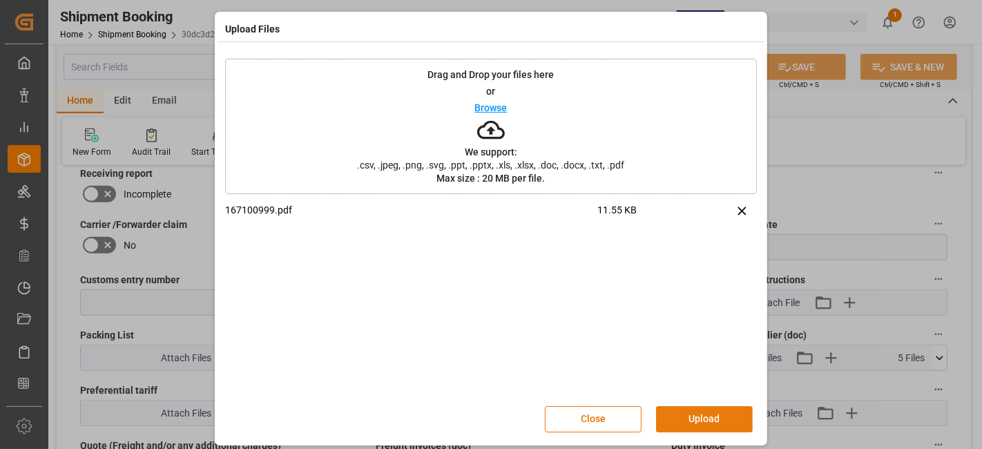
click at [697, 410] on button "Upload" at bounding box center [704, 419] width 97 height 26
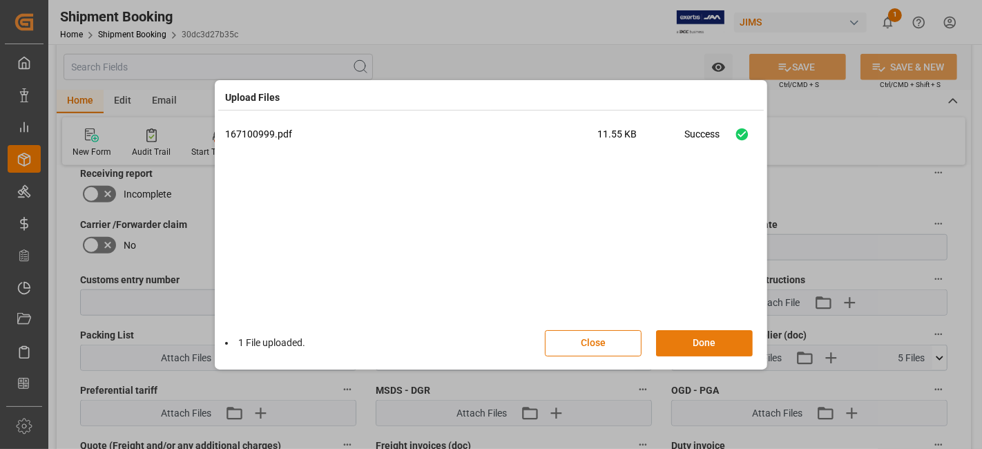
click at [688, 346] on button "Done" at bounding box center [704, 343] width 97 height 26
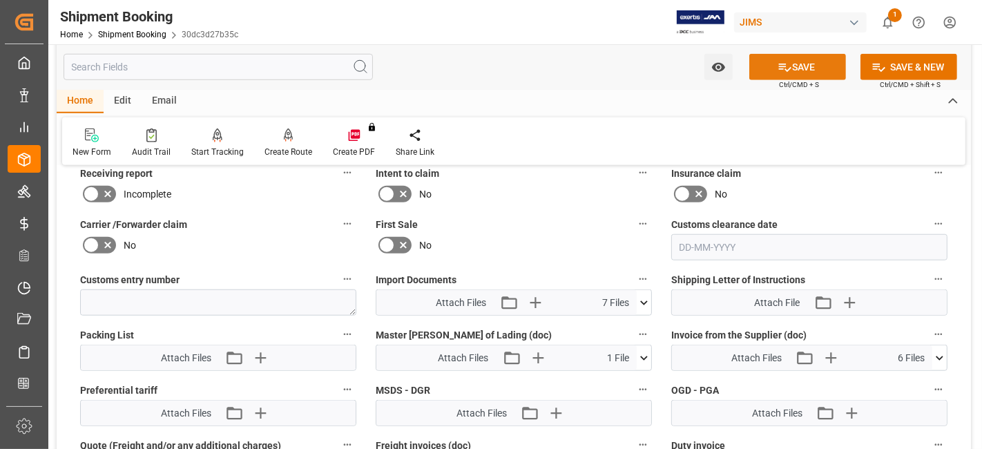
click at [770, 67] on button "SAVE" at bounding box center [797, 67] width 97 height 26
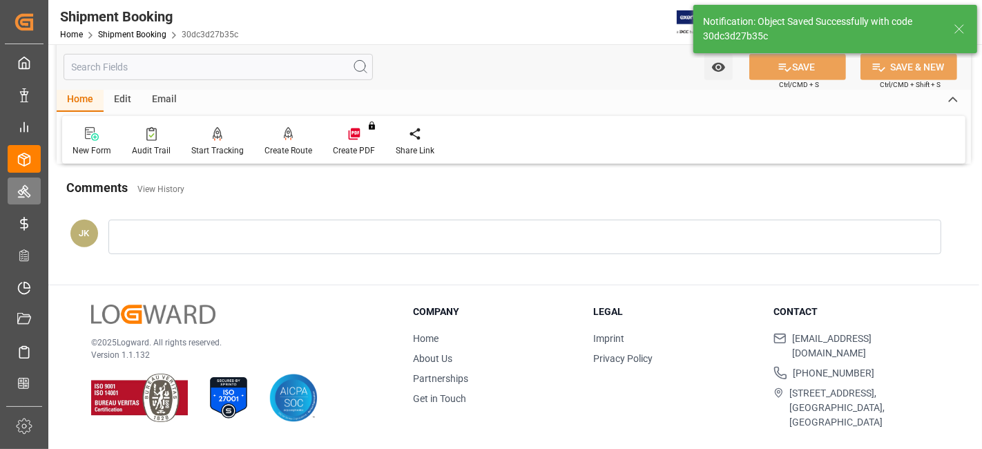
scroll to position [584, 0]
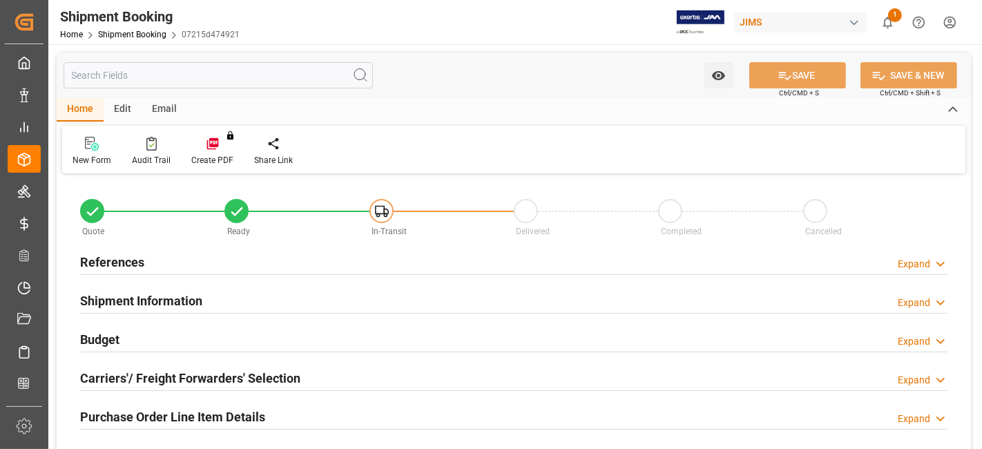
type input "1495"
click at [214, 338] on div "Budget Expand" at bounding box center [513, 338] width 867 height 26
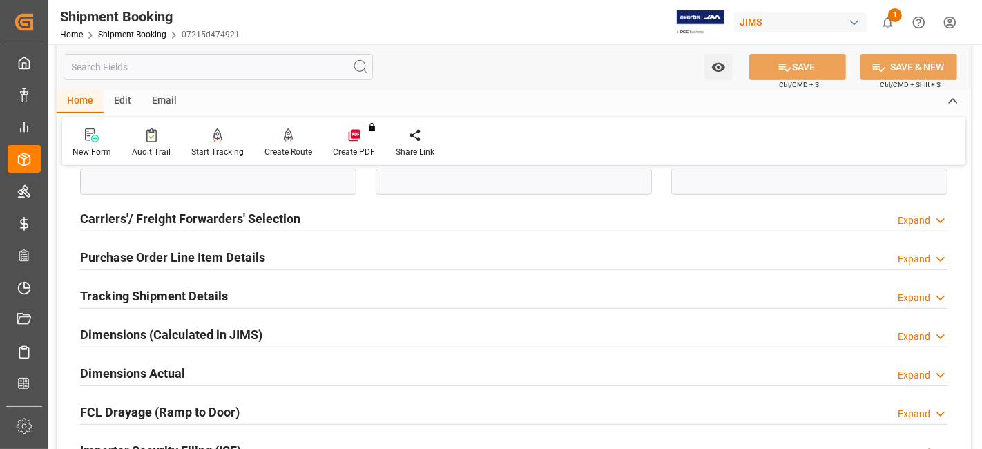
click at [169, 370] on h2 "Dimensions Actual" at bounding box center [132, 373] width 105 height 19
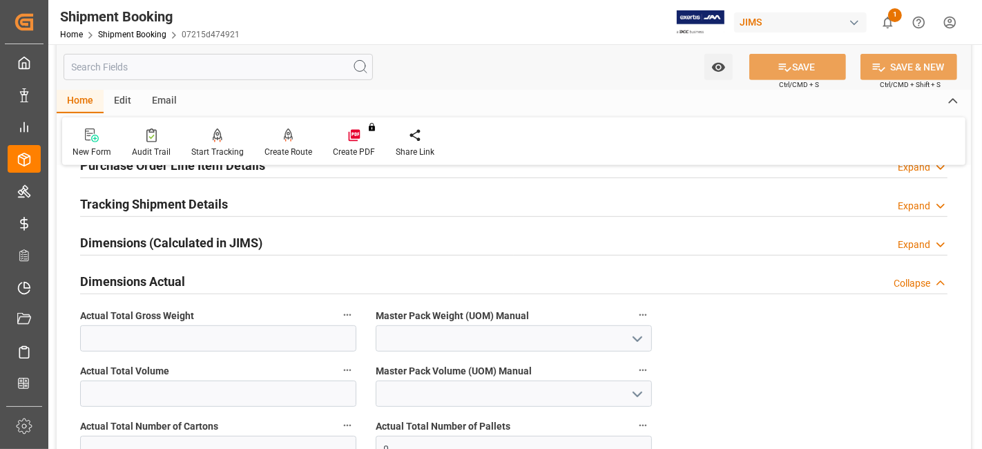
scroll to position [552, 0]
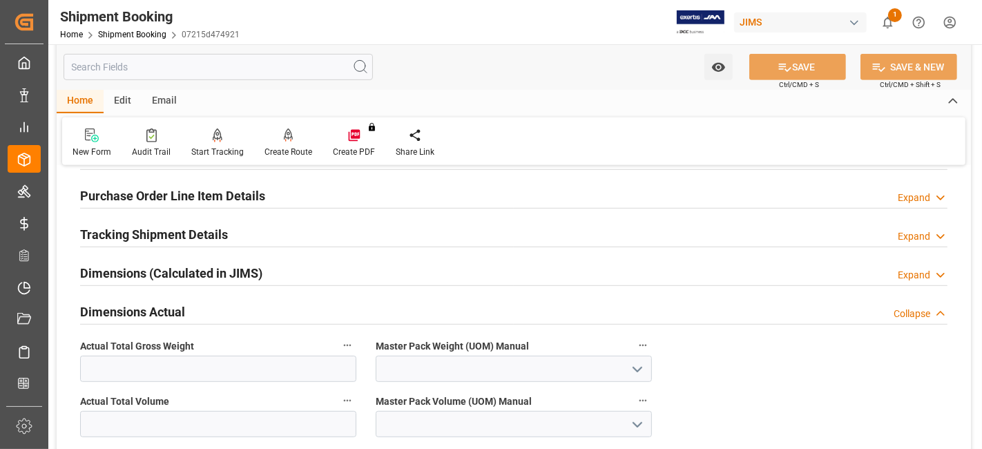
click at [162, 313] on h2 "Dimensions Actual" at bounding box center [132, 311] width 105 height 19
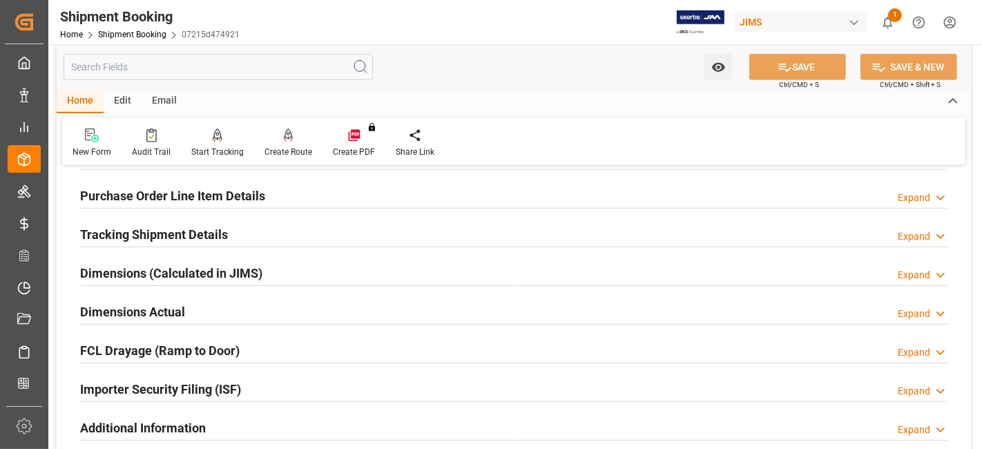
click at [177, 269] on h2 "Dimensions (Calculated in JIMS)" at bounding box center [171, 273] width 182 height 19
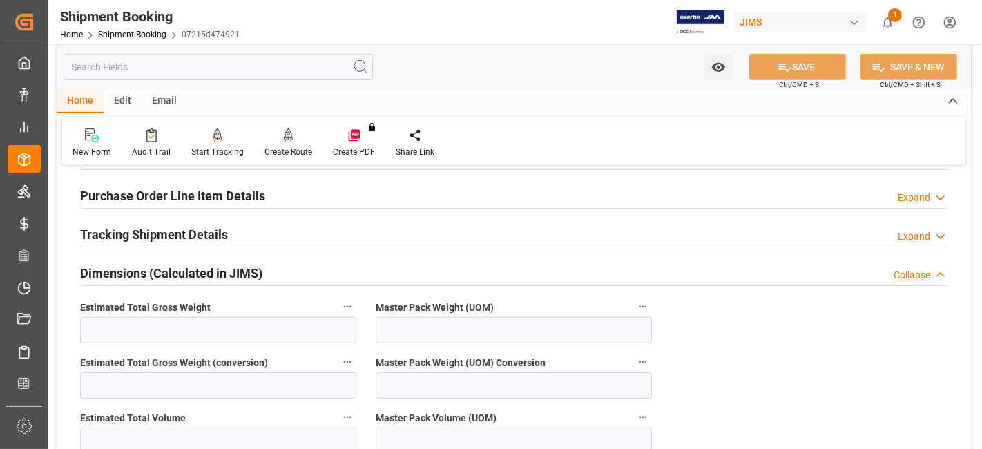
click at [177, 269] on h2 "Dimensions (Calculated in JIMS)" at bounding box center [171, 273] width 182 height 19
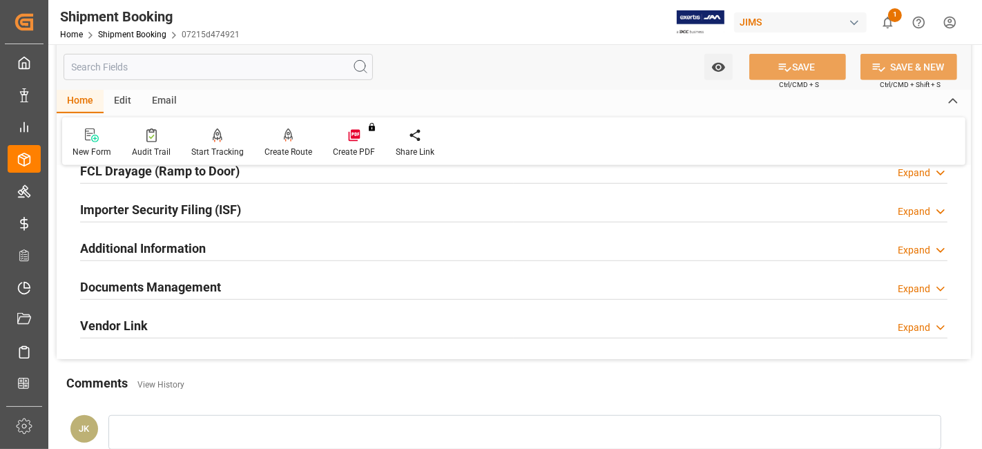
scroll to position [736, 0]
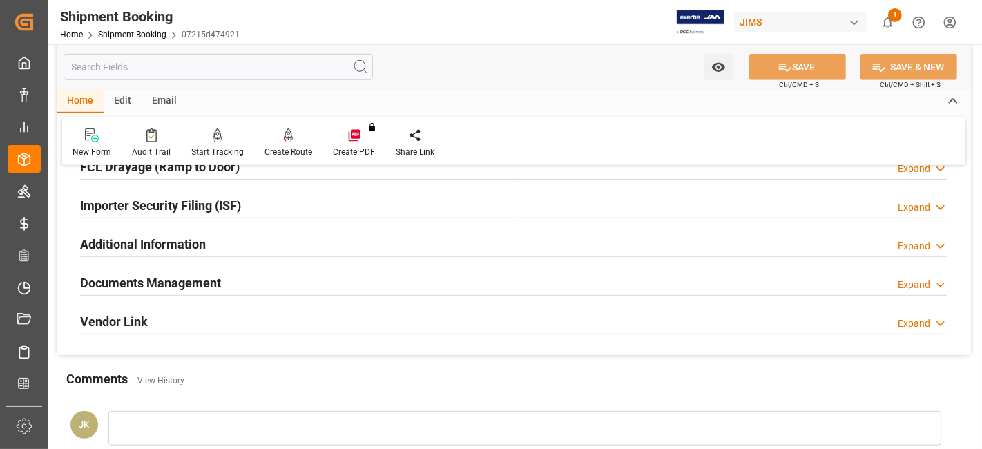
click at [174, 278] on h2 "Documents Management" at bounding box center [150, 282] width 141 height 19
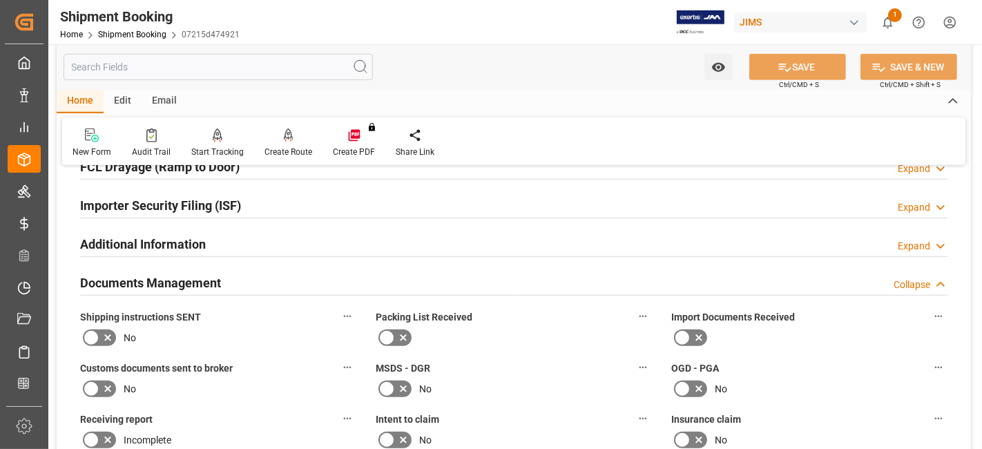
click at [108, 331] on icon at bounding box center [107, 337] width 17 height 17
click at [0, 0] on input "checkbox" at bounding box center [0, 0] width 0 height 0
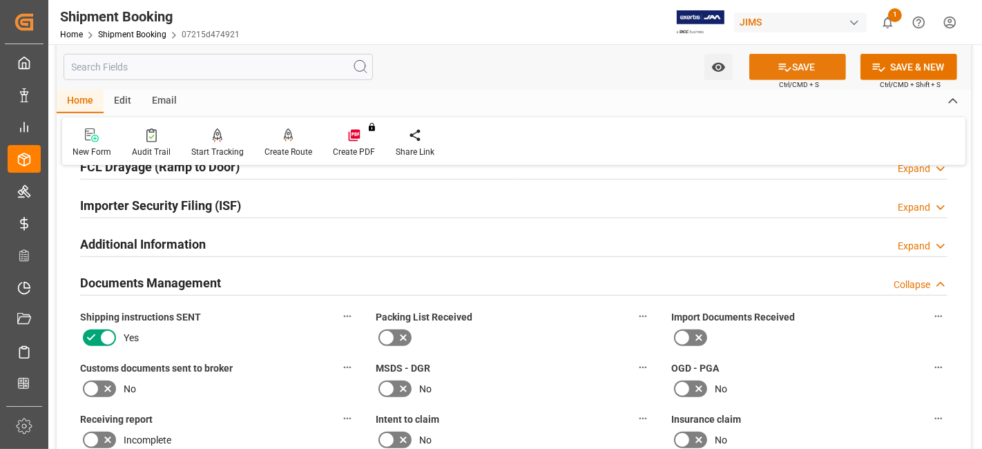
click at [779, 75] on button "SAVE" at bounding box center [797, 67] width 97 height 26
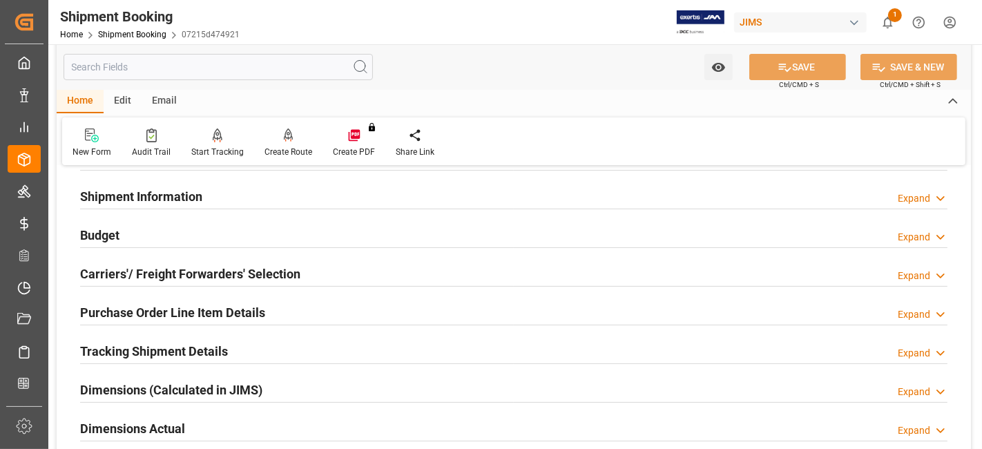
scroll to position [0, 0]
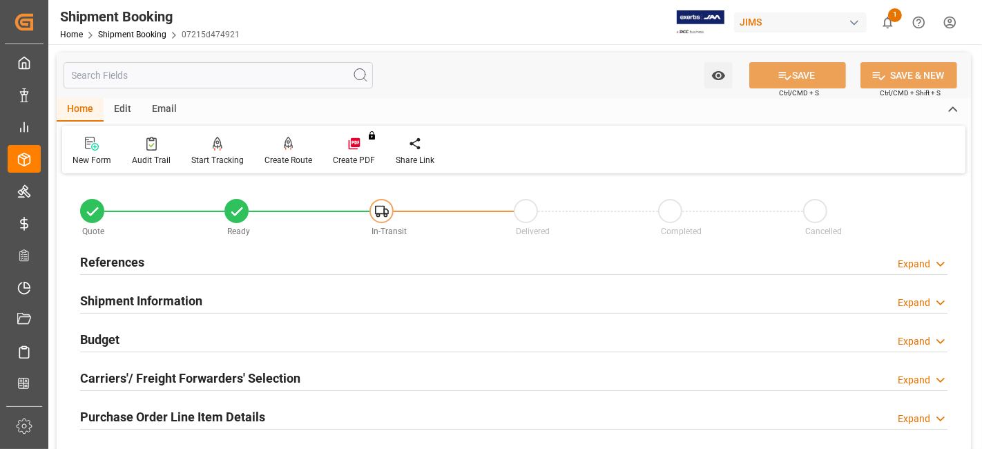
click at [124, 265] on h2 "References" at bounding box center [112, 262] width 64 height 19
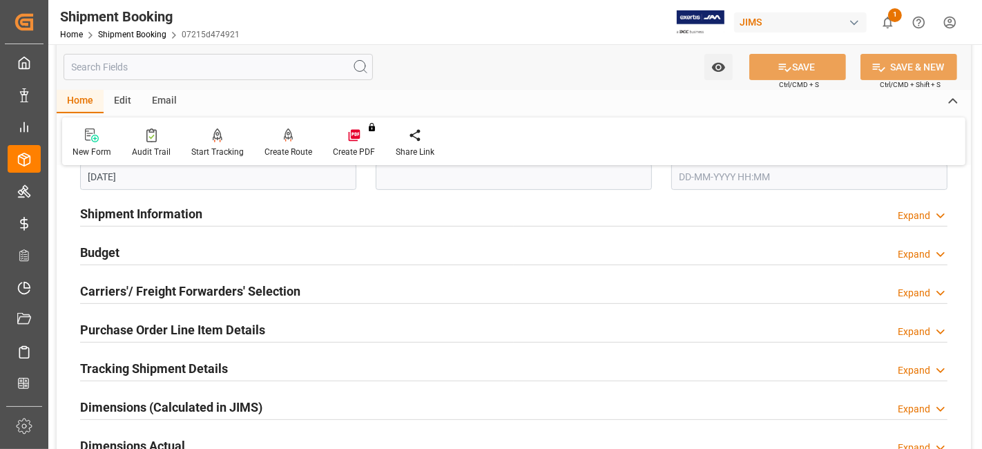
scroll to position [368, 0]
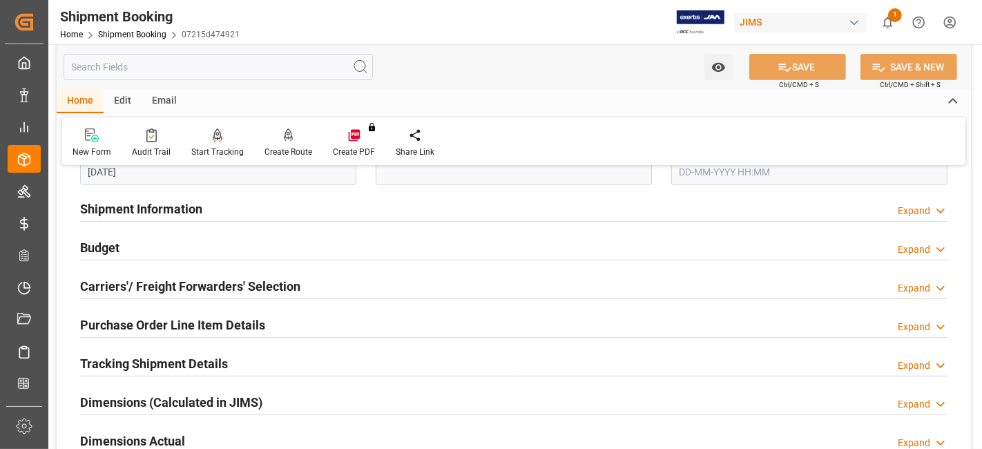
click at [124, 256] on div "Budget Expand" at bounding box center [513, 246] width 867 height 26
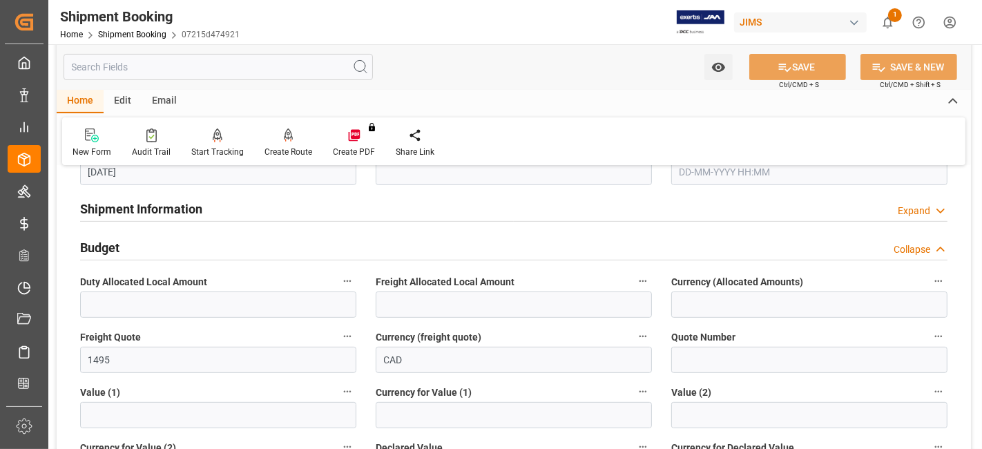
click at [124, 256] on div "Budget Collapse" at bounding box center [513, 246] width 867 height 26
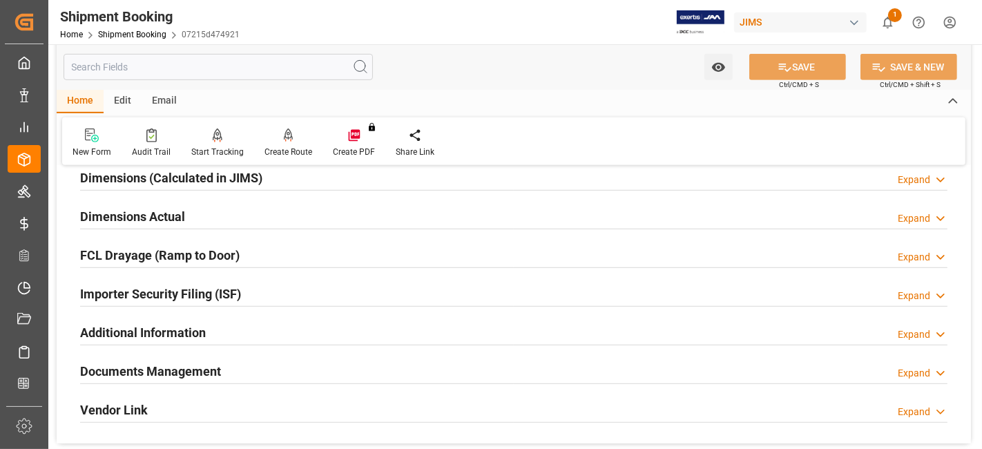
scroll to position [613, 0]
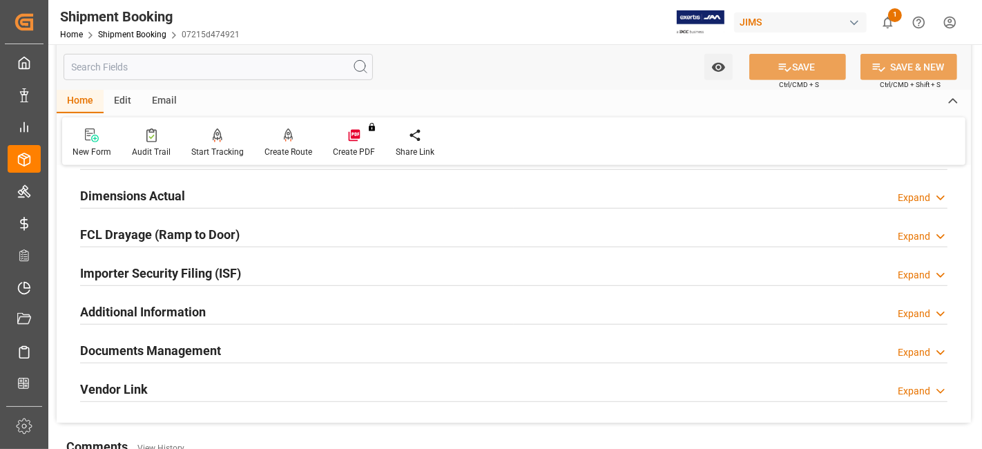
click at [152, 348] on h2 "Documents Management" at bounding box center [150, 350] width 141 height 19
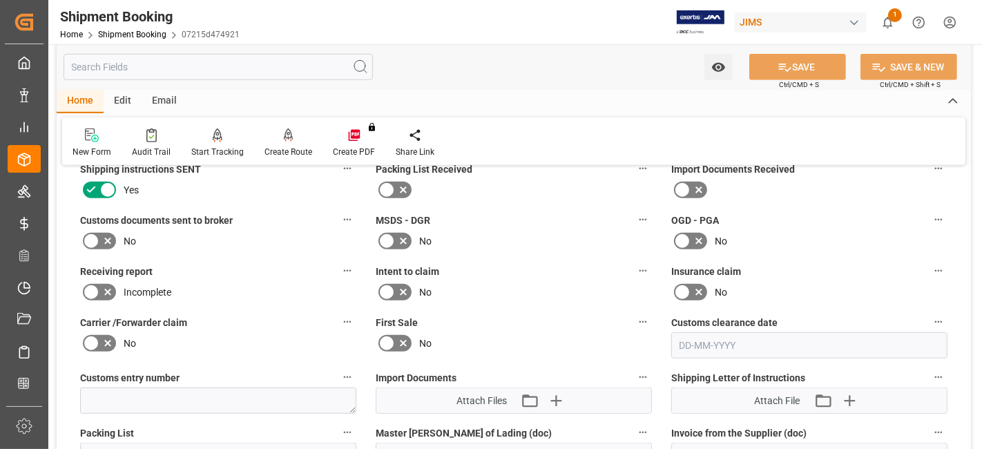
scroll to position [859, 0]
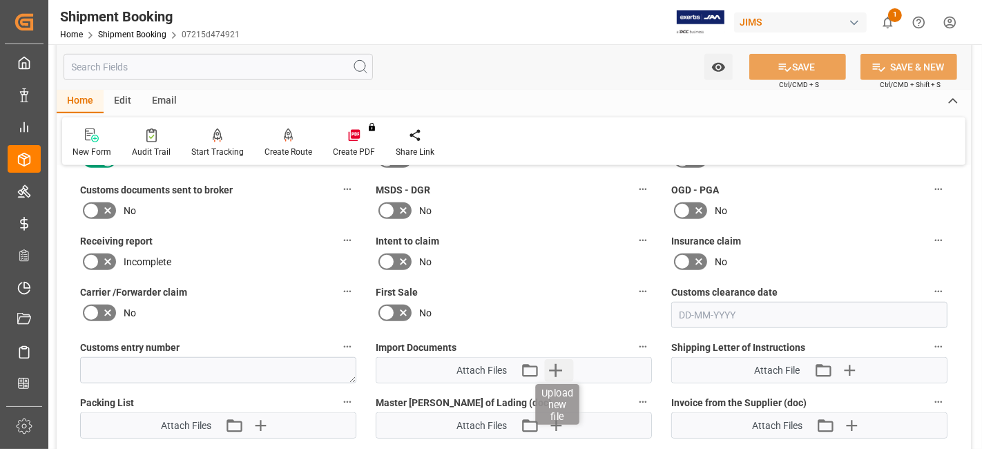
click at [552, 367] on icon "button" at bounding box center [556, 370] width 22 height 22
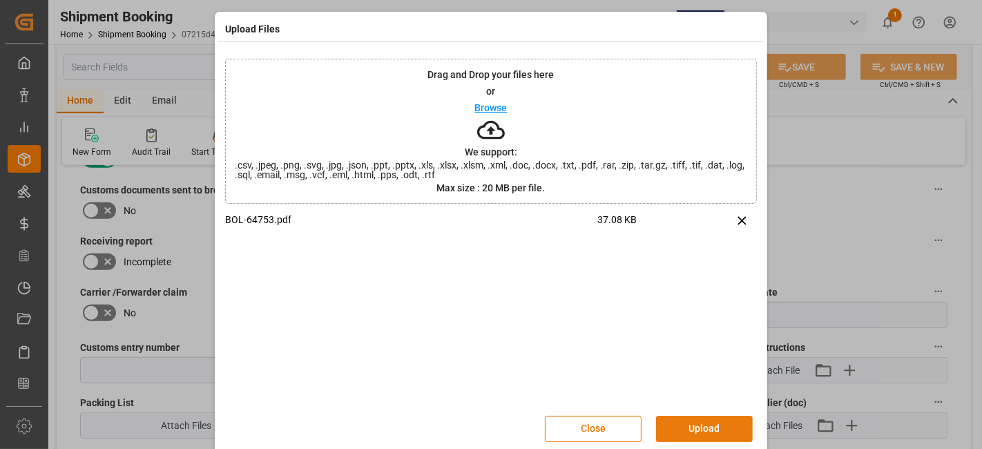
click at [680, 427] on button "Upload" at bounding box center [704, 429] width 97 height 26
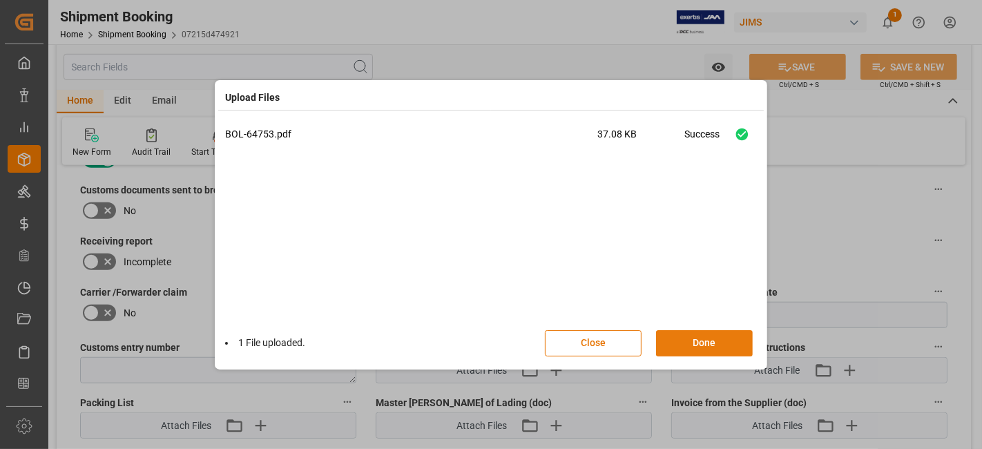
click at [688, 340] on button "Done" at bounding box center [704, 343] width 97 height 26
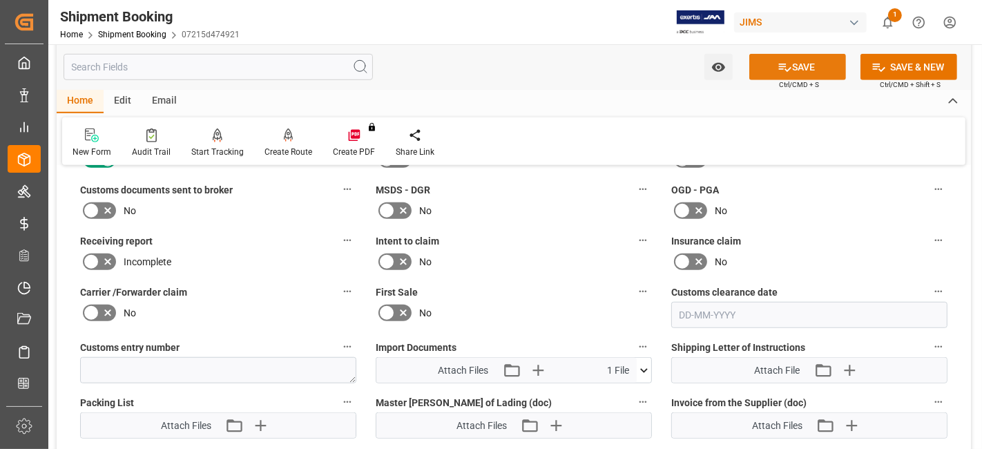
click at [765, 72] on button "SAVE" at bounding box center [797, 67] width 97 height 26
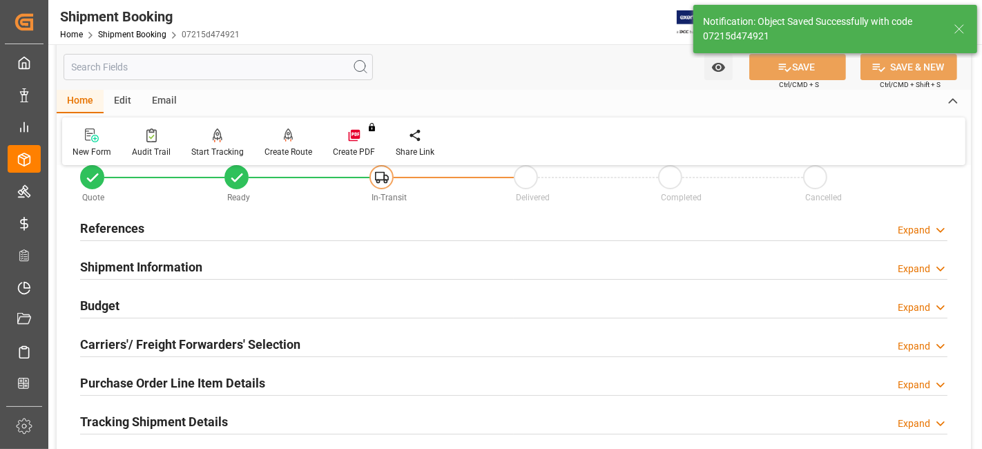
scroll to position [31, 0]
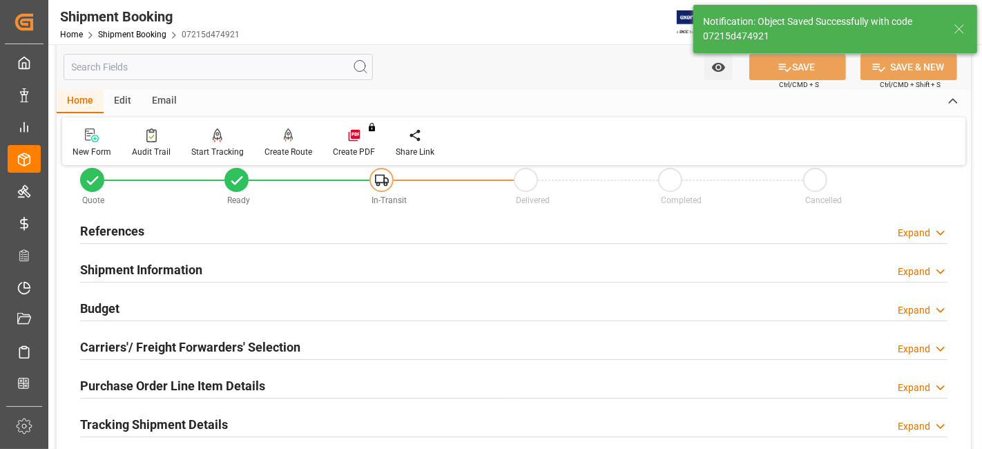
click at [441, 231] on div "References Expand" at bounding box center [513, 230] width 867 height 26
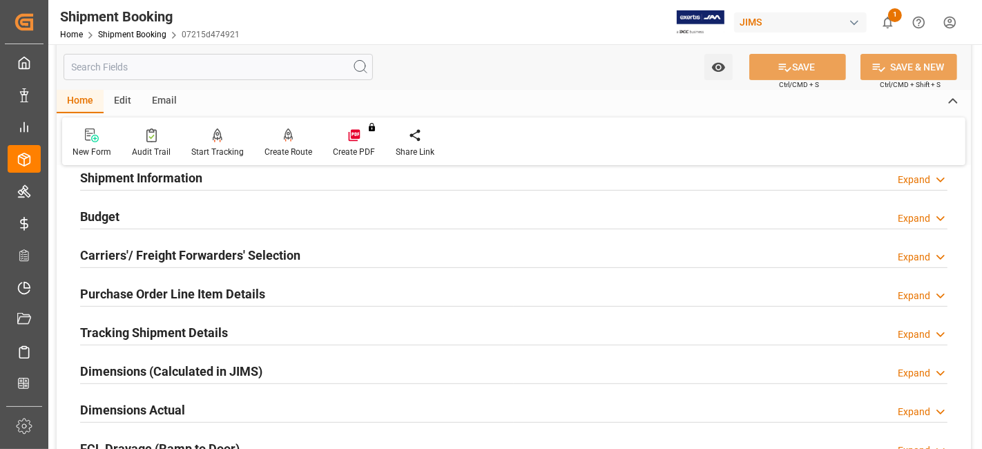
scroll to position [369, 0]
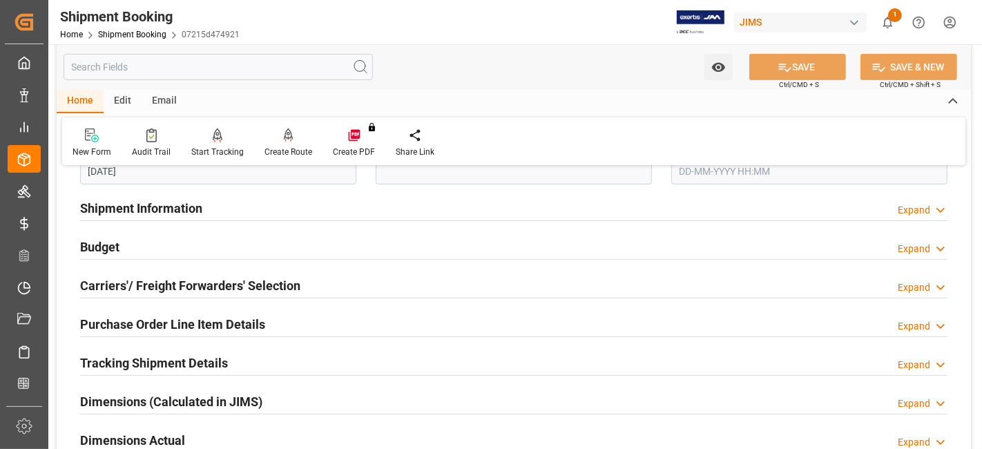
click at [435, 213] on div "Shipment Information Expand" at bounding box center [513, 207] width 867 height 26
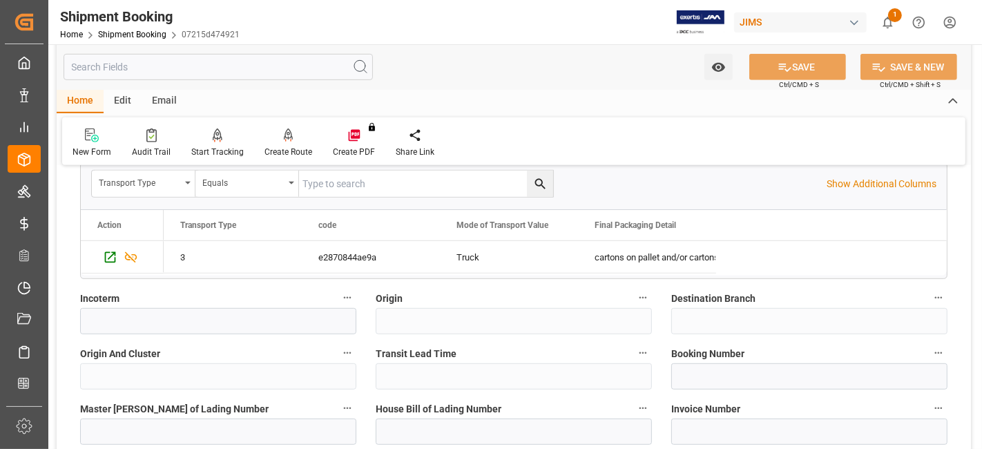
scroll to position [705, 0]
click at [719, 380] on input at bounding box center [809, 375] width 276 height 26
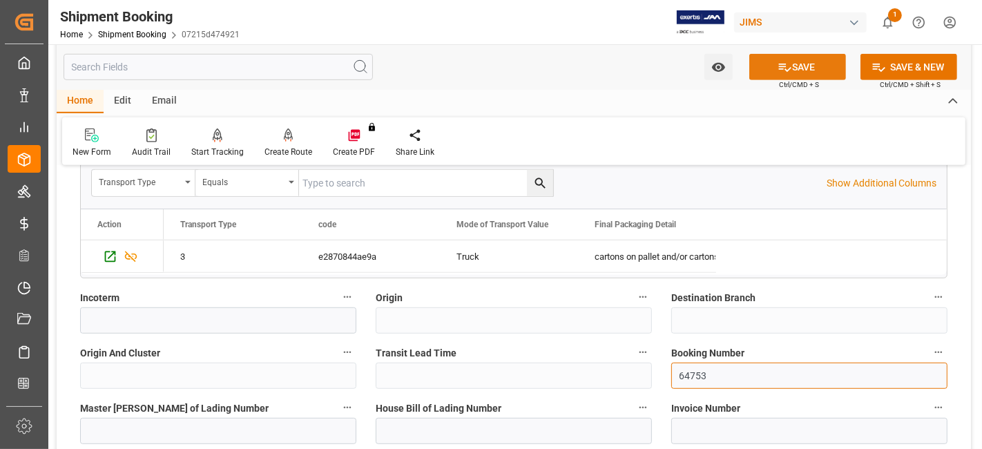
type input "64753"
click at [779, 63] on icon at bounding box center [784, 67] width 14 height 14
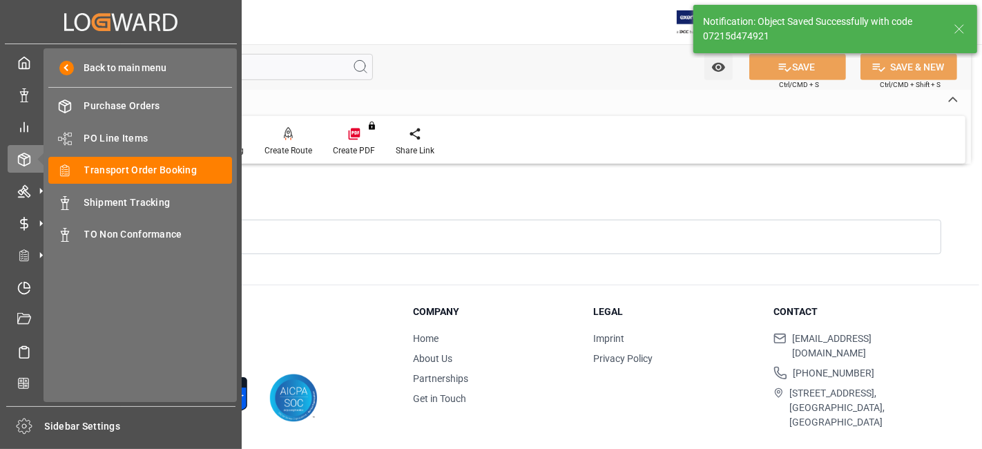
scroll to position [0, 0]
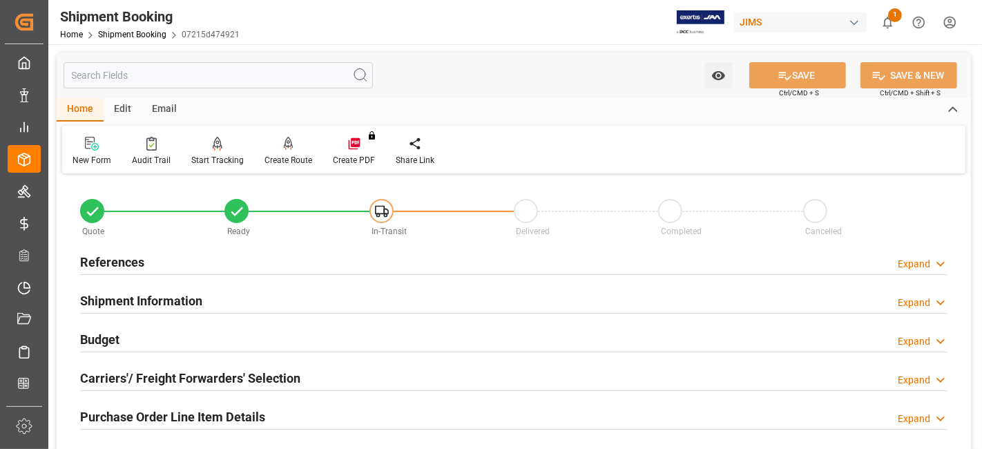
click at [129, 260] on h2 "References" at bounding box center [112, 262] width 64 height 19
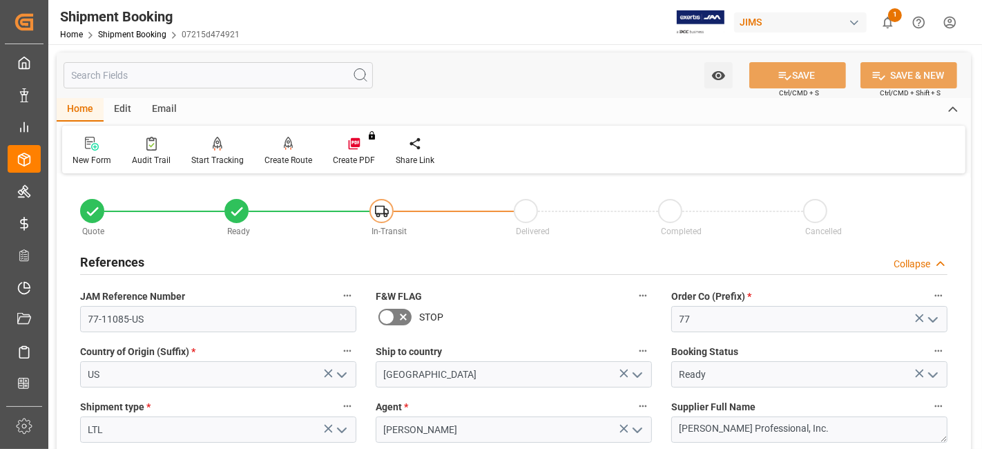
click at [150, 264] on div "References Collapse" at bounding box center [513, 261] width 867 height 26
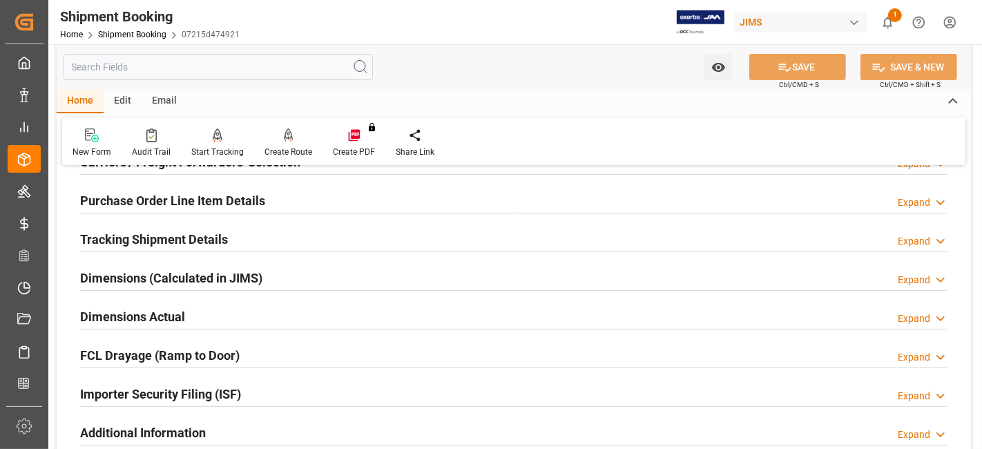
scroll to position [185, 0]
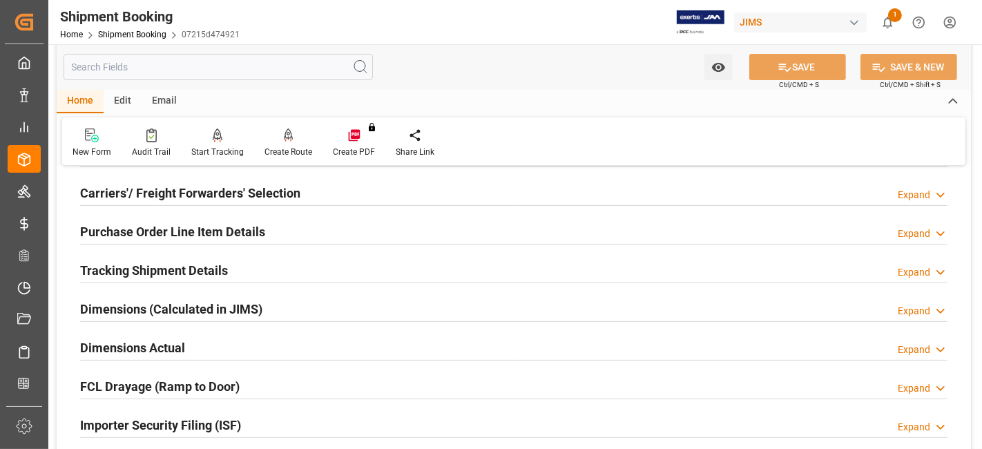
click at [173, 261] on h2 "Tracking Shipment Details" at bounding box center [154, 270] width 148 height 19
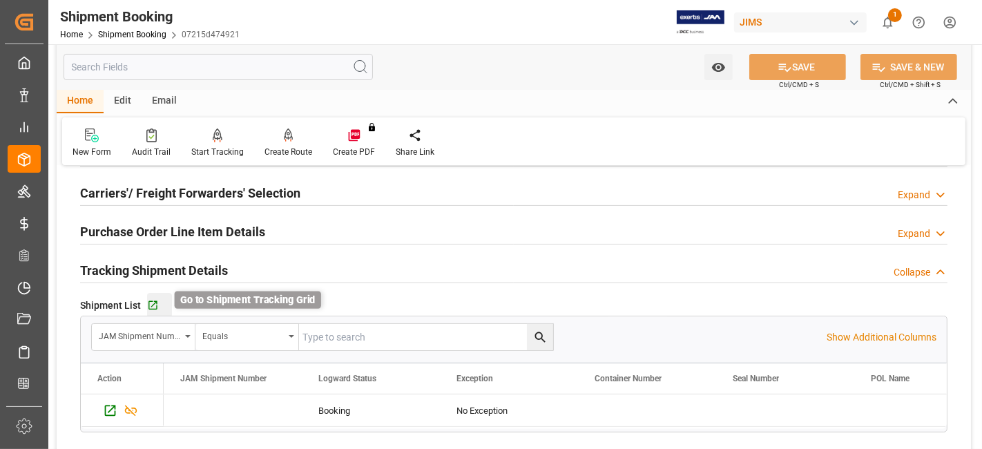
click at [154, 308] on icon "button" at bounding box center [153, 306] width 12 height 12
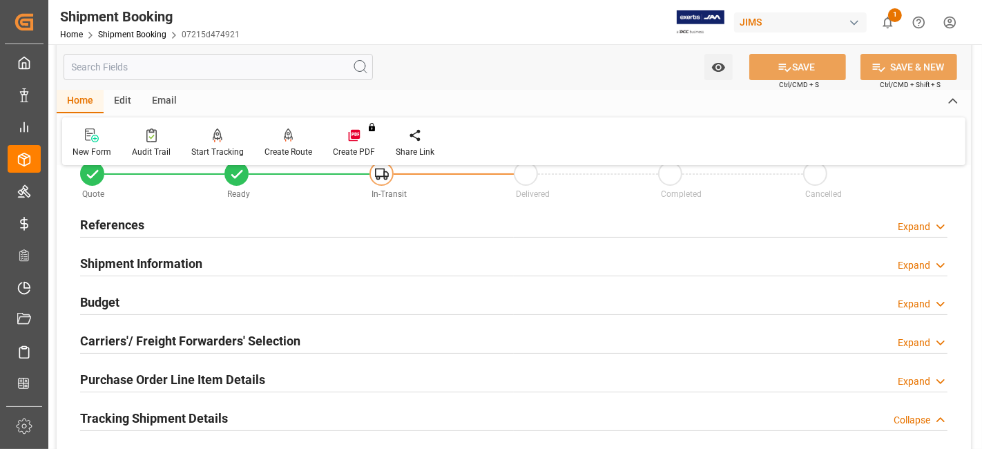
scroll to position [0, 0]
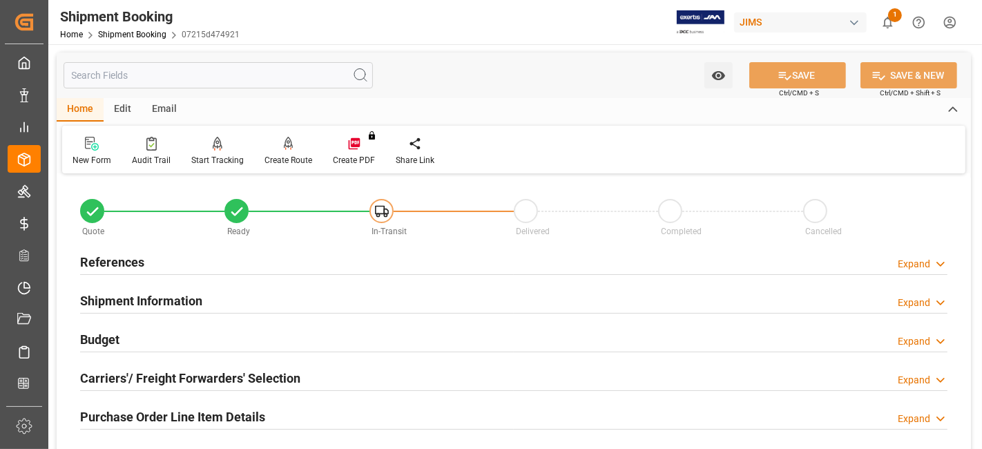
click at [139, 253] on h2 "References" at bounding box center [112, 262] width 64 height 19
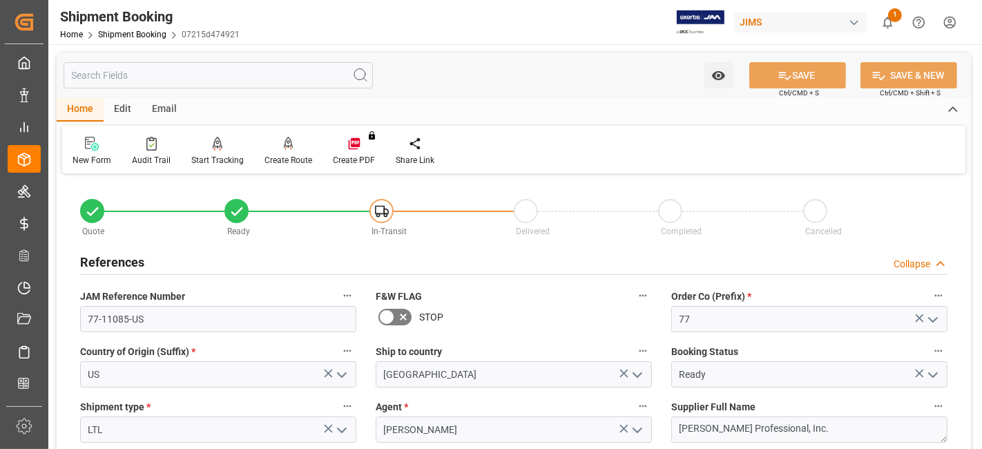
click at [139, 253] on h2 "References" at bounding box center [112, 262] width 64 height 19
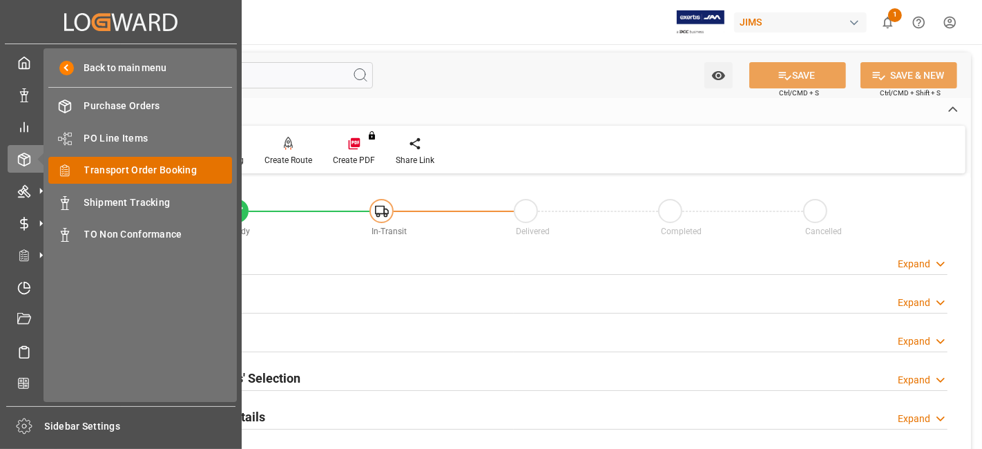
click at [168, 163] on span "Transport Order Booking" at bounding box center [158, 170] width 148 height 14
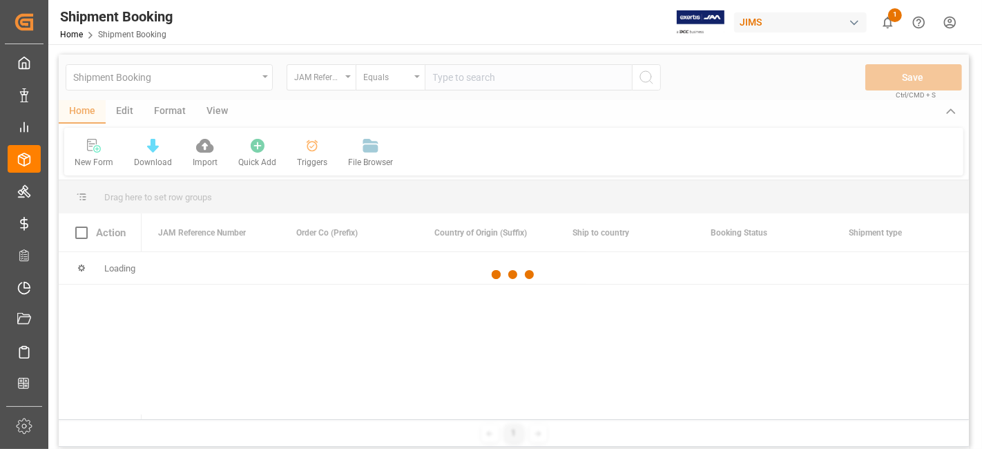
click at [458, 81] on div at bounding box center [514, 275] width 910 height 440
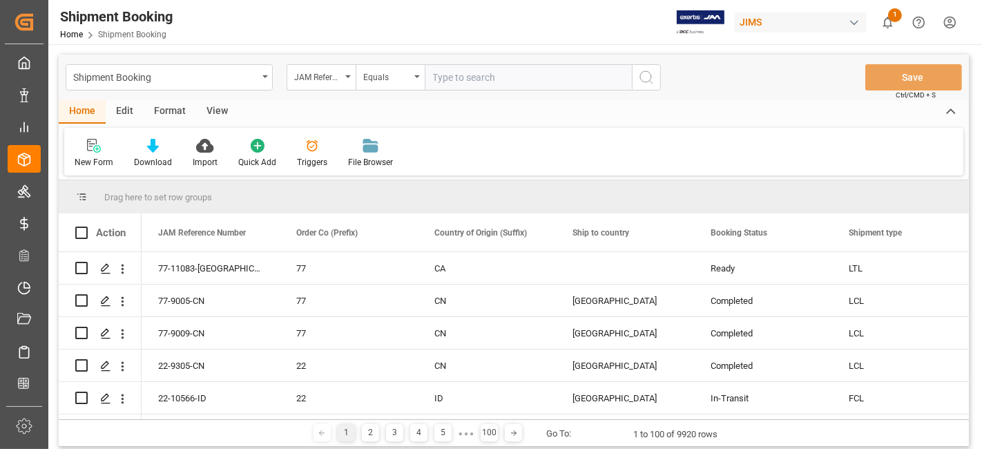
click at [459, 80] on input "text" at bounding box center [528, 77] width 207 height 26
paste input "77-10756-US"
type input "77-10756-US"
click at [643, 81] on circle "search button" at bounding box center [645, 76] width 11 height 11
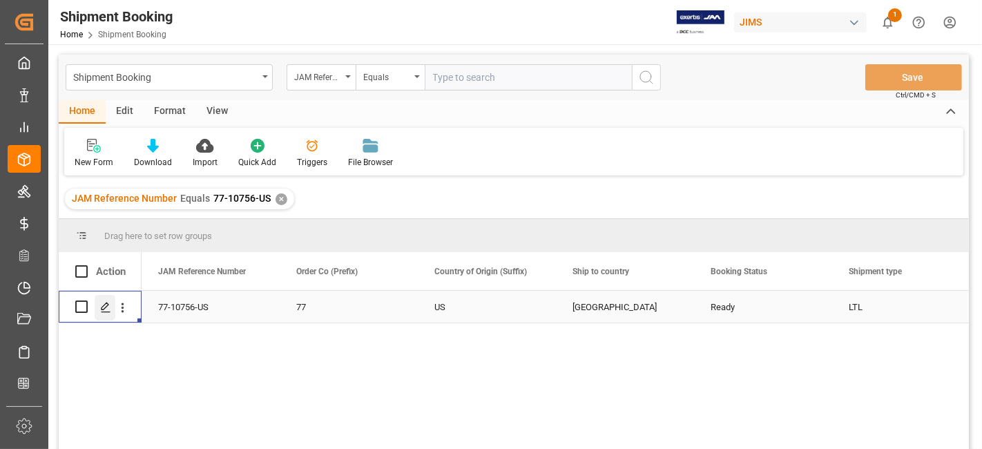
click at [105, 306] on icon "Press SPACE to select this row." at bounding box center [105, 307] width 11 height 11
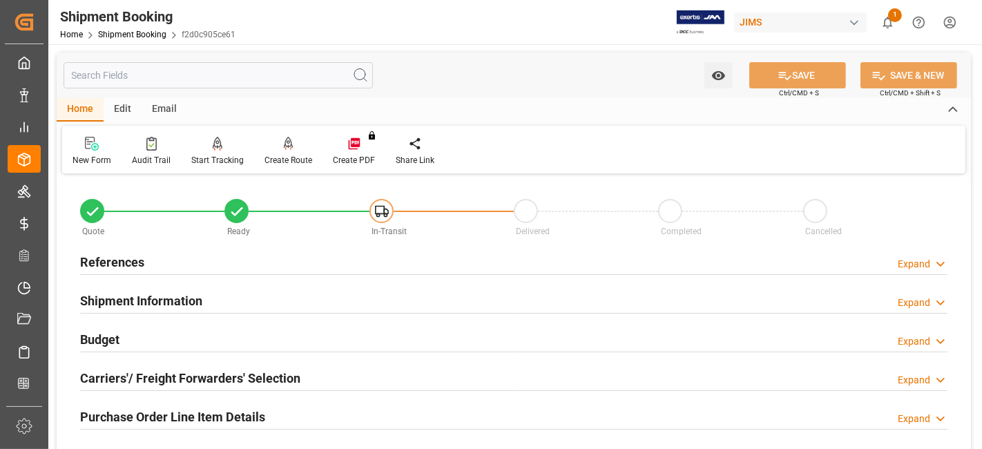
click at [114, 261] on h2 "References" at bounding box center [112, 262] width 64 height 19
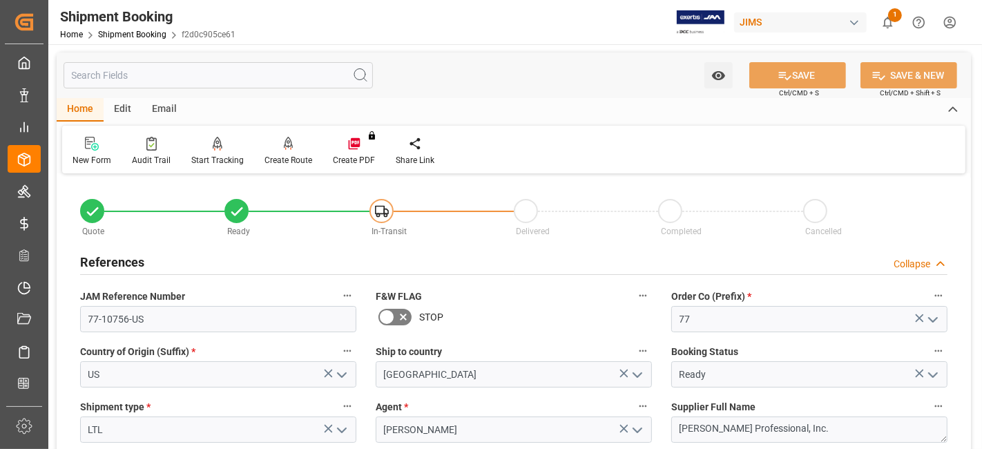
click at [114, 261] on h2 "References" at bounding box center [112, 262] width 64 height 19
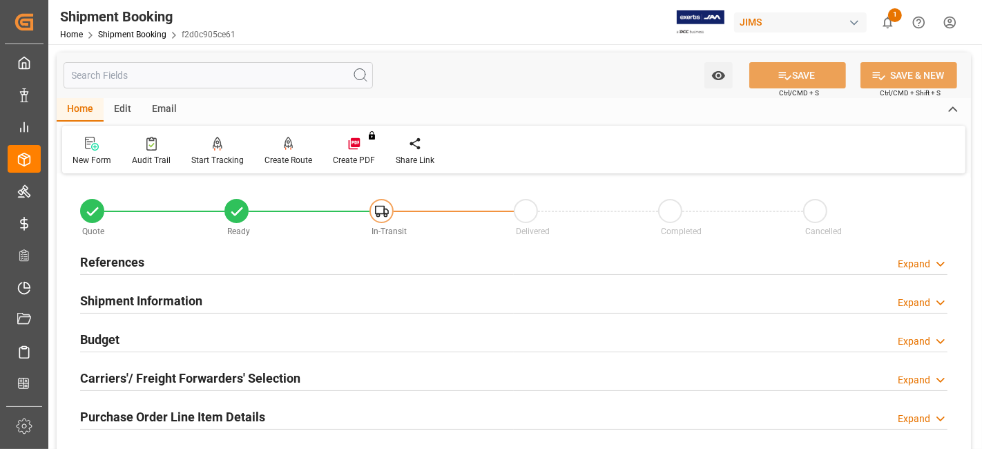
click at [125, 264] on h2 "References" at bounding box center [112, 262] width 64 height 19
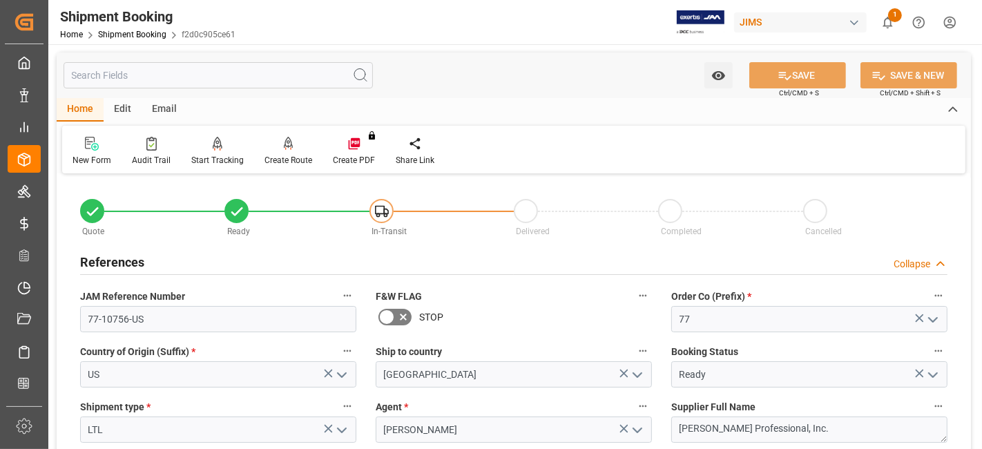
click at [125, 264] on h2 "References" at bounding box center [112, 262] width 64 height 19
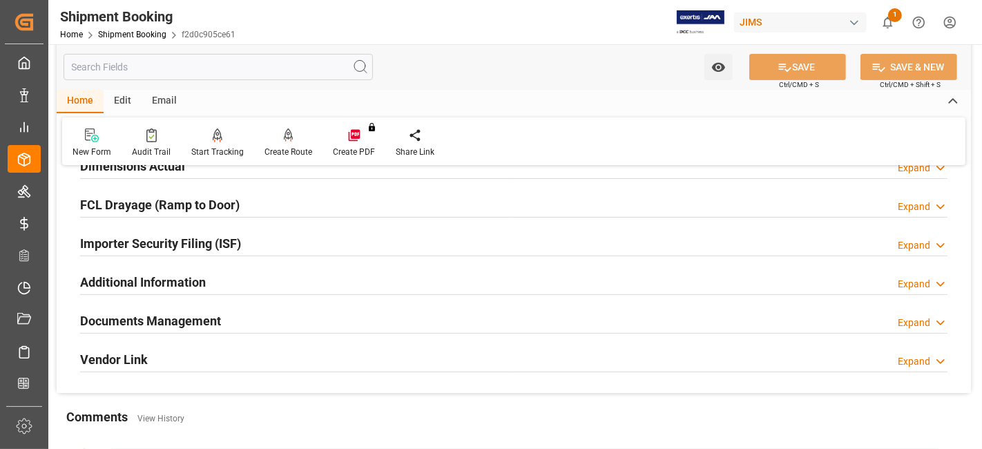
scroll to position [368, 0]
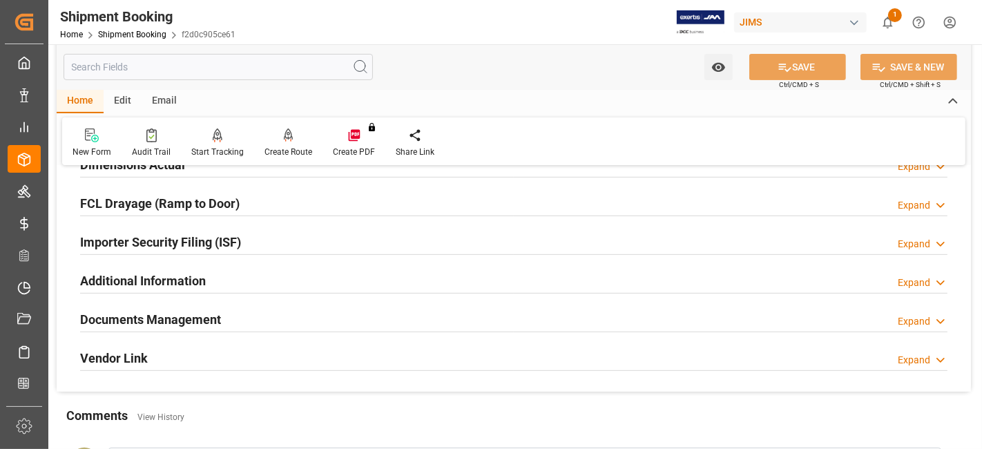
click at [157, 313] on h2 "Documents Management" at bounding box center [150, 319] width 141 height 19
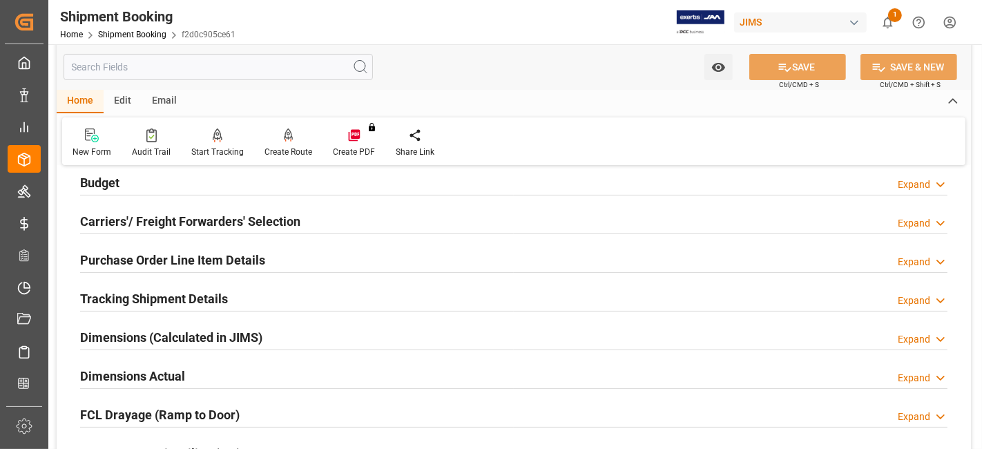
scroll to position [153, 0]
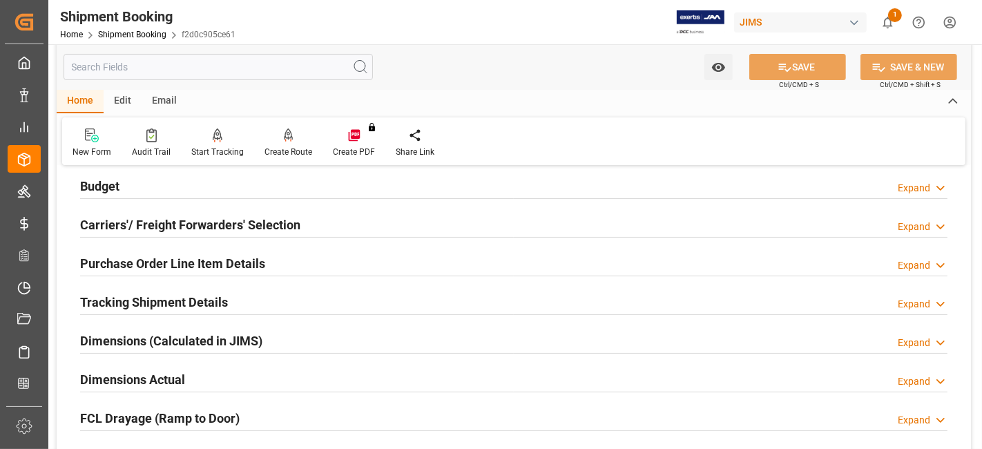
click at [171, 306] on h2 "Tracking Shipment Details" at bounding box center [154, 302] width 148 height 19
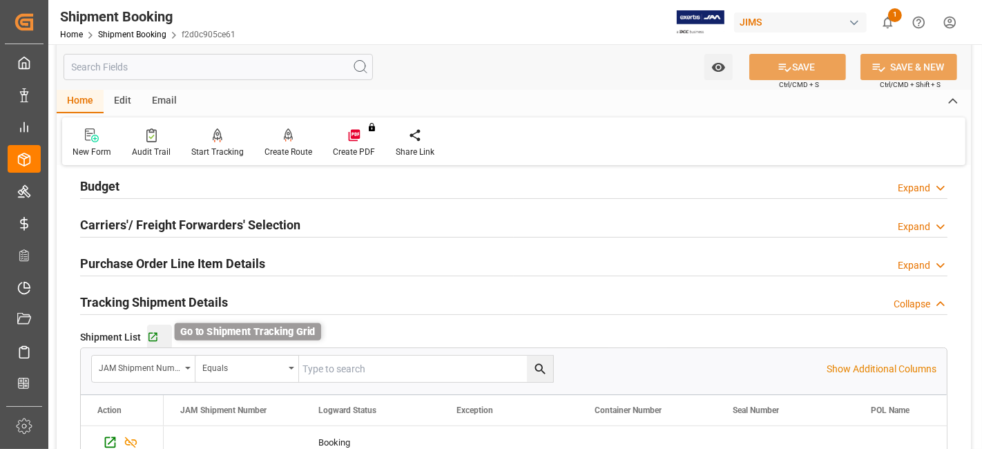
click at [152, 340] on icon "button" at bounding box center [153, 337] width 12 height 12
click at [199, 298] on h2 "Tracking Shipment Details" at bounding box center [154, 302] width 148 height 19
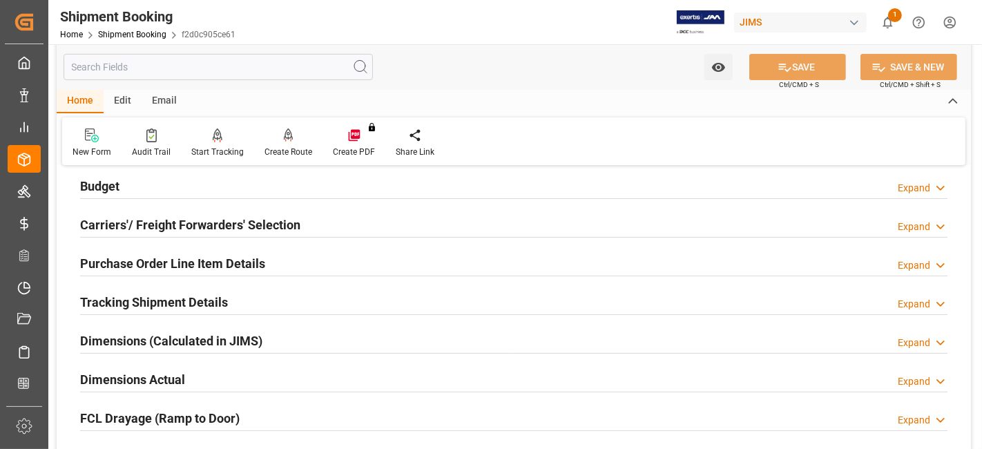
click at [190, 371] on div "Dimensions Actual Expand" at bounding box center [513, 378] width 867 height 26
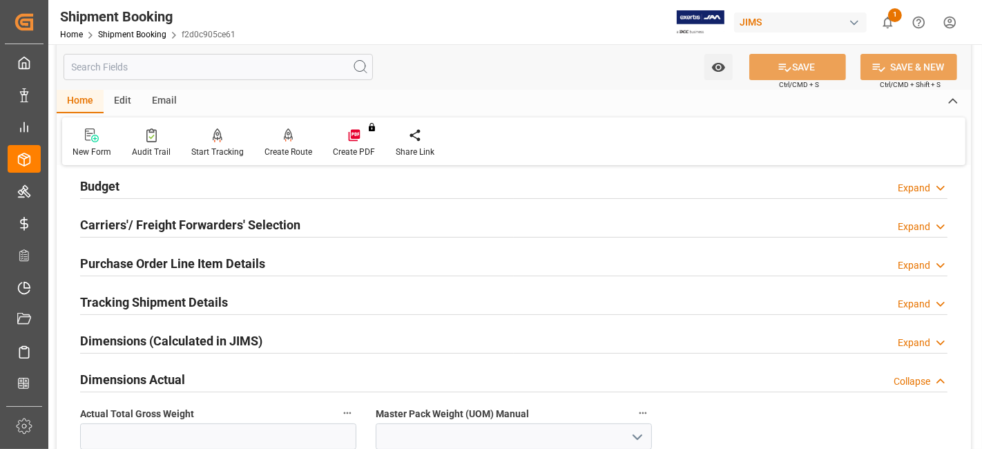
click at [190, 371] on div "Dimensions Actual Collapse" at bounding box center [513, 378] width 867 height 26
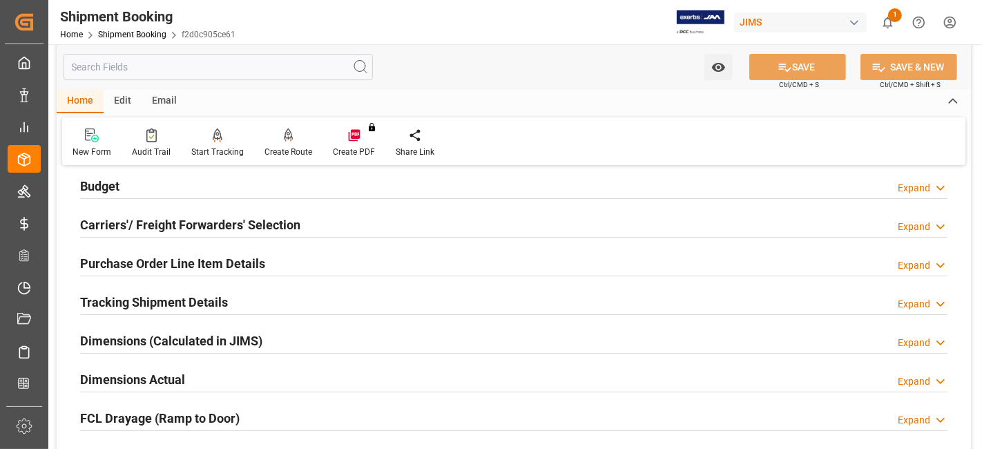
click at [185, 300] on h2 "Tracking Shipment Details" at bounding box center [154, 302] width 148 height 19
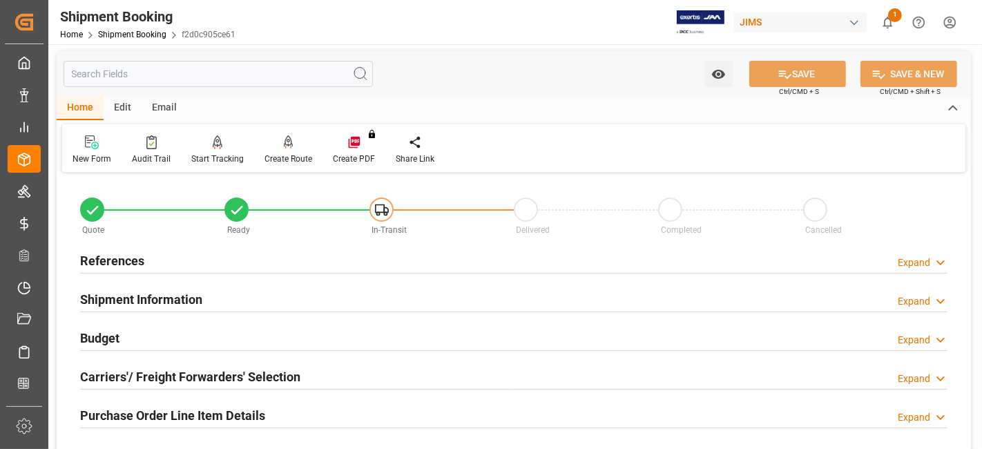
scroll to position [0, 0]
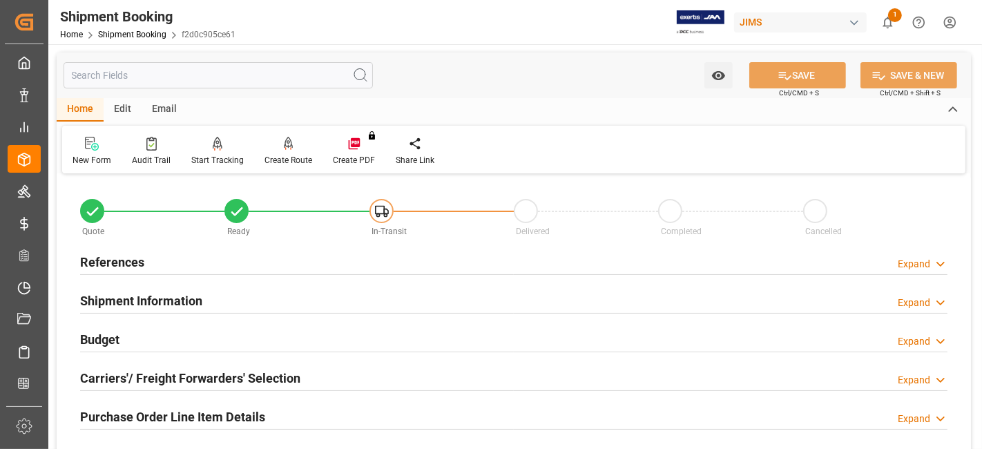
click at [162, 257] on div "References Expand" at bounding box center [513, 261] width 867 height 26
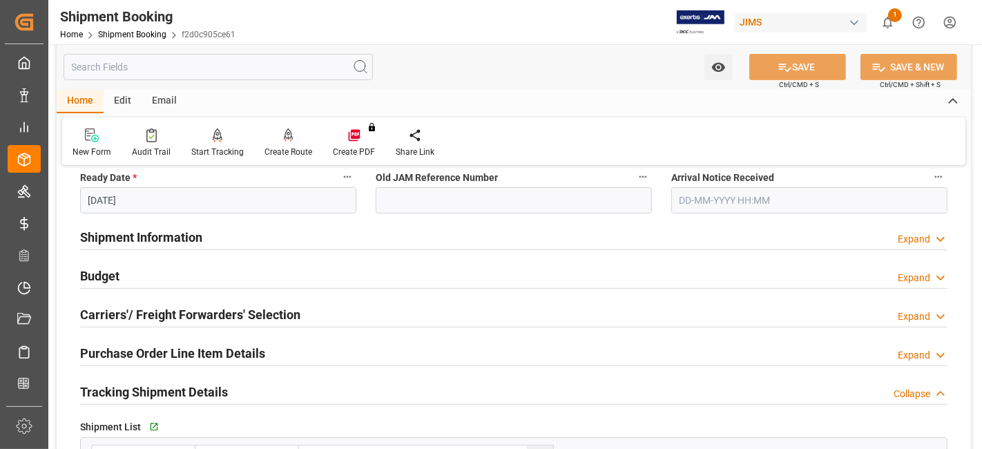
scroll to position [337, 0]
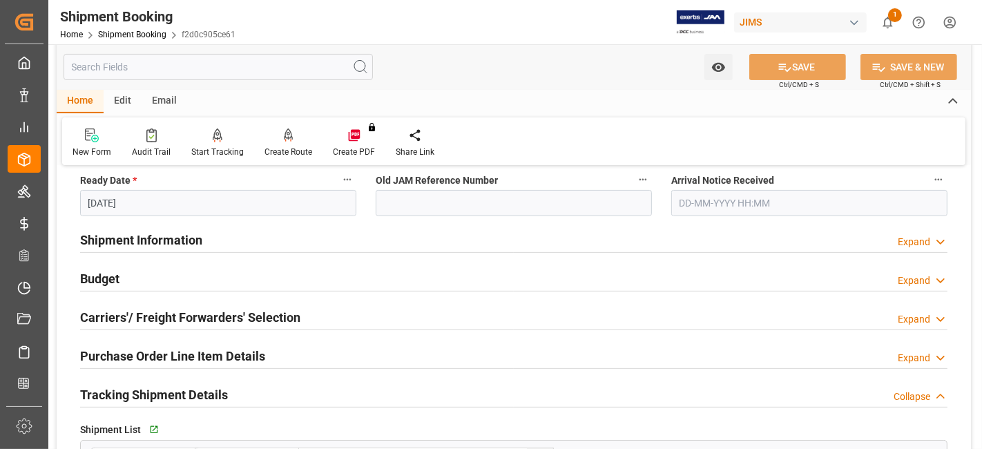
click at [171, 241] on h2 "Shipment Information" at bounding box center [141, 240] width 122 height 19
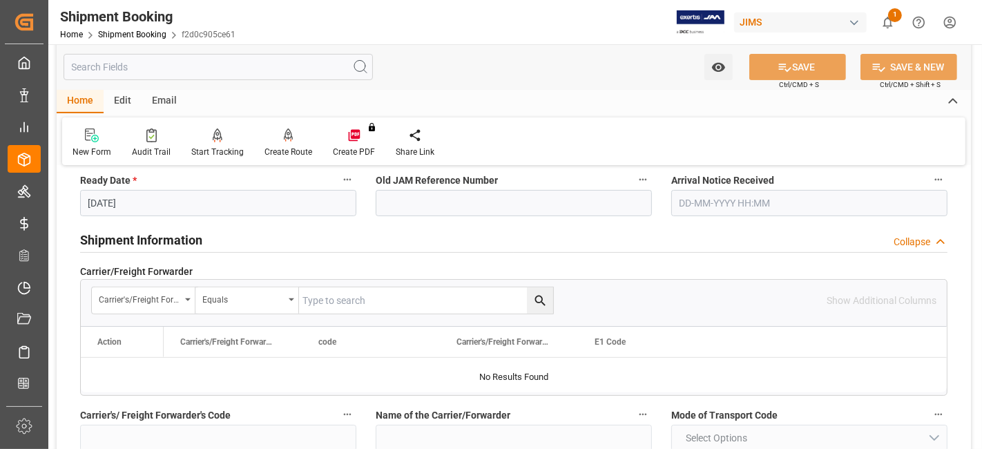
click at [171, 241] on h2 "Shipment Information" at bounding box center [141, 240] width 122 height 19
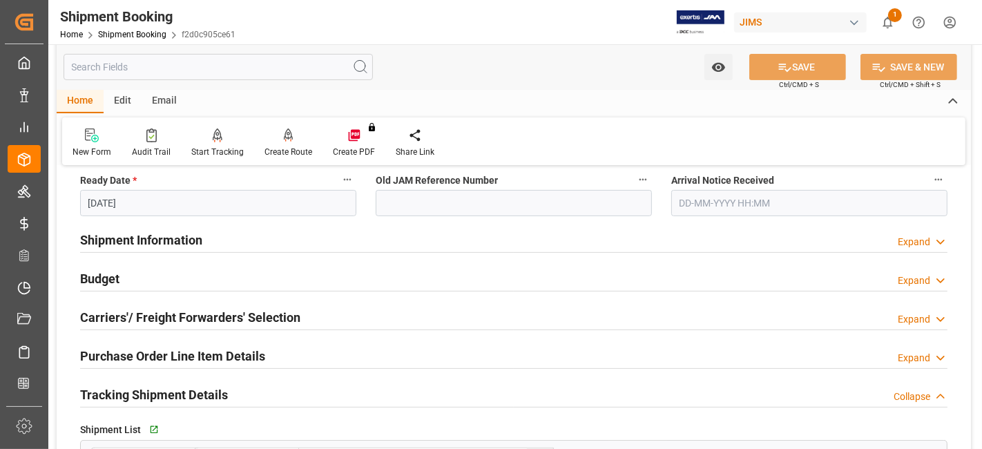
click at [125, 275] on div "Budget Expand" at bounding box center [513, 277] width 867 height 26
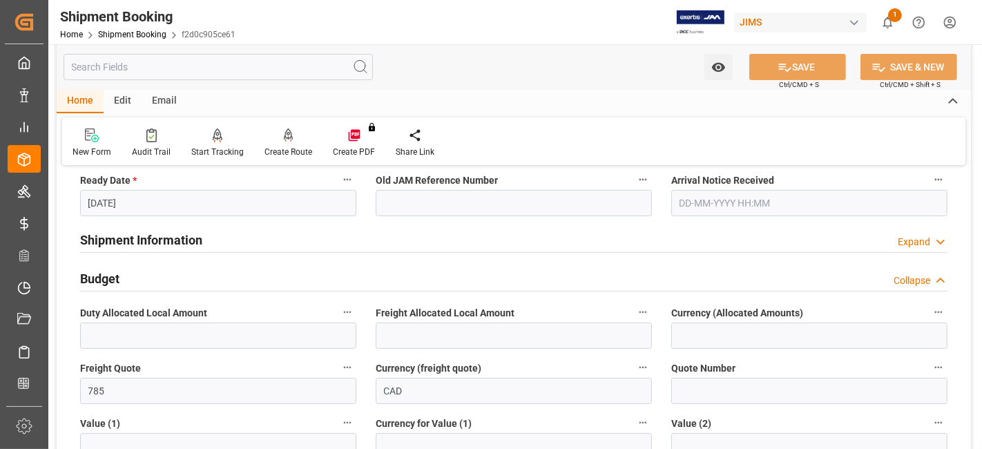
click at [125, 275] on div "Budget Collapse" at bounding box center [513, 277] width 867 height 26
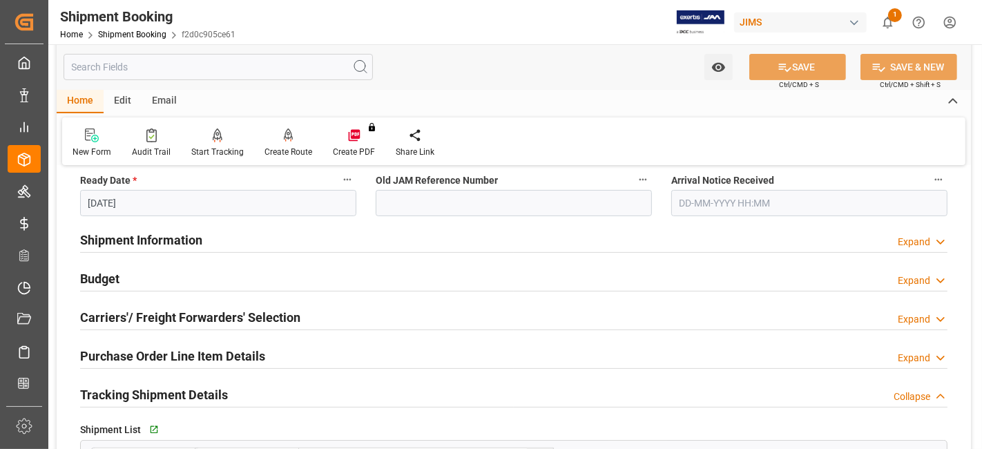
click at [177, 235] on h2 "Shipment Information" at bounding box center [141, 240] width 122 height 19
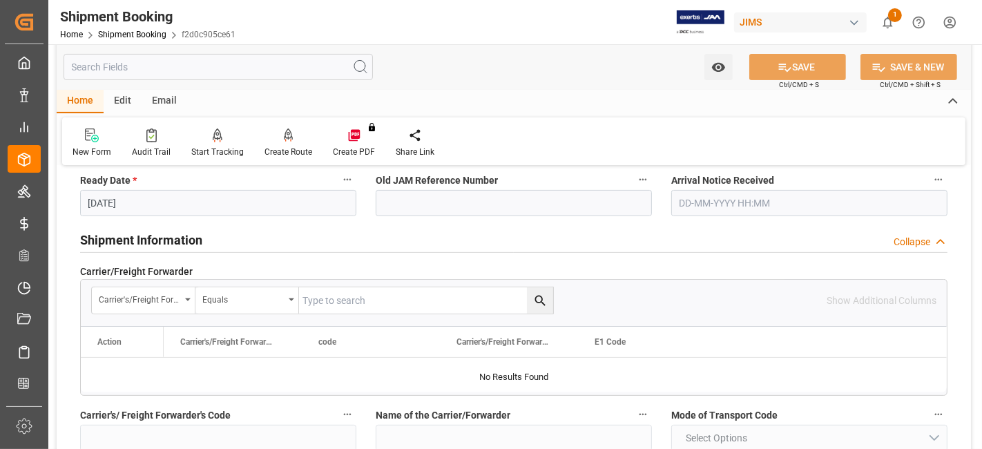
click at [177, 235] on h2 "Shipment Information" at bounding box center [141, 240] width 122 height 19
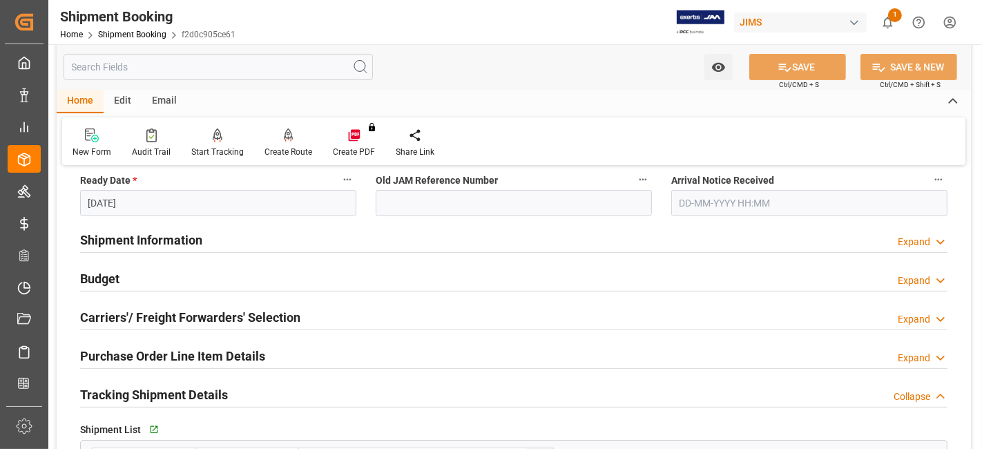
click at [128, 277] on div "Budget Expand" at bounding box center [513, 277] width 867 height 26
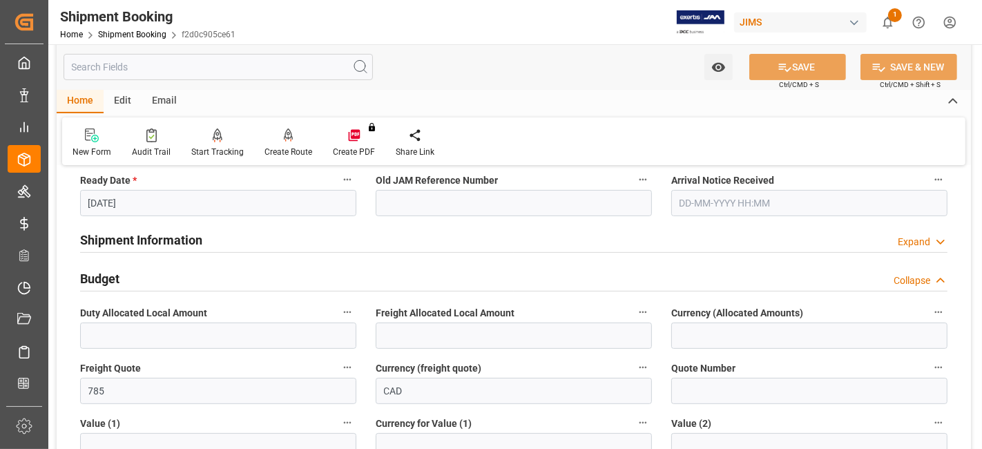
click at [128, 277] on div "Budget Collapse" at bounding box center [513, 277] width 867 height 26
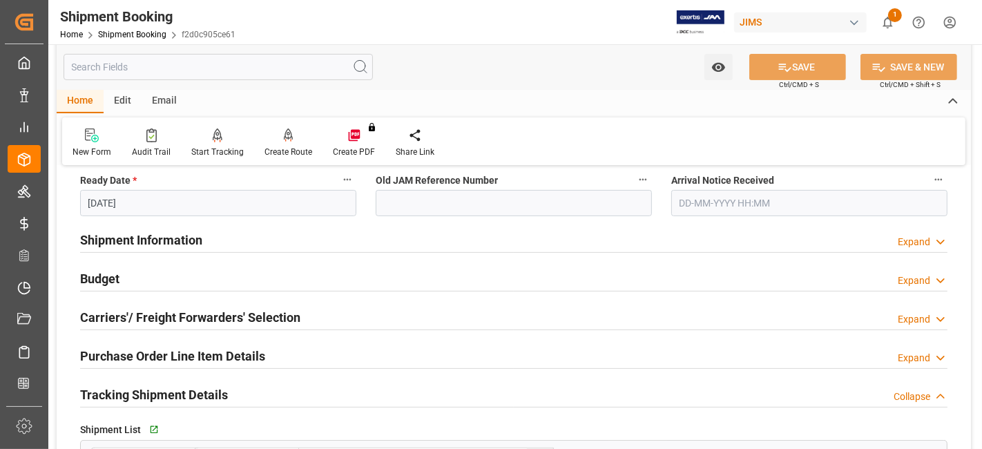
click at [126, 309] on h2 "Carriers'/ Freight Forwarders' Selection" at bounding box center [190, 317] width 220 height 19
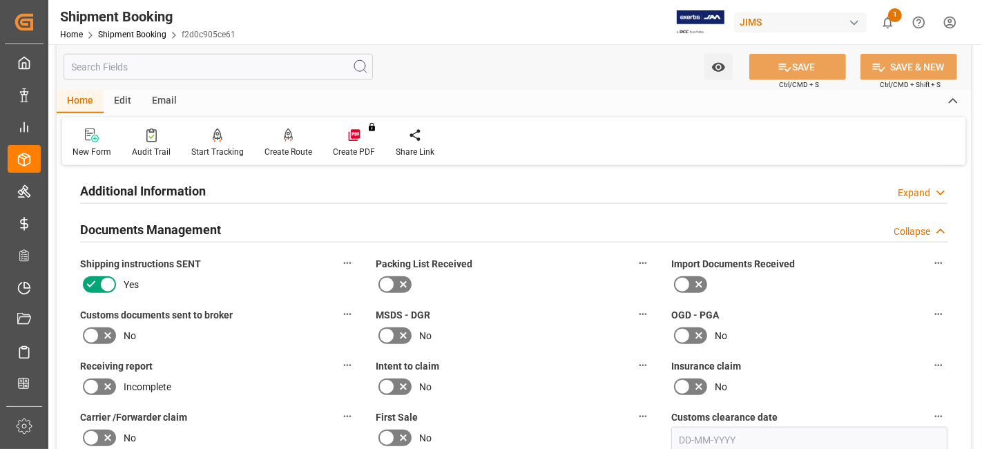
scroll to position [1227, 0]
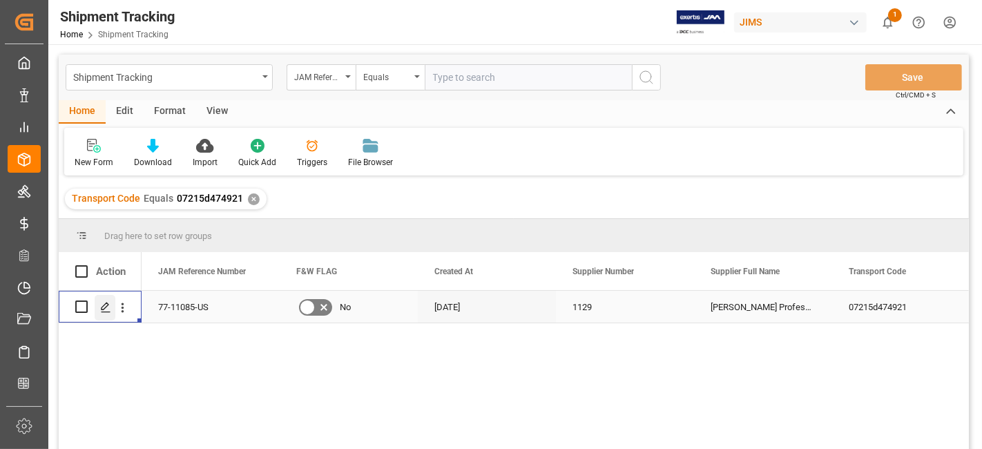
click at [104, 302] on icon "Press SPACE to select this row." at bounding box center [105, 307] width 11 height 11
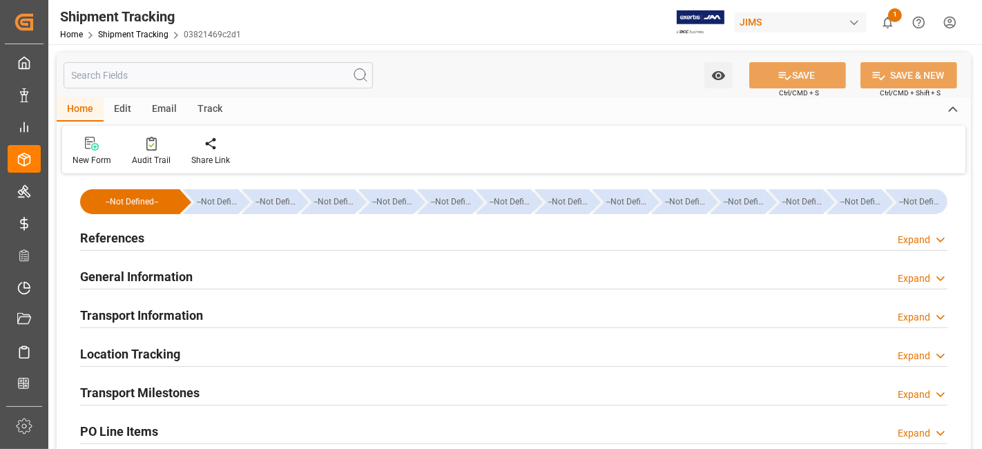
type input "[DATE]"
click at [175, 241] on div "References Expand" at bounding box center [513, 237] width 867 height 26
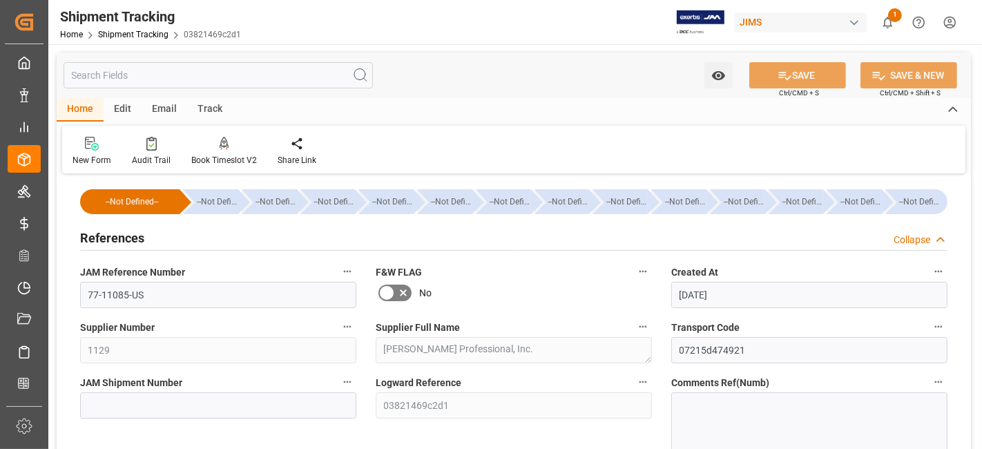
click at [177, 240] on div "References Collapse" at bounding box center [513, 237] width 867 height 26
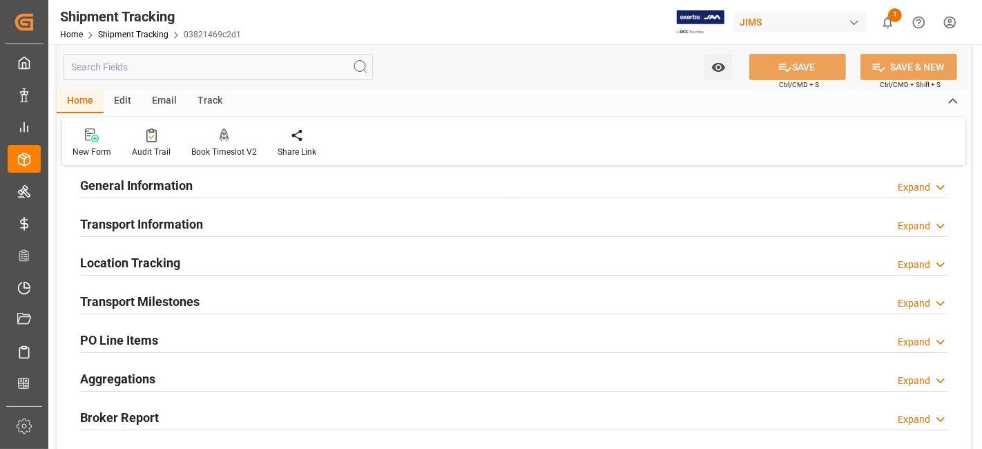
scroll to position [92, 0]
click at [164, 292] on h2 "Transport Milestones" at bounding box center [139, 300] width 119 height 19
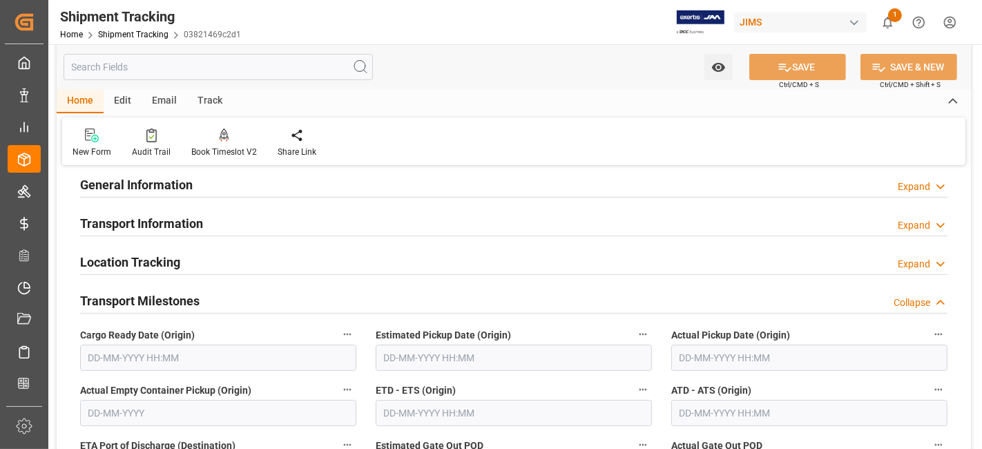
click at [137, 364] on input "text" at bounding box center [218, 357] width 276 height 26
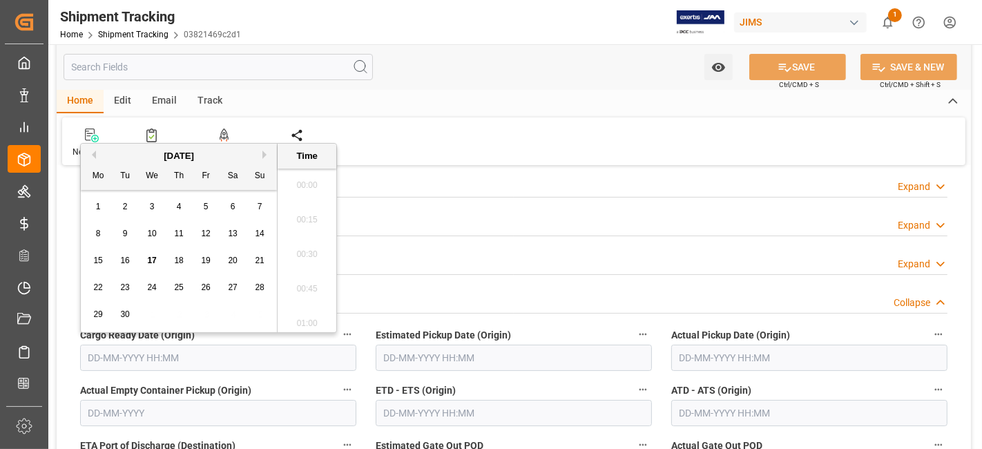
scroll to position [1901, 0]
click at [150, 259] on span "17" at bounding box center [151, 260] width 9 height 10
type input "[DATE] 00:00"
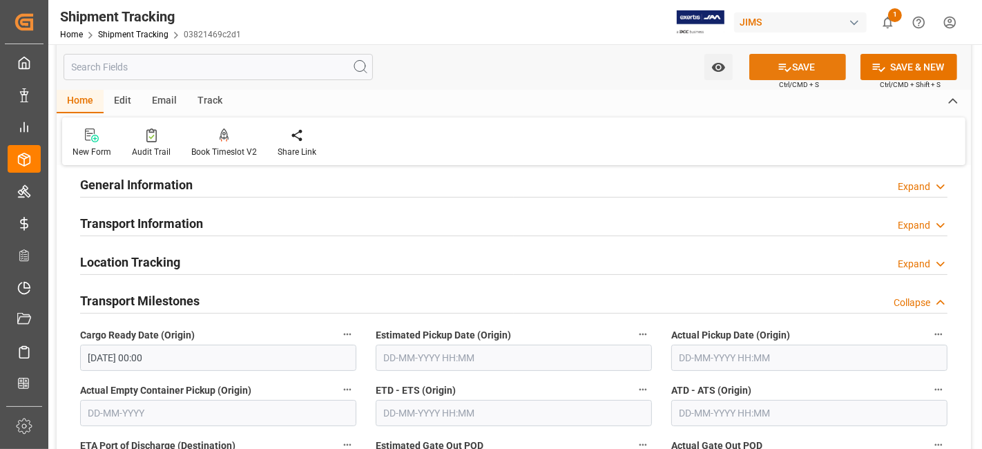
click at [783, 64] on icon at bounding box center [784, 67] width 14 height 14
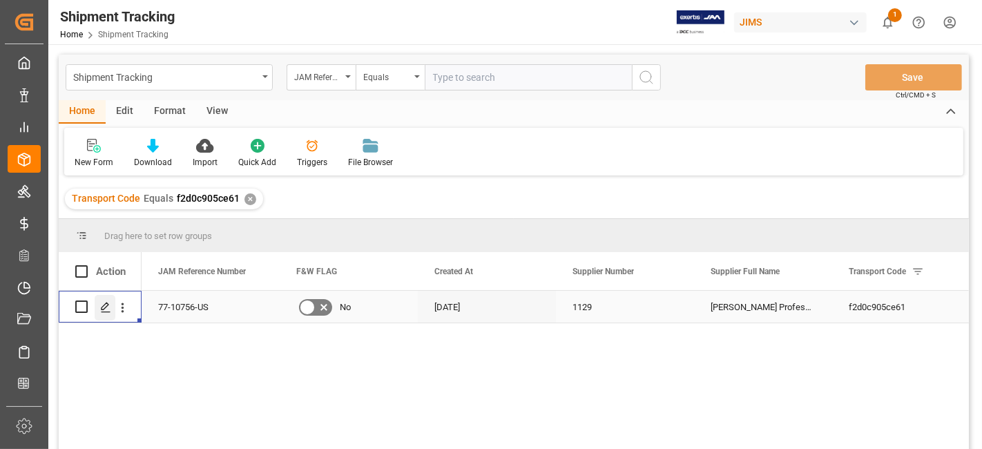
click at [108, 306] on icon "Press SPACE to select this row." at bounding box center [105, 307] width 11 height 11
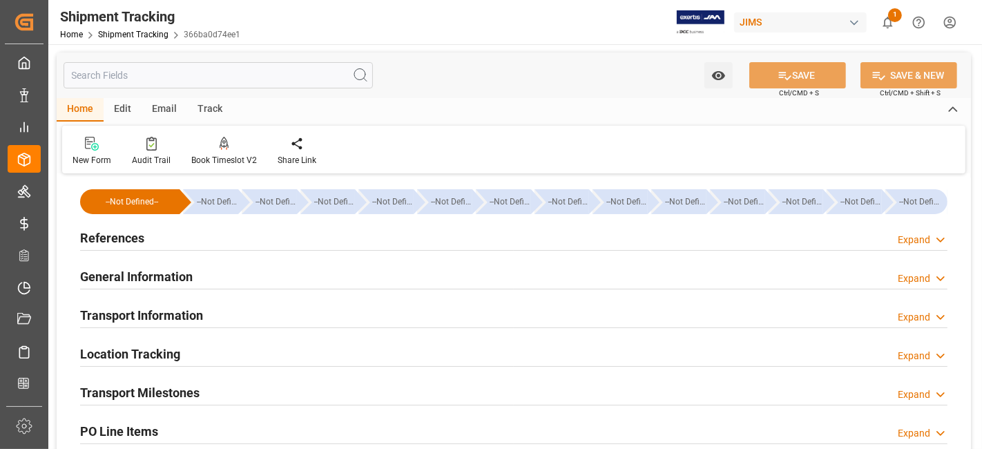
click at [140, 389] on h2 "Transport Milestones" at bounding box center [139, 392] width 119 height 19
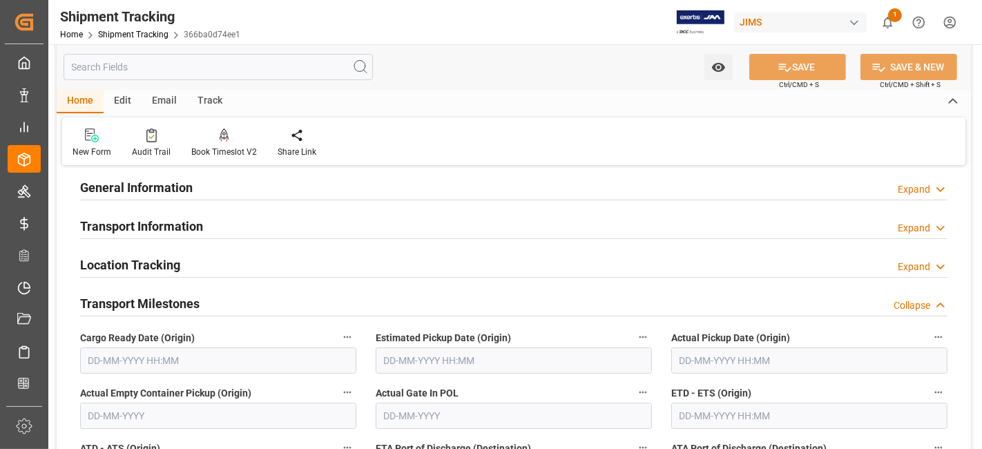
scroll to position [92, 0]
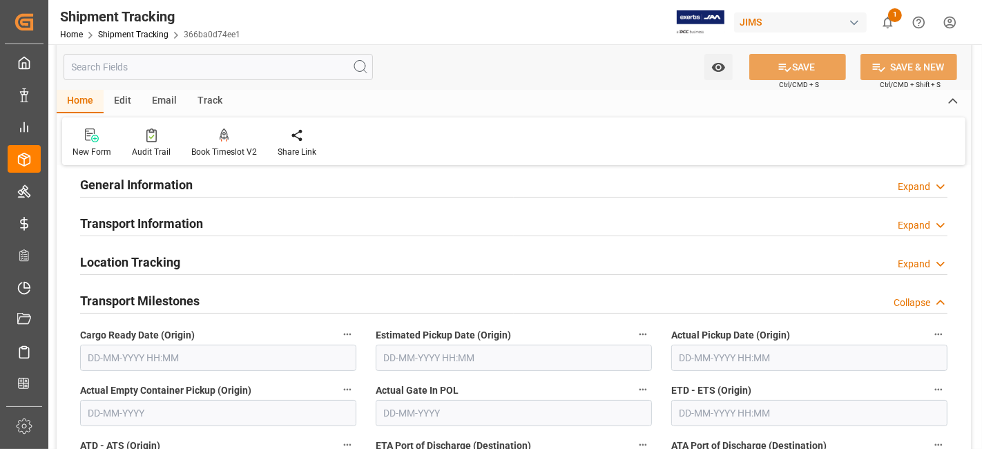
click at [150, 358] on input "text" at bounding box center [218, 357] width 276 height 26
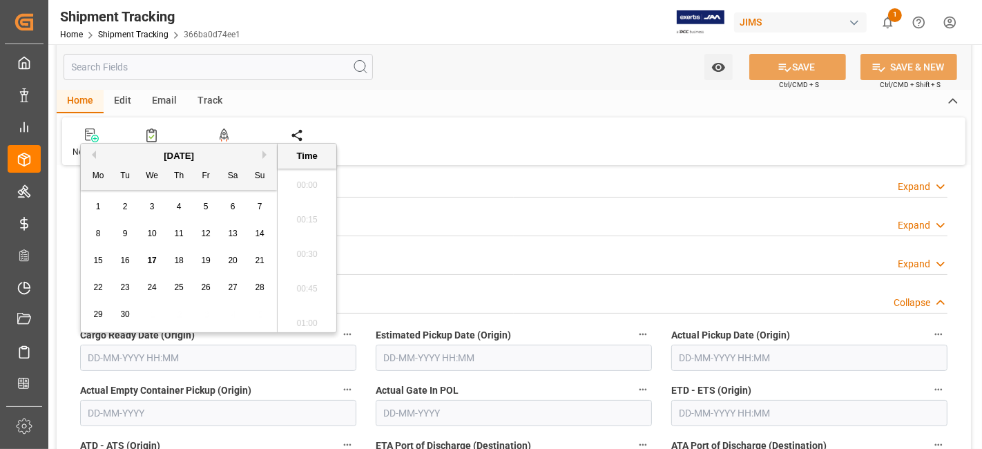
scroll to position [1901, 0]
click at [139, 245] on div "8 9 10 11 12 13 14" at bounding box center [179, 233] width 188 height 27
click at [152, 258] on span "17" at bounding box center [151, 260] width 9 height 10
type input "[DATE] 00:00"
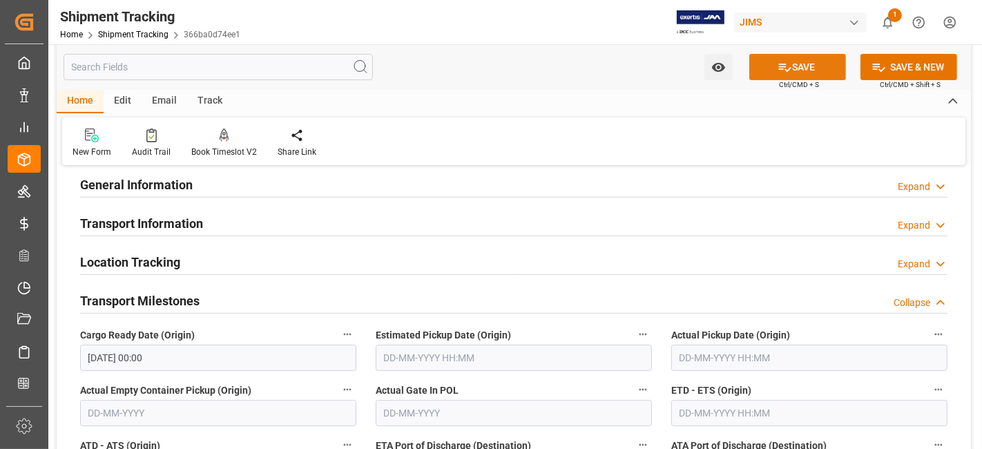
click at [786, 70] on icon at bounding box center [785, 68] width 12 height 8
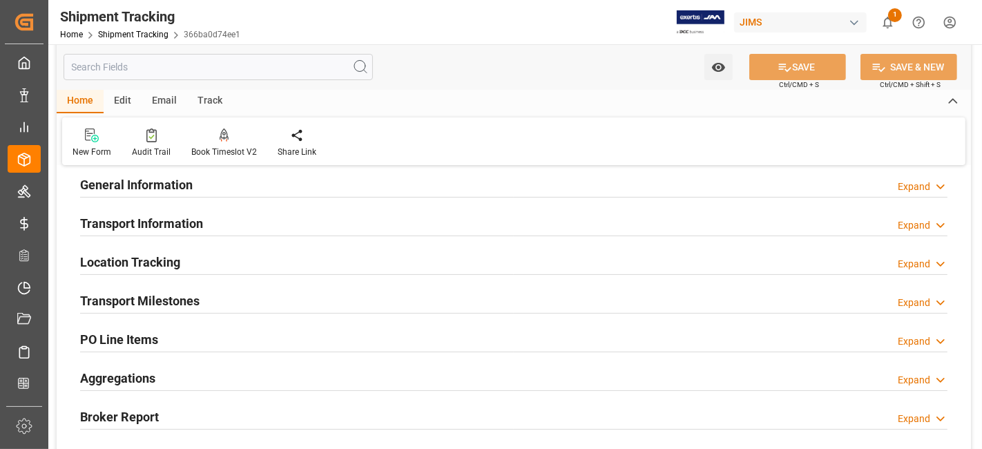
click at [212, 184] on div "General Information Expand" at bounding box center [513, 184] width 867 height 26
